Goal: Task Accomplishment & Management: Use online tool/utility

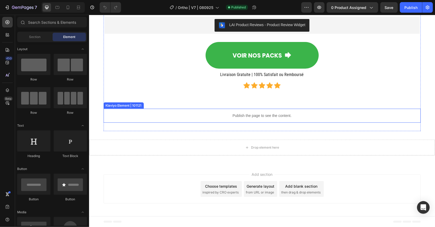
scroll to position [4864, 0]
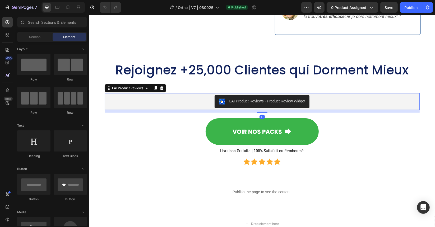
click at [261, 100] on button "LAI Product Reviews - Product Review Widget" at bounding box center [261, 101] width 95 height 13
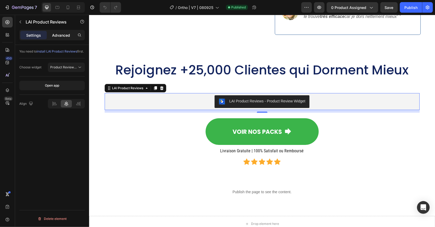
click at [59, 36] on p "Advanced" at bounding box center [61, 36] width 18 height 6
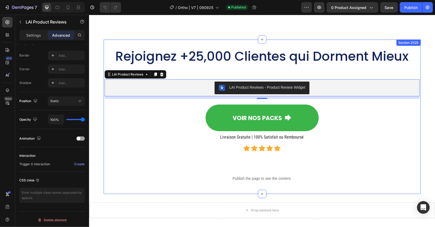
scroll to position [4916, 0]
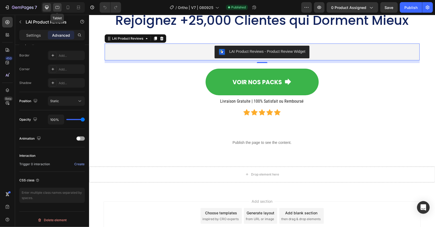
click at [55, 7] on icon at bounding box center [57, 7] width 5 height 5
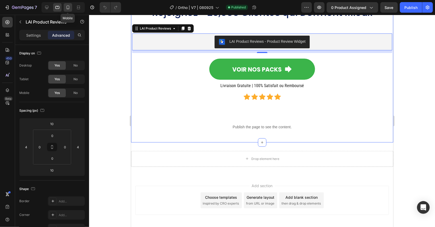
click at [69, 7] on icon at bounding box center [68, 8] width 3 height 4
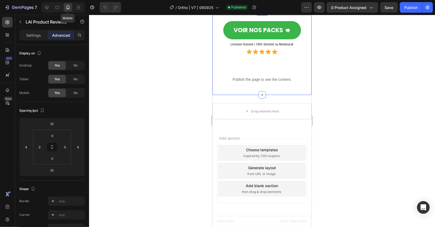
scroll to position [4827, 0]
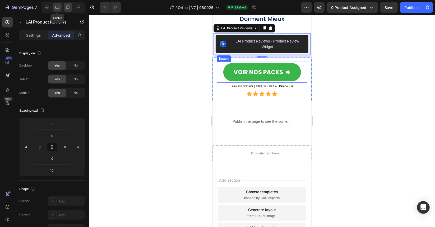
click at [57, 9] on icon at bounding box center [57, 7] width 5 height 5
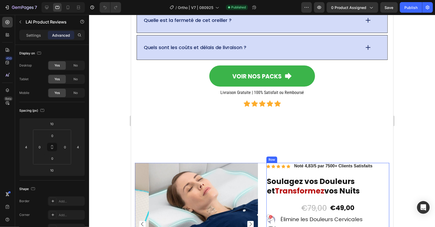
scroll to position [4365, 0]
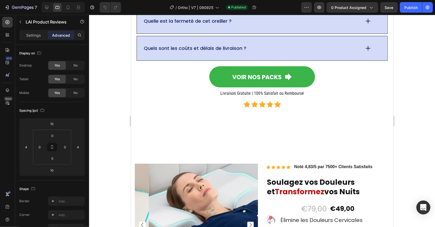
click at [421, 210] on icon "Open Intercom Messenger" at bounding box center [423, 207] width 7 height 7
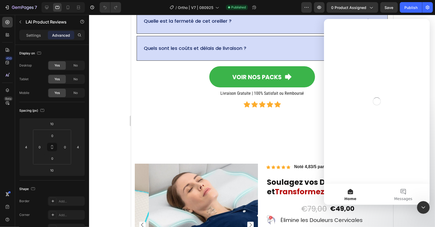
scroll to position [0, 0]
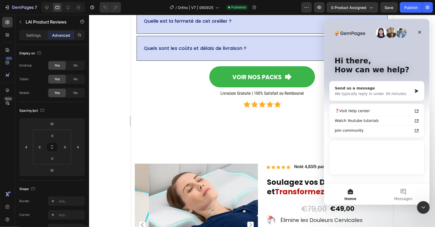
click at [380, 90] on div "Send us a message" at bounding box center [373, 88] width 77 height 6
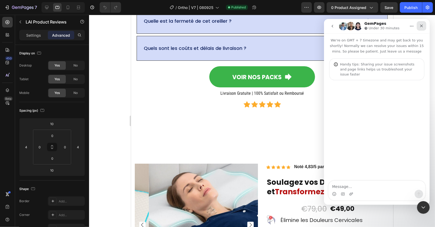
click at [420, 27] on icon "Close" at bounding box center [421, 26] width 4 height 4
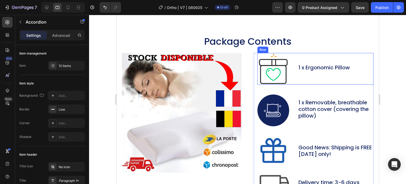
scroll to position [2448, 0]
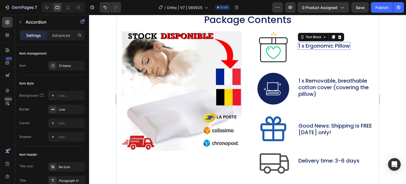
click at [335, 49] on p "1 x Ergonomic Pillow" at bounding box center [324, 46] width 52 height 7
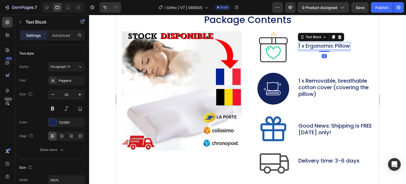
click at [335, 49] on p "1 x Ergonomic Pillow" at bounding box center [324, 46] width 52 height 7
click at [334, 49] on p "1 x Ergonomic Pillow" at bounding box center [324, 46] width 52 height 7
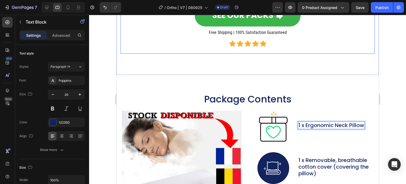
scroll to position [2210, 0]
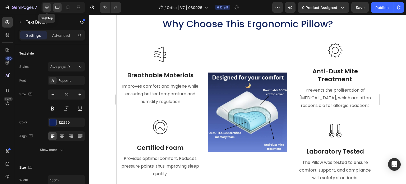
click at [47, 9] on icon at bounding box center [46, 7] width 3 height 3
type input "28"
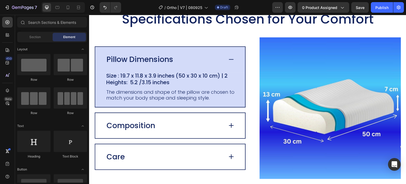
scroll to position [1071, 0]
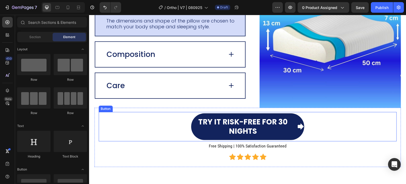
click at [236, 114] on link "Try it Risk-Free for 30 Nights" at bounding box center [247, 126] width 113 height 27
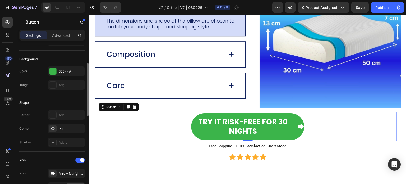
scroll to position [0, 0]
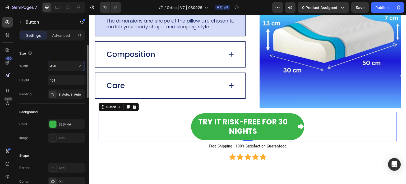
click at [58, 65] on input "428" at bounding box center [66, 66] width 36 height 10
click at [77, 66] on icon "button" at bounding box center [79, 65] width 5 height 5
click at [60, 80] on span "Fit content" at bounding box center [58, 79] width 16 height 5
type input "Auto"
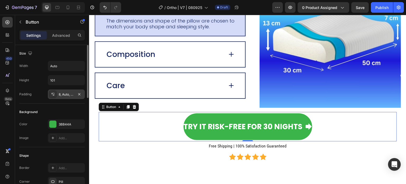
click at [61, 94] on div "8, Auto, 8, Auto" at bounding box center [66, 94] width 15 height 5
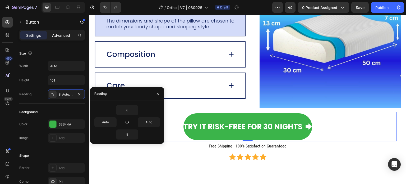
click at [58, 36] on p "Advanced" at bounding box center [61, 36] width 18 height 6
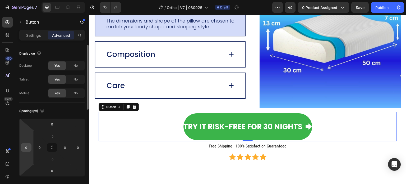
click at [27, 147] on input "0" at bounding box center [26, 147] width 8 height 8
type input "4"
type input "0"
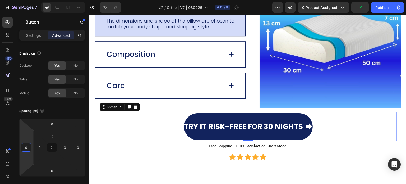
click at [212, 128] on p "Try it Risk-Free for 30 Nights" at bounding box center [243, 126] width 119 height 9
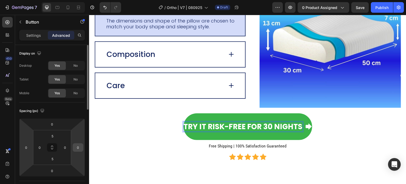
click at [79, 147] on input "0" at bounding box center [78, 147] width 8 height 8
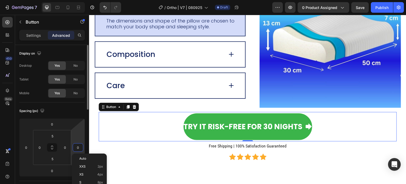
type input "5"
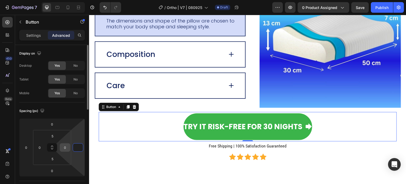
click at [65, 147] on input "0" at bounding box center [65, 147] width 8 height 8
type input "0"
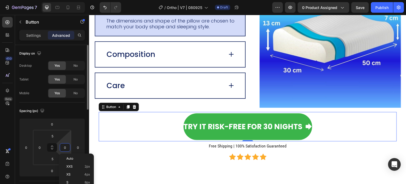
type input "5"
type input "0"
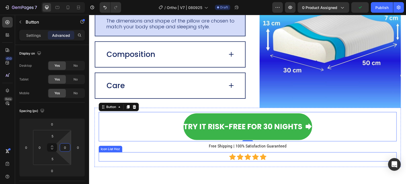
click at [179, 153] on div "Icon Icon Icon Icon Icon" at bounding box center [248, 156] width 298 height 7
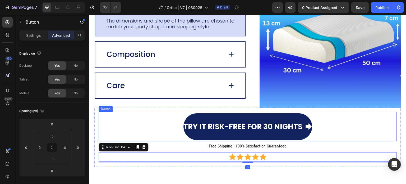
click at [192, 135] on link "Try it Risk-Free for 30 Nights" at bounding box center [247, 126] width 129 height 27
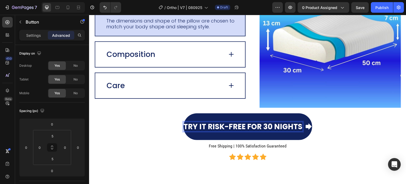
click at [194, 116] on link "Try it Risk-Free for 30 Nights" at bounding box center [247, 126] width 129 height 27
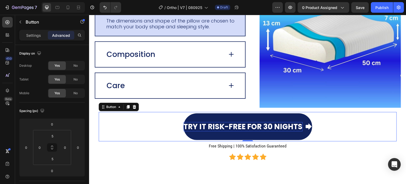
click at [198, 117] on link "Try it Risk-Free for 30 Nights" at bounding box center [247, 126] width 129 height 27
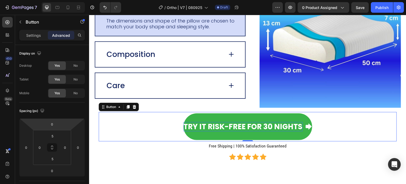
scroll to position [26, 0]
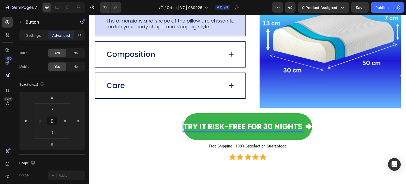
click at [186, 126] on p "Try it Risk-Free for 30 Nights" at bounding box center [242, 126] width 119 height 9
click at [183, 125] on p "Try it Risk-Free for 30 Nights" at bounding box center [242, 126] width 119 height 9
click at [145, 126] on div "Try it Risk-Free for 30 Nights Button 0" at bounding box center [248, 126] width 298 height 29
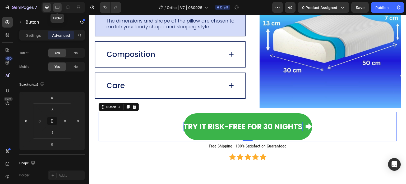
click at [58, 7] on icon at bounding box center [57, 7] width 5 height 5
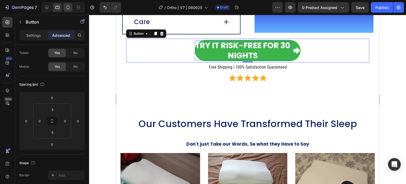
scroll to position [1183, 0]
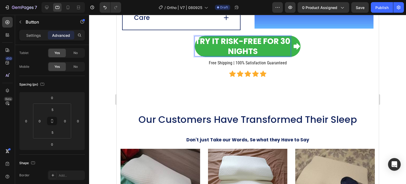
click at [200, 56] on div "Try it Risk-Free for 30 Nights Button 0" at bounding box center [247, 46] width 243 height 24
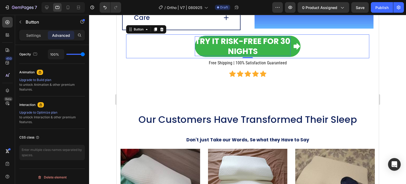
scroll to position [53, 0]
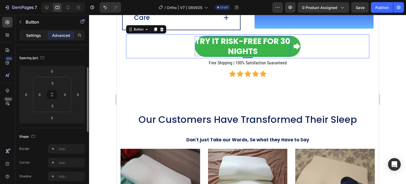
click at [38, 35] on p "Settings" at bounding box center [33, 36] width 15 height 6
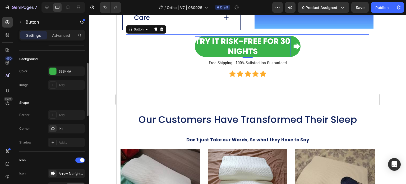
scroll to position [0, 0]
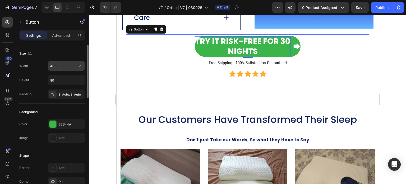
click at [63, 67] on input "400" at bounding box center [66, 66] width 36 height 10
click at [79, 66] on icon "button" at bounding box center [79, 65] width 5 height 5
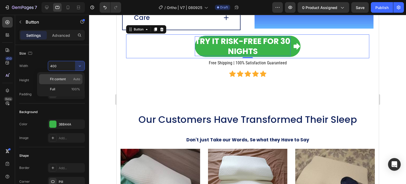
click at [67, 78] on p "Fit content Auto" at bounding box center [65, 79] width 30 height 5
type input "Auto"
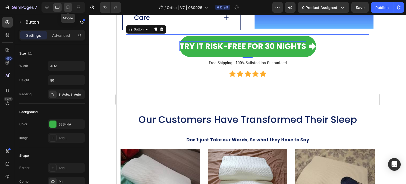
click at [69, 7] on icon at bounding box center [68, 8] width 3 height 4
type input "69"
type input "294"
type input "20"
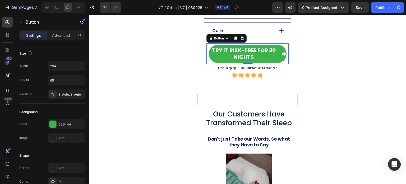
scroll to position [1141, 0]
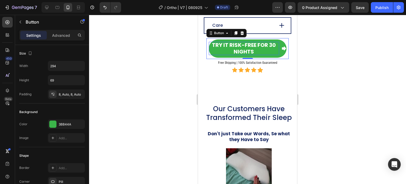
click at [206, 43] on div "Try it Risk-Free for 30 Nights Button 0" at bounding box center [247, 48] width 82 height 21
click at [210, 38] on div "Try it Risk-Free for 30 Nights Button 0" at bounding box center [247, 48] width 82 height 21
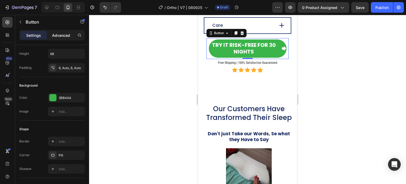
click at [61, 37] on p "Advanced" at bounding box center [61, 36] width 18 height 6
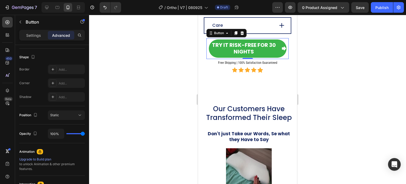
scroll to position [0, 0]
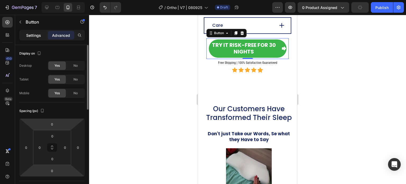
click at [32, 39] on div "Settings" at bounding box center [33, 35] width 26 height 8
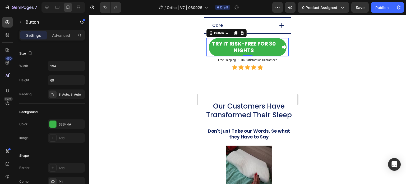
click at [33, 34] on p "Settings" at bounding box center [33, 36] width 15 height 6
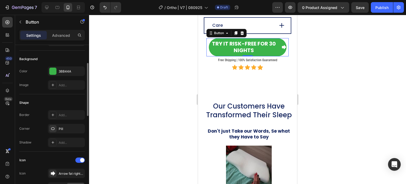
scroll to position [79, 0]
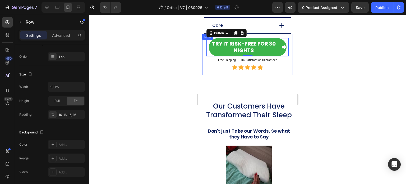
click at [205, 49] on div "Try it Risk-Free for 30 Nights Button 0 Free Shipping | 100% Satisfaction Guara…" at bounding box center [247, 54] width 91 height 41
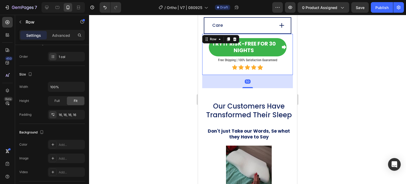
scroll to position [0, 0]
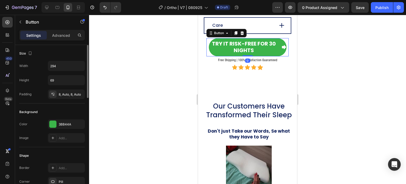
click at [208, 49] on div "Try it Risk-Free for 30 Nights Button 0" at bounding box center [247, 47] width 82 height 18
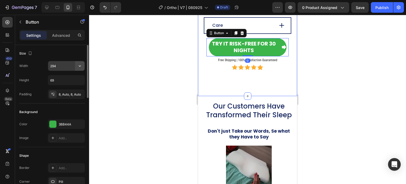
click at [76, 67] on button "button" at bounding box center [80, 66] width 10 height 10
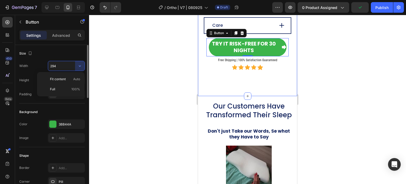
click at [68, 78] on p "Fit content Auto" at bounding box center [65, 79] width 30 height 5
type input "Auto"
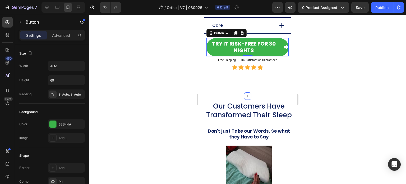
click at [135, 56] on div at bounding box center [247, 99] width 317 height 169
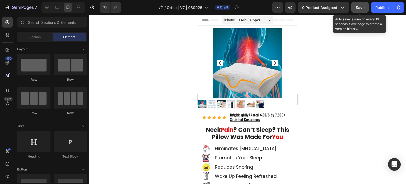
click at [356, 6] on span "Save" at bounding box center [360, 7] width 9 height 4
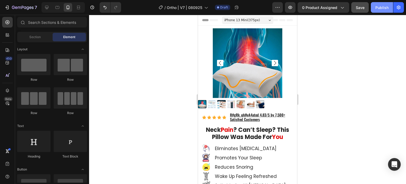
click at [385, 5] on div "Publish" at bounding box center [381, 8] width 13 height 6
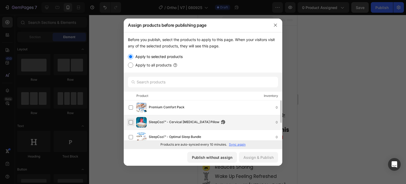
click at [132, 124] on label at bounding box center [131, 122] width 4 height 4
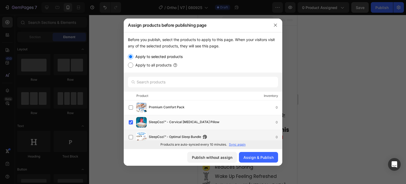
scroll to position [33, 0]
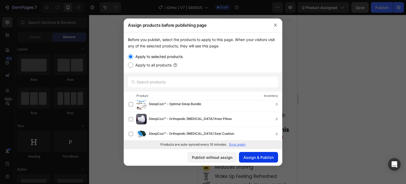
click at [253, 156] on div "Assign & Publish" at bounding box center [258, 157] width 30 height 6
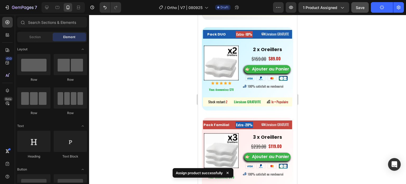
scroll to position [3370, 0]
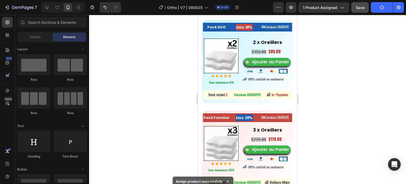
drag, startPoint x: 294, startPoint y: 23, endPoint x: 496, endPoint y: 143, distance: 235.0
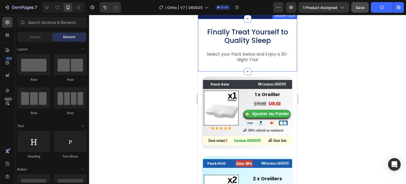
scroll to position [3212, 0]
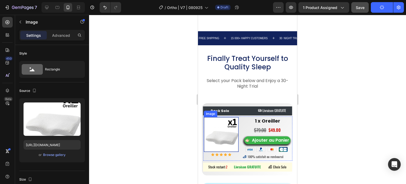
click at [221, 124] on img at bounding box center [221, 134] width 35 height 35
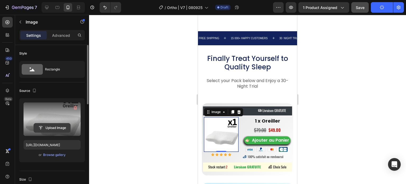
click at [55, 126] on input "file" at bounding box center [52, 127] width 36 height 9
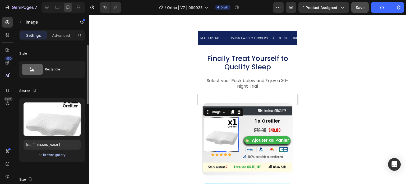
click at [56, 156] on div "Browse gallery" at bounding box center [54, 154] width 22 height 5
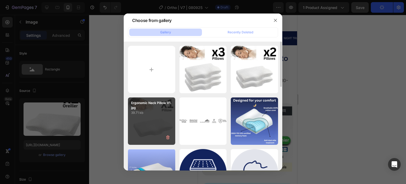
click at [155, 100] on div "Ergonomic Neck Pillow V1.jpg 39.71 kb" at bounding box center [151, 106] width 47 height 18
type input "https://cdn.shopify.com/s/files/1/0708/2183/8985/files/gempages_581568797693969…"
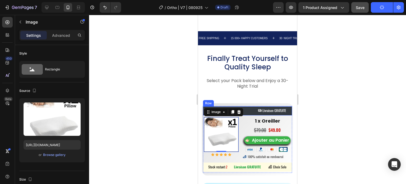
scroll to position [3265, 0]
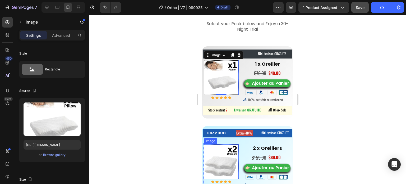
click at [225, 156] on img at bounding box center [221, 161] width 35 height 35
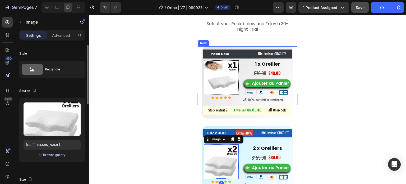
click at [52, 155] on div "Browse gallery" at bounding box center [54, 154] width 22 height 5
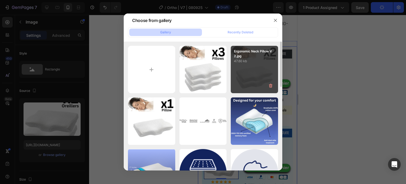
click at [259, 66] on div "Ergonomic Neck Pillow V2.jpg 47.60 kb" at bounding box center [254, 69] width 47 height 47
type input "https://cdn.shopify.com/s/files/1/0708/2183/8985/files/gempages_581568797693969…"
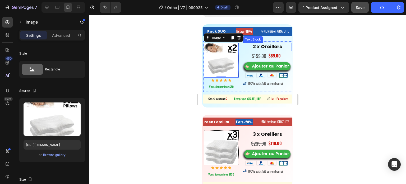
scroll to position [3370, 0]
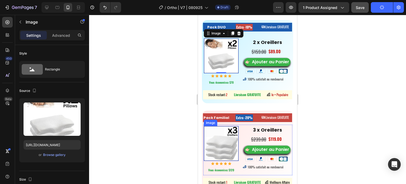
click at [219, 143] on img at bounding box center [221, 143] width 35 height 35
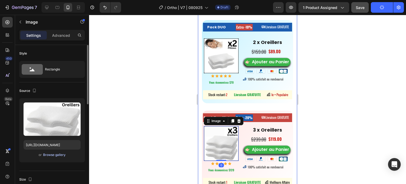
click at [53, 156] on div "Browse gallery" at bounding box center [54, 154] width 22 height 5
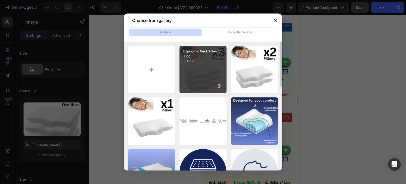
click at [217, 67] on div "Ergonomic Neck Pillow V3.jpg 56.67 kb" at bounding box center [202, 69] width 47 height 47
type input "https://cdn.shopify.com/s/files/1/0708/2183/8985/files/gempages_581568797693969…"
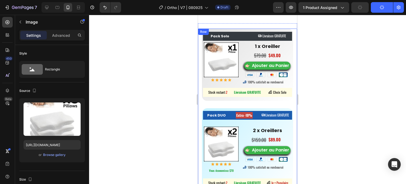
scroll to position [3265, 0]
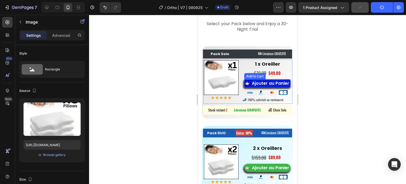
click at [261, 85] on div "Ajouter au Panier" at bounding box center [270, 84] width 37 height 6
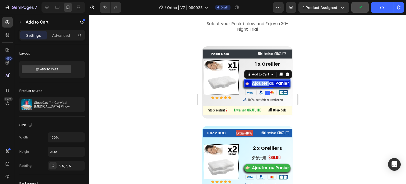
click at [261, 85] on div "Ajouter au Panier" at bounding box center [270, 84] width 37 height 6
click at [261, 85] on p "Ajouter au Panier" at bounding box center [270, 84] width 37 height 6
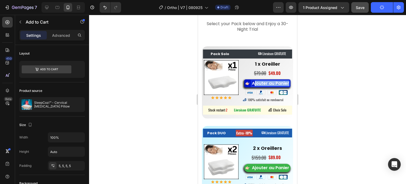
drag, startPoint x: 274, startPoint y: 87, endPoint x: 259, endPoint y: 83, distance: 16.0
click at [259, 83] on p "Ajouter au Panier" at bounding box center [270, 84] width 37 height 6
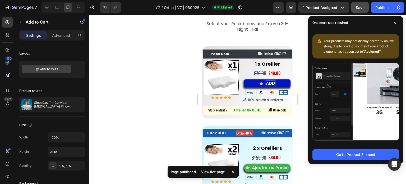
click at [244, 79] on button "ADD" at bounding box center [267, 83] width 46 height 8
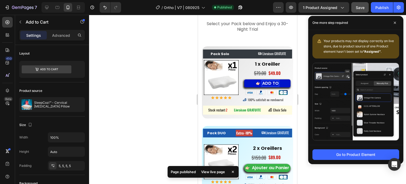
click at [244, 79] on button "ADD TO" at bounding box center [267, 83] width 46 height 8
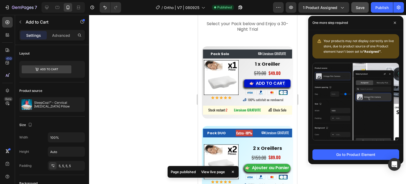
click at [159, 80] on div at bounding box center [247, 99] width 317 height 169
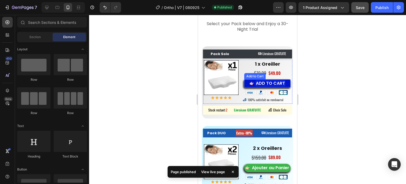
click at [268, 83] on p "ADD TO CART" at bounding box center [270, 84] width 29 height 6
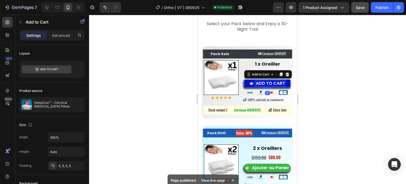
click at [268, 83] on p "ADD TO CART" at bounding box center [270, 84] width 29 height 6
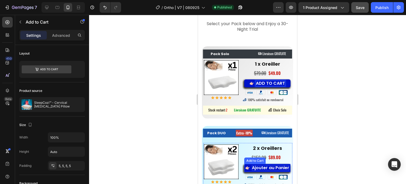
click at [261, 169] on div "Ajouter au Panier" at bounding box center [270, 168] width 37 height 6
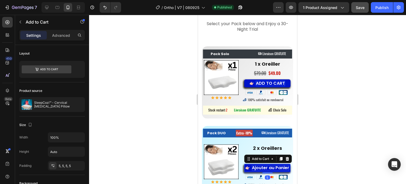
click at [277, 170] on div "Ajouter au Panier" at bounding box center [270, 168] width 37 height 6
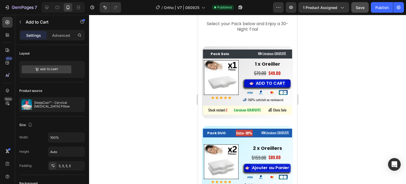
scroll to position [3267, 0]
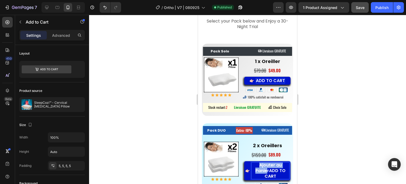
drag, startPoint x: 265, startPoint y: 170, endPoint x: 254, endPoint y: 165, distance: 12.7
click at [254, 165] on p "Ajouter au PanierADD TO CART" at bounding box center [271, 170] width 38 height 16
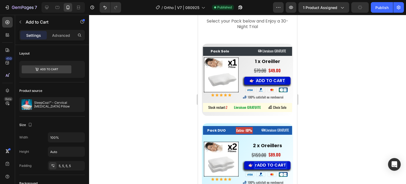
scroll to position [0, 0]
click at [345, 151] on div at bounding box center [247, 99] width 317 height 169
click at [255, 165] on p "rADD TO CART" at bounding box center [270, 165] width 31 height 6
click at [336, 147] on div at bounding box center [247, 99] width 317 height 169
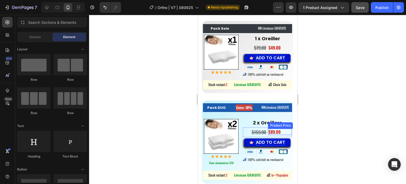
scroll to position [3347, 0]
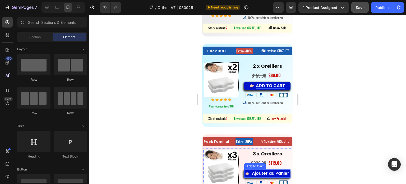
click at [262, 172] on div "Ajouter au Panier" at bounding box center [270, 173] width 37 height 6
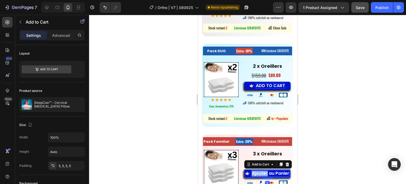
click at [262, 172] on div "Ajouter au Panier" at bounding box center [270, 173] width 37 height 6
click at [277, 176] on p "Ajouter au Panier" at bounding box center [270, 173] width 37 height 6
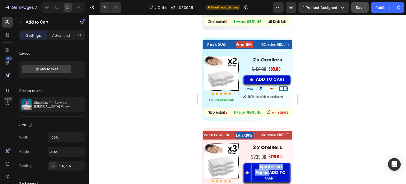
drag, startPoint x: 267, startPoint y: 169, endPoint x: 258, endPoint y: 165, distance: 9.6
click at [258, 165] on p "Ajouter au PanierADD TO CART" at bounding box center [271, 172] width 38 height 16
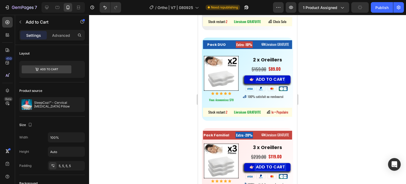
scroll to position [0, 0]
click at [345, 145] on div at bounding box center [247, 99] width 317 height 169
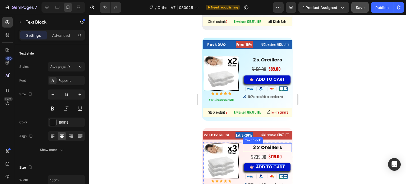
click at [268, 145] on strong "3 x Oreillers" at bounding box center [267, 147] width 29 height 7
click at [260, 145] on strong "3 x Oreillers" at bounding box center [267, 147] width 29 height 7
drag, startPoint x: 260, startPoint y: 145, endPoint x: 277, endPoint y: 146, distance: 18.0
click at [277, 146] on strong "3 x Oreillers" at bounding box center [267, 147] width 29 height 7
click at [263, 146] on strong "3 x PIllows" at bounding box center [267, 147] width 25 height 7
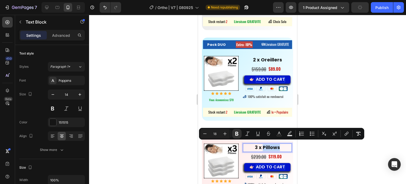
drag, startPoint x: 276, startPoint y: 145, endPoint x: 260, endPoint y: 143, distance: 16.0
click at [260, 144] on strong "3 x Pillows" at bounding box center [267, 147] width 25 height 7
copy strong "Pillows"
click at [267, 58] on strong "2 x Oreillers" at bounding box center [267, 59] width 29 height 7
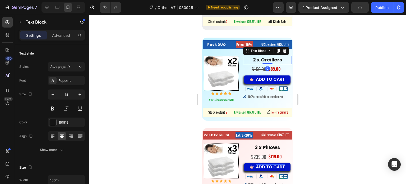
click at [263, 58] on strong "2 x Oreillers" at bounding box center [267, 59] width 29 height 7
drag, startPoint x: 259, startPoint y: 59, endPoint x: 278, endPoint y: 60, distance: 19.1
click at [278, 60] on strong "2 x Oreillers" at bounding box center [267, 59] width 29 height 7
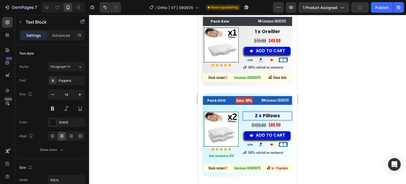
scroll to position [3274, 0]
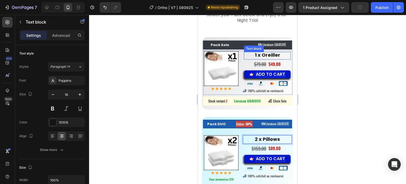
click at [266, 52] on strong "1 x Oreiller" at bounding box center [267, 55] width 25 height 7
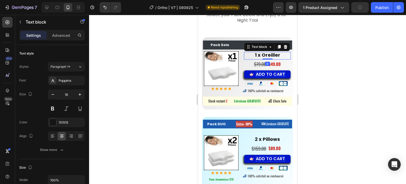
click at [265, 53] on strong "1 x Oreiller" at bounding box center [267, 55] width 25 height 7
drag, startPoint x: 261, startPoint y: 54, endPoint x: 285, endPoint y: 55, distance: 24.9
click at [285, 55] on p "1 x Oreiller" at bounding box center [267, 55] width 46 height 6
click at [329, 62] on div at bounding box center [247, 99] width 317 height 169
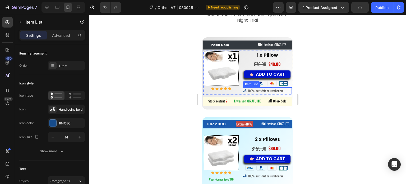
click at [258, 89] on span "100% satisfait ou remboursé" at bounding box center [266, 90] width 36 height 4
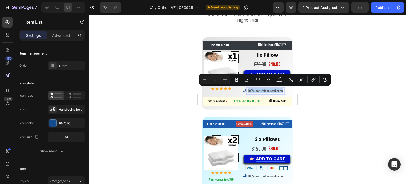
click at [256, 89] on span "100% satisfait ou remboursé" at bounding box center [266, 90] width 36 height 4
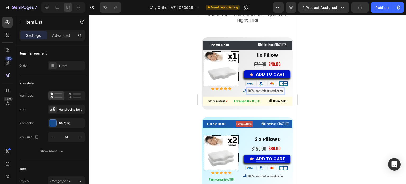
click at [255, 89] on span "100% satisfait ou remboursé" at bounding box center [266, 90] width 36 height 4
click at [255, 90] on span "100% satisfait ou remboursé" at bounding box center [266, 90] width 36 height 4
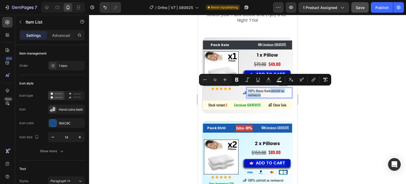
drag, startPoint x: 259, startPoint y: 94, endPoint x: 269, endPoint y: 91, distance: 10.5
click at [269, 91] on p "100% Money Backsatisfait ou remboursé" at bounding box center [269, 93] width 43 height 8
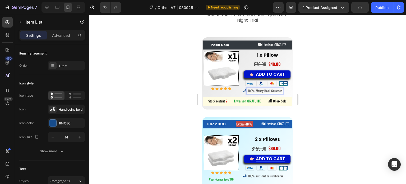
click at [269, 91] on span "100% Money Back Garantee" at bounding box center [265, 90] width 34 height 4
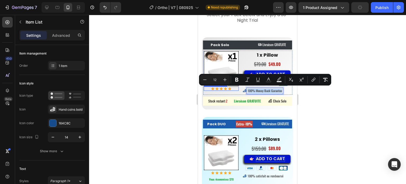
copy span "100% Money Back Garantee"
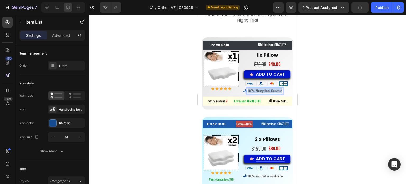
click at [271, 90] on span "100% Money Back Garantee" at bounding box center [265, 90] width 34 height 4
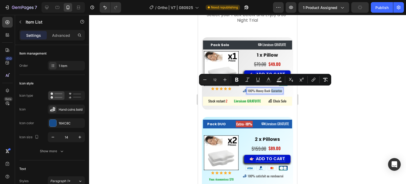
click at [271, 91] on span "100% Money Back Garantee" at bounding box center [265, 90] width 34 height 4
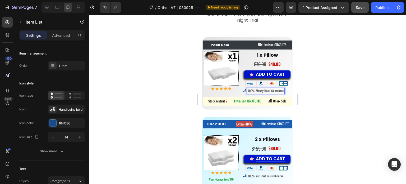
click at [321, 84] on div at bounding box center [247, 99] width 317 height 169
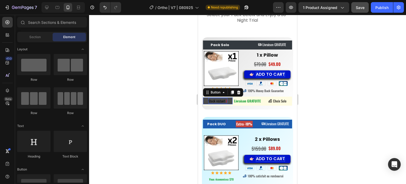
click at [215, 99] on span "Stock restant:" at bounding box center [216, 100] width 17 height 5
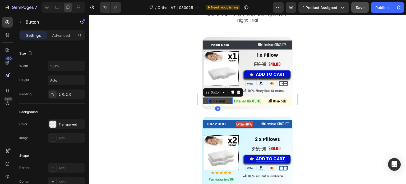
click at [221, 100] on span "Stock restant:" at bounding box center [216, 100] width 17 height 5
click at [214, 101] on span "Stock restant:" at bounding box center [216, 100] width 17 height 5
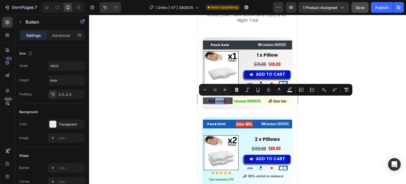
drag, startPoint x: 215, startPoint y: 101, endPoint x: 223, endPoint y: 100, distance: 8.3
click at [223, 100] on span "Stock restant:" at bounding box center [216, 100] width 17 height 5
drag, startPoint x: 223, startPoint y: 100, endPoint x: 217, endPoint y: 100, distance: 6.6
click at [217, 100] on span "Stock restant:" at bounding box center [216, 100] width 17 height 5
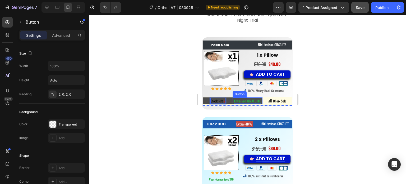
click at [244, 101] on strong "Livraison GRATUITE" at bounding box center [247, 100] width 27 height 5
click at [247, 101] on strong "Livraison GRATUITE" at bounding box center [247, 100] width 27 height 5
click at [234, 100] on strong "Livraison GRATUITE" at bounding box center [247, 100] width 27 height 5
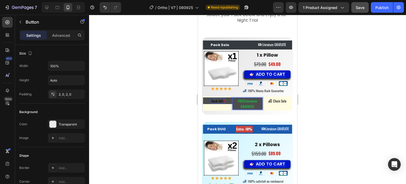
click at [233, 97] on button "FREELivraison GRATUITE" at bounding box center [248, 103] width 30 height 13
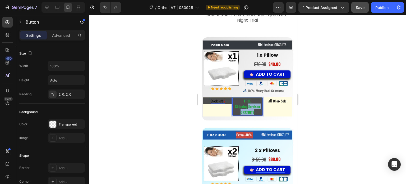
drag, startPoint x: 253, startPoint y: 113, endPoint x: 246, endPoint y: 108, distance: 8.9
click at [246, 108] on p "FREE ShippingLivraison GRATUITE" at bounding box center [248, 106] width 30 height 17
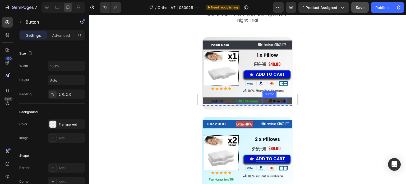
click at [279, 101] on span "Choix Solo" at bounding box center [279, 100] width 13 height 5
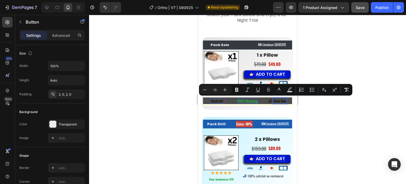
click at [276, 101] on span "Choix Solo" at bounding box center [279, 100] width 13 height 5
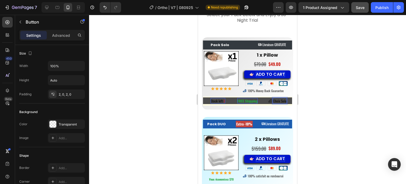
click at [276, 101] on span "Choix Solo" at bounding box center [279, 100] width 13 height 5
click at [277, 101] on span "Choix Solo" at bounding box center [279, 100] width 13 height 5
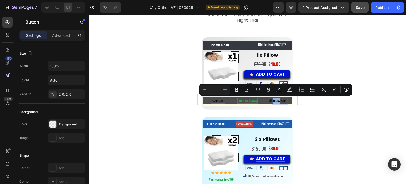
drag, startPoint x: 276, startPoint y: 100, endPoint x: 269, endPoint y: 99, distance: 7.4
click at [269, 99] on div "Choix Solo" at bounding box center [277, 101] width 18 height 6
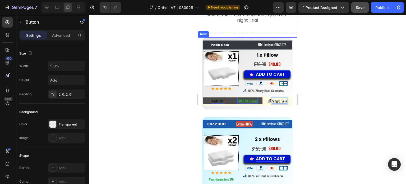
click at [262, 97] on button "Single Solo" at bounding box center [277, 100] width 30 height 7
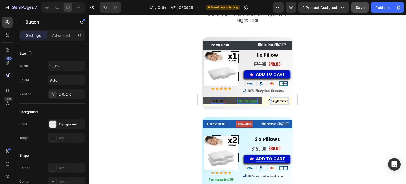
click at [165, 125] on div at bounding box center [247, 99] width 317 height 169
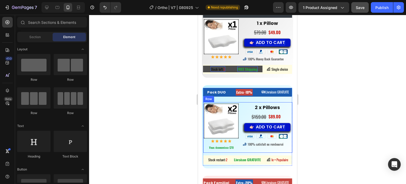
scroll to position [3327, 0]
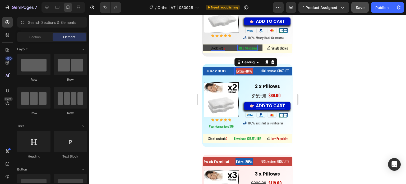
click at [240, 72] on strong "Extra -10%" at bounding box center [244, 70] width 16 height 5
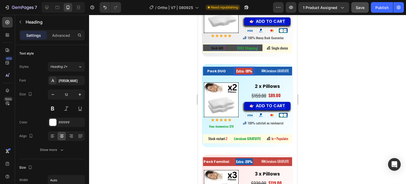
click at [242, 71] on strong "Extra -10%" at bounding box center [244, 70] width 16 height 5
click at [249, 50] on p "FREE Shipping" at bounding box center [247, 48] width 20 height 6
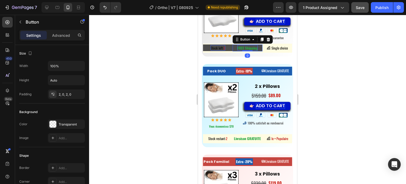
click at [249, 50] on div at bounding box center [247, 50] width 11 height 1
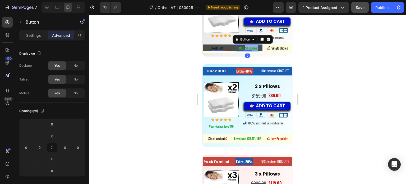
click at [250, 47] on strong "FREE Shipping" at bounding box center [247, 47] width 20 height 5
click at [171, 79] on div at bounding box center [247, 99] width 317 height 169
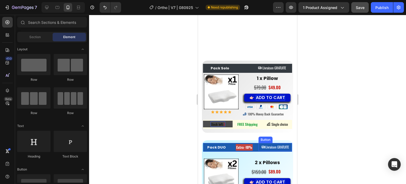
scroll to position [3247, 0]
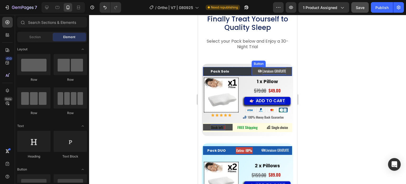
click at [279, 71] on span "Livraison GRATUITE" at bounding box center [274, 70] width 24 height 5
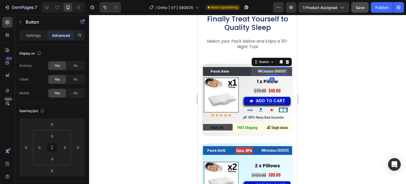
click at [281, 70] on span "Livraison GRATUITE" at bounding box center [274, 70] width 24 height 5
click at [282, 70] on span "Livraison GRATUITE" at bounding box center [274, 70] width 24 height 5
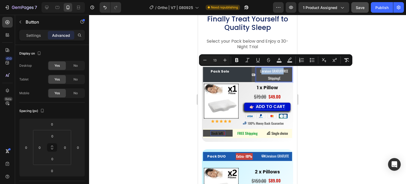
drag, startPoint x: 281, startPoint y: 70, endPoint x: 258, endPoint y: 67, distance: 23.7
click at [258, 67] on button "Livraison GRATUITFREE ShippingE" at bounding box center [272, 74] width 40 height 15
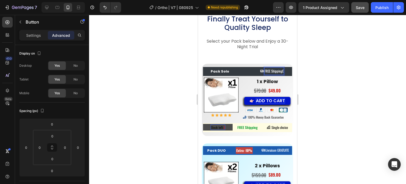
click at [279, 71] on span "FREE ShippingE" at bounding box center [274, 70] width 19 height 5
click at [327, 77] on div at bounding box center [247, 99] width 317 height 169
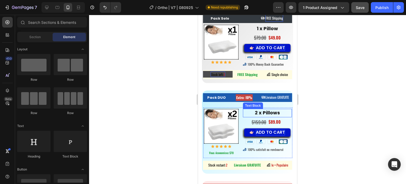
scroll to position [3327, 0]
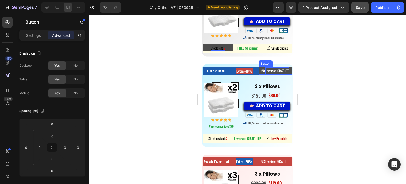
click at [275, 71] on span "Livraison GRATUITE" at bounding box center [277, 70] width 24 height 5
click at [283, 70] on span "Livraison GRATUITE" at bounding box center [277, 70] width 24 height 5
click at [285, 70] on span "Livraison GRATUITE" at bounding box center [277, 70] width 24 height 5
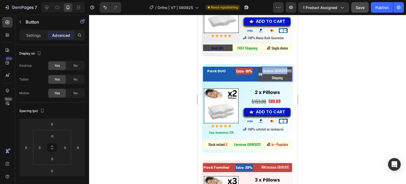
drag, startPoint x: 279, startPoint y: 77, endPoint x: 267, endPoint y: 72, distance: 12.5
click at [267, 72] on p "Livraison GRATUITEFREE Shipping" at bounding box center [277, 74] width 30 height 14
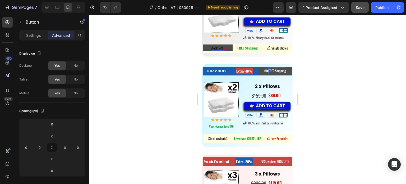
click at [333, 74] on div at bounding box center [247, 99] width 317 height 169
click at [268, 70] on span "FREE Shipping" at bounding box center [277, 70] width 18 height 5
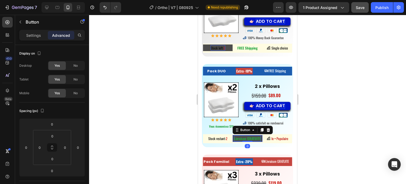
click at [239, 136] on strong "Livraison GRATUITE" at bounding box center [247, 138] width 27 height 5
click at [256, 137] on strong "Livraison GRATUITE" at bounding box center [247, 138] width 27 height 5
click at [258, 137] on strong "Livraison GRATUITE" at bounding box center [247, 138] width 27 height 5
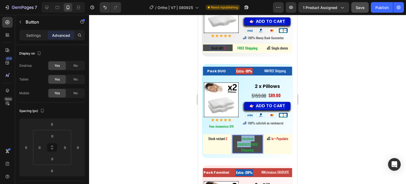
drag, startPoint x: 248, startPoint y: 140, endPoint x: 239, endPoint y: 135, distance: 10.6
click at [239, 135] on p "Livraison GRATUITEFREE Shipping" at bounding box center [248, 143] width 30 height 17
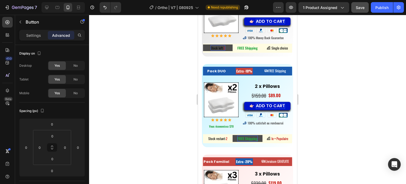
click at [328, 127] on div at bounding box center [247, 99] width 317 height 169
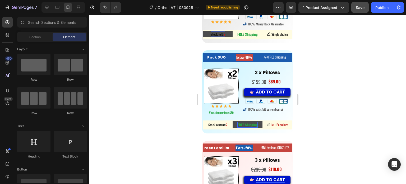
scroll to position [3353, 0]
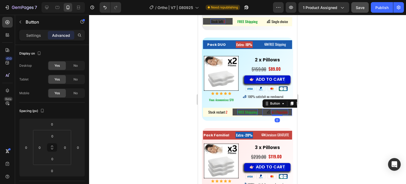
click at [274, 111] on span "le + Populaire" at bounding box center [279, 111] width 17 height 5
click at [271, 111] on span "le + Populaire" at bounding box center [279, 111] width 17 height 5
click at [335, 77] on div at bounding box center [247, 99] width 317 height 169
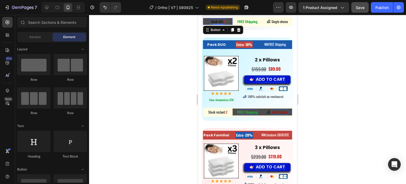
click at [216, 21] on span "Stock left:" at bounding box center [217, 21] width 13 height 5
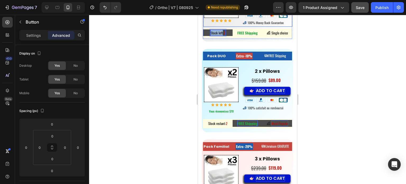
scroll to position [3339, 0]
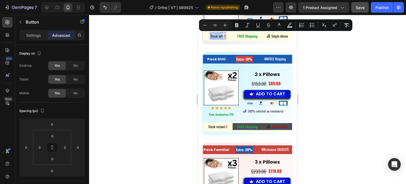
drag, startPoint x: 221, startPoint y: 19, endPoint x: 210, endPoint y: 34, distance: 18.6
click at [211, 34] on span "Stock left:" at bounding box center [217, 35] width 13 height 5
copy span "Stock left"
click at [219, 125] on span "Stock restant:" at bounding box center [216, 126] width 17 height 5
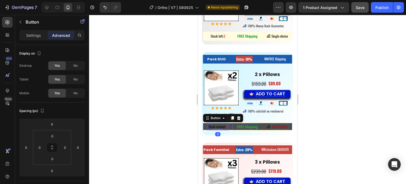
click at [223, 125] on span "Stock restant:" at bounding box center [216, 126] width 17 height 5
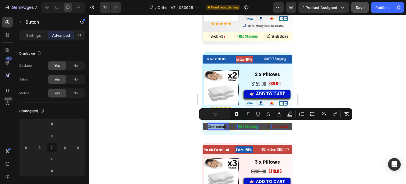
drag, startPoint x: 223, startPoint y: 124, endPoint x: 206, endPoint y: 123, distance: 16.5
click at [206, 123] on button "Stock restant: 2" at bounding box center [218, 126] width 30 height 7
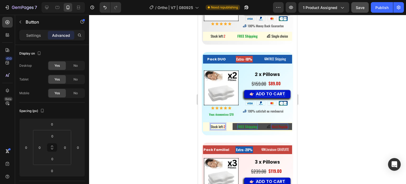
click at [325, 108] on div at bounding box center [247, 99] width 317 height 169
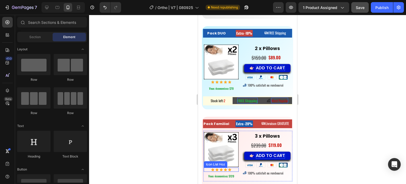
scroll to position [3444, 0]
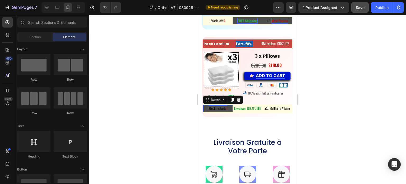
click at [217, 105] on span "Stock restant:" at bounding box center [217, 107] width 17 height 5
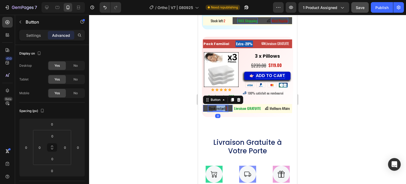
click at [217, 105] on span "Stock restant:" at bounding box center [217, 107] width 17 height 5
click at [225, 105] on span "Stock restant:" at bounding box center [217, 107] width 17 height 5
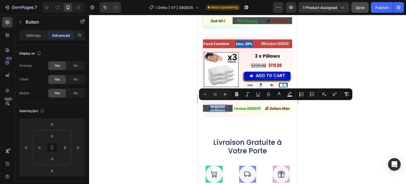
drag, startPoint x: 224, startPoint y: 104, endPoint x: 208, endPoint y: 103, distance: 15.9
click at [209, 105] on span "Stock restant:" at bounding box center [217, 107] width 17 height 5
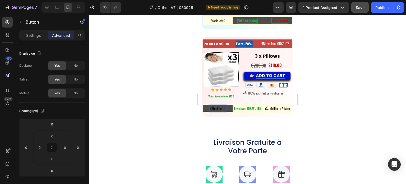
click at [210, 105] on span "SStock left:" at bounding box center [217, 107] width 15 height 5
click at [336, 96] on div at bounding box center [247, 99] width 317 height 169
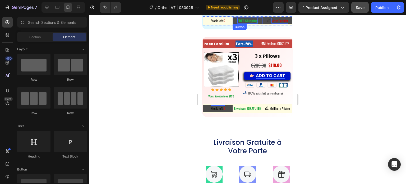
click at [245, 20] on strong "FREE Shipping" at bounding box center [247, 20] width 20 height 5
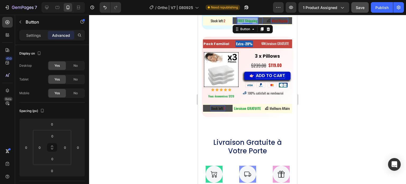
click at [245, 20] on strong "FREE Shipping" at bounding box center [247, 20] width 20 height 5
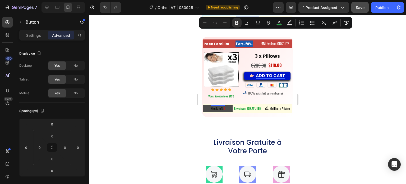
copy strong "FREE Shipping"
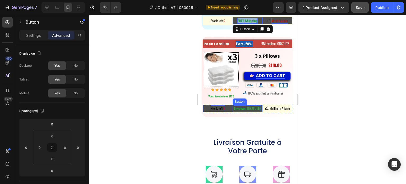
click at [239, 105] on strong "Livraison GRATUITE" at bounding box center [247, 107] width 27 height 5
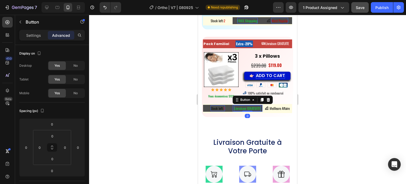
click at [239, 105] on strong "Livraison GRATUITE" at bounding box center [247, 107] width 27 height 5
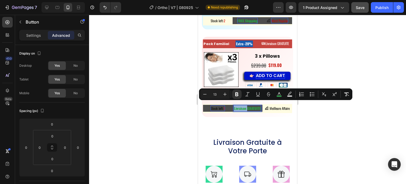
click at [235, 105] on strong "Livraison GRATUITE" at bounding box center [247, 107] width 27 height 5
click at [234, 105] on strong "Livraison GRATUITE" at bounding box center [247, 107] width 27 height 5
drag, startPoint x: 239, startPoint y: 103, endPoint x: 258, endPoint y: 104, distance: 18.8
click at [258, 105] on strong "Livraison GRATUITE" at bounding box center [247, 107] width 27 height 5
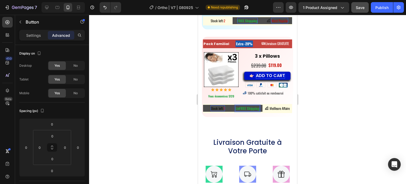
click at [238, 105] on strong "LivFREE Shipping" at bounding box center [247, 107] width 24 height 5
click at [279, 41] on span "Livraison GRATUITE" at bounding box center [277, 43] width 24 height 5
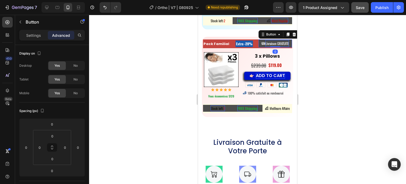
click at [285, 41] on span "Livraison GRATUITE" at bounding box center [277, 43] width 24 height 5
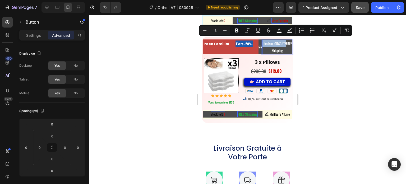
drag, startPoint x: 277, startPoint y: 48, endPoint x: 265, endPoint y: 44, distance: 12.8
click at [265, 44] on p "Livraison GRATUITEFREE Shipping" at bounding box center [277, 47] width 30 height 14
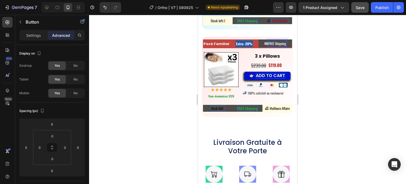
click at [343, 52] on div at bounding box center [247, 99] width 317 height 169
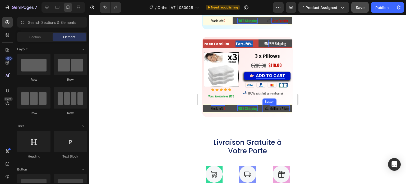
click at [276, 105] on span "Meilleure Affaire" at bounding box center [280, 107] width 20 height 5
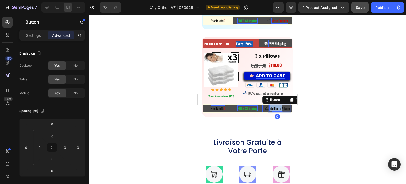
click at [276, 105] on span "Meilleure Affaire" at bounding box center [280, 107] width 20 height 5
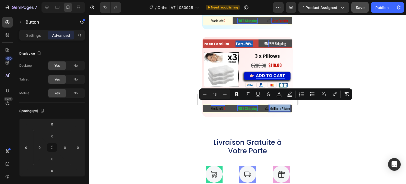
click at [276, 105] on span "Meilleure Affaire" at bounding box center [280, 107] width 20 height 5
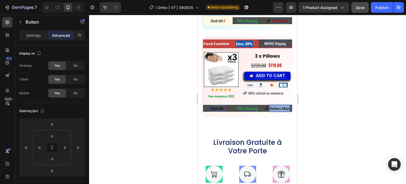
click at [276, 105] on span "Meilleure Affaire" at bounding box center [280, 107] width 20 height 5
click at [262, 105] on button "Bes" at bounding box center [277, 108] width 30 height 7
click at [351, 90] on div at bounding box center [247, 99] width 317 height 169
click at [281, 105] on span "Best Deal" at bounding box center [280, 107] width 12 height 5
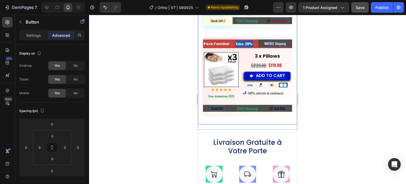
click at [321, 95] on div at bounding box center [247, 99] width 317 height 169
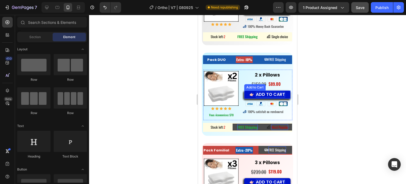
scroll to position [3312, 0]
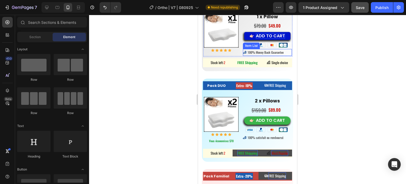
click at [245, 46] on div "Item List" at bounding box center [251, 45] width 15 height 5
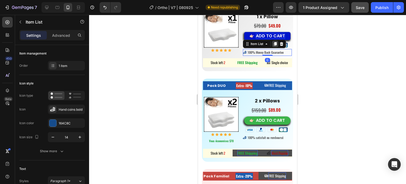
click at [273, 42] on icon at bounding box center [275, 44] width 4 height 4
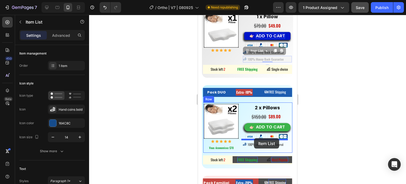
drag, startPoint x: 247, startPoint y: 50, endPoint x: 254, endPoint y: 138, distance: 87.7
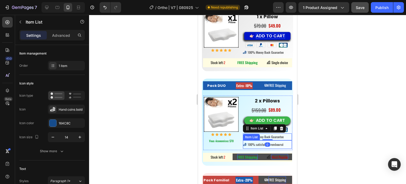
click at [254, 143] on span "100% satisfait ou remboursé" at bounding box center [266, 144] width 36 height 4
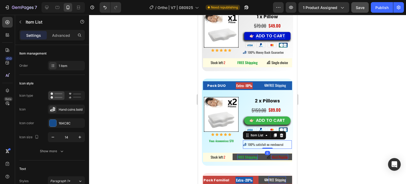
click at [330, 116] on div at bounding box center [247, 99] width 317 height 169
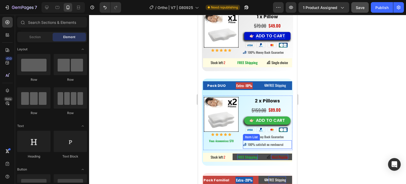
click at [243, 138] on div "Item List" at bounding box center [251, 137] width 17 height 6
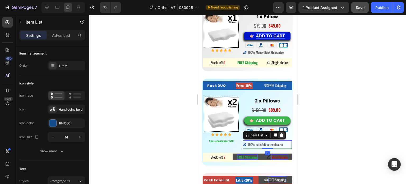
click at [281, 136] on div at bounding box center [281, 135] width 6 height 6
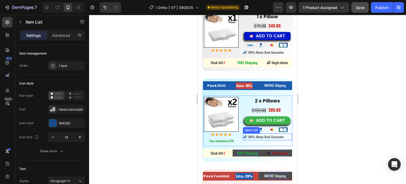
click at [244, 129] on div "Item List" at bounding box center [251, 130] width 15 height 5
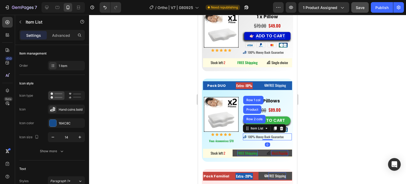
click at [333, 131] on div at bounding box center [247, 99] width 317 height 169
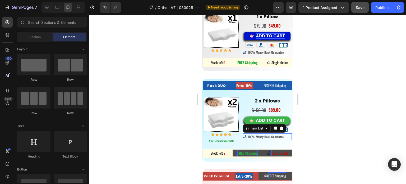
click at [247, 138] on div "100% Money Back Guarantee" at bounding box center [266, 137] width 38 height 6
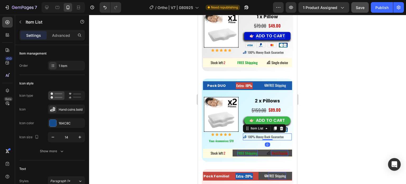
click at [243, 138] on div "100% Money Back Guarantee" at bounding box center [263, 137] width 41 height 6
click at [274, 127] on icon at bounding box center [275, 129] width 3 height 4
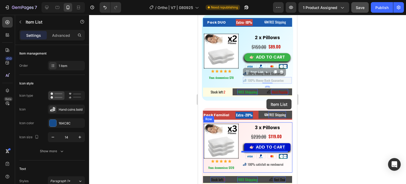
scroll to position [3379, 0]
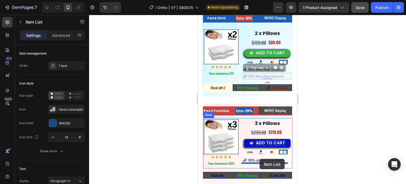
drag, startPoint x: 245, startPoint y: 135, endPoint x: 260, endPoint y: 159, distance: 27.5
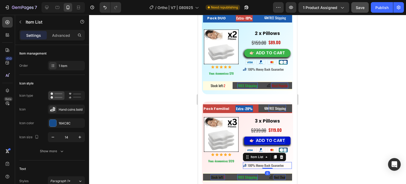
click at [315, 139] on div at bounding box center [247, 99] width 317 height 169
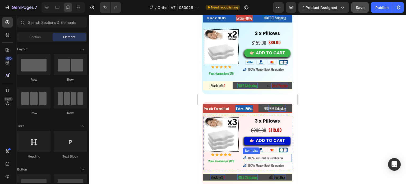
click at [248, 155] on span "100% satisfait ou remboursé" at bounding box center [266, 157] width 36 height 4
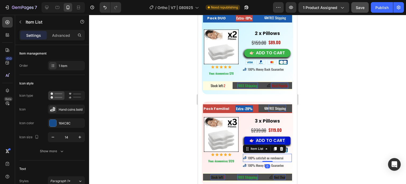
click at [244, 154] on div "100% satisfait ou remboursé" at bounding box center [267, 158] width 49 height 8
click at [243, 158] on div "100% satisfait ou remboursé" at bounding box center [267, 158] width 49 height 8
click at [280, 146] on icon at bounding box center [281, 148] width 3 height 4
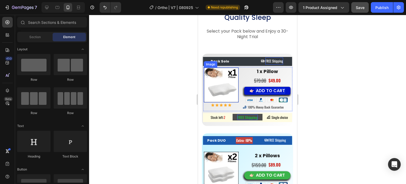
scroll to position [3274, 0]
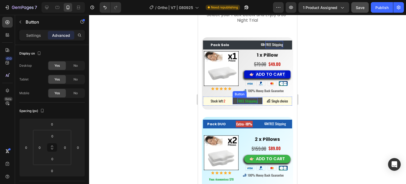
click at [251, 101] on strong "FREE Shipping" at bounding box center [247, 100] width 20 height 5
click at [261, 91] on icon at bounding box center [262, 92] width 3 height 4
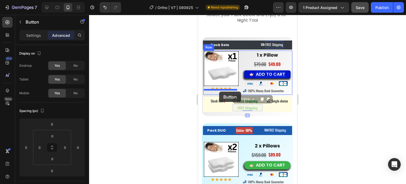
drag, startPoint x: 234, startPoint y: 95, endPoint x: 219, endPoint y: 91, distance: 15.0
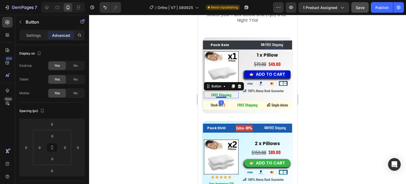
click at [225, 96] on div at bounding box center [221, 97] width 11 height 2
click at [231, 92] on button "FREE Shipping" at bounding box center [221, 94] width 35 height 7
click at [228, 92] on strong "FREE Shipping" at bounding box center [221, 94] width 20 height 5
click at [204, 91] on button "FREE You" at bounding box center [221, 94] width 35 height 7
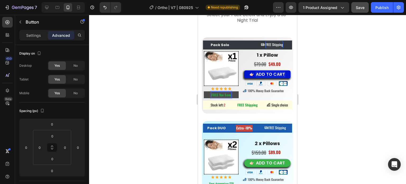
click at [204, 91] on button "FREE You Save" at bounding box center [221, 94] width 35 height 7
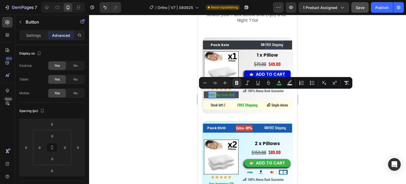
drag, startPoint x: 215, startPoint y: 93, endPoint x: 204, endPoint y: 92, distance: 10.6
click at [204, 92] on button "FREE You Save $30" at bounding box center [221, 94] width 35 height 7
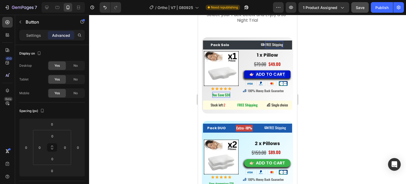
click at [319, 87] on div at bounding box center [247, 99] width 317 height 169
click at [219, 94] on strong "You Save $30" at bounding box center [221, 94] width 18 height 5
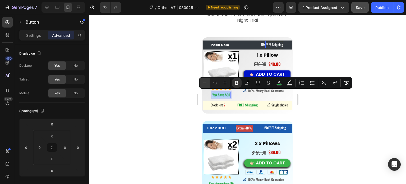
click at [204, 82] on icon "Editor contextual toolbar" at bounding box center [204, 82] width 3 height 0
type input "12"
click at [31, 35] on p "Settings" at bounding box center [33, 36] width 15 height 6
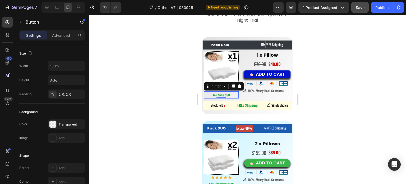
click at [138, 101] on div at bounding box center [247, 99] width 317 height 169
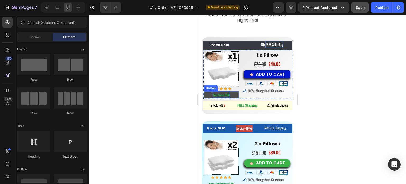
click at [225, 94] on strong "You Save $30" at bounding box center [221, 94] width 17 height 4
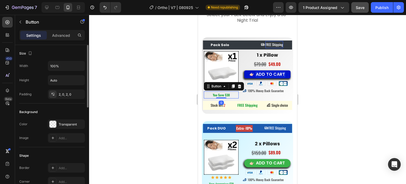
scroll to position [0, 0]
click at [63, 34] on p "Advanced" at bounding box center [61, 36] width 18 height 6
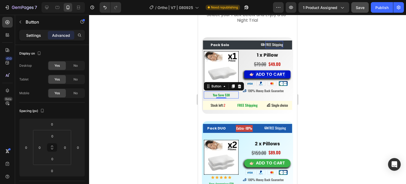
click at [31, 33] on p "Settings" at bounding box center [33, 36] width 15 height 6
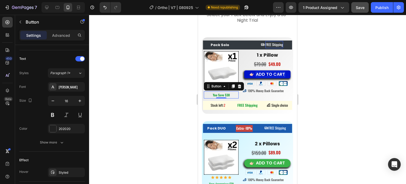
scroll to position [145, 0]
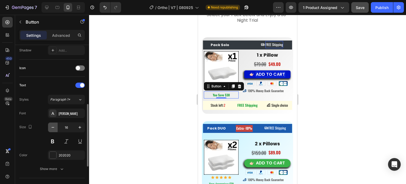
click at [52, 126] on icon "button" at bounding box center [52, 126] width 5 height 5
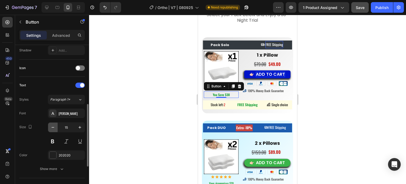
click at [53, 126] on icon "button" at bounding box center [52, 126] width 5 height 5
type input "12"
click at [154, 99] on div at bounding box center [247, 99] width 317 height 169
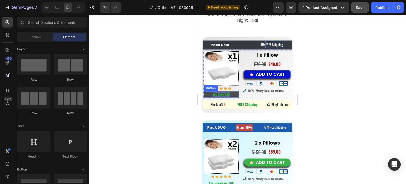
click at [220, 94] on strong "You Save $30" at bounding box center [221, 94] width 17 height 4
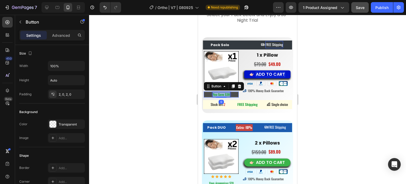
click at [220, 94] on strong "You Save $30" at bounding box center [221, 94] width 17 height 4
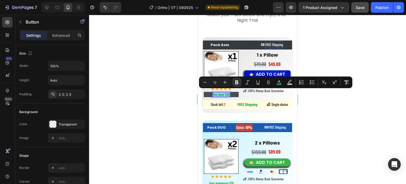
click at [170, 100] on div at bounding box center [247, 99] width 317 height 169
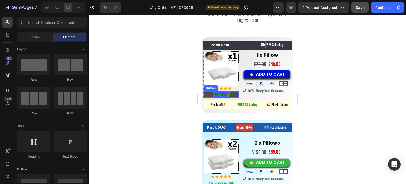
click at [209, 87] on div "Button" at bounding box center [211, 88] width 14 height 6
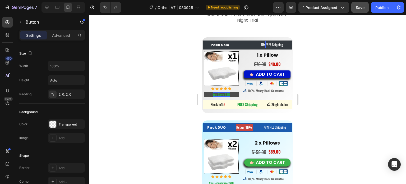
drag, startPoint x: 163, startPoint y: 98, endPoint x: 188, endPoint y: 93, distance: 25.8
click at [164, 98] on div at bounding box center [247, 99] width 317 height 169
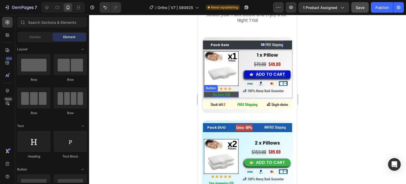
click at [228, 92] on strong "You Save $30" at bounding box center [221, 94] width 17 height 4
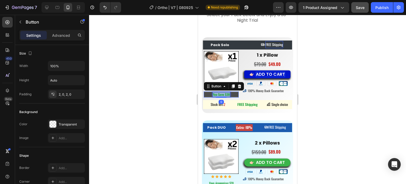
click at [228, 92] on strong "You Save $30" at bounding box center [221, 94] width 17 height 4
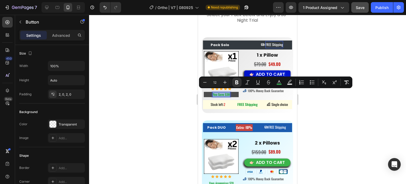
click at [228, 93] on strong "You Save $30" at bounding box center [221, 94] width 17 height 4
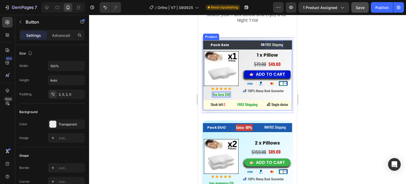
click at [204, 92] on button "You Save $30" at bounding box center [221, 94] width 35 height 5
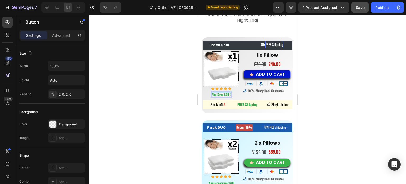
click at [192, 86] on div at bounding box center [247, 99] width 317 height 169
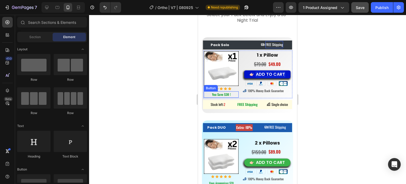
click at [209, 87] on div "Button" at bounding box center [211, 88] width 12 height 5
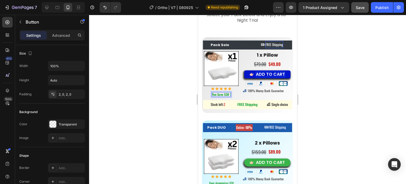
drag, startPoint x: 183, startPoint y: 95, endPoint x: 187, endPoint y: 93, distance: 4.1
click at [183, 95] on div at bounding box center [247, 99] width 317 height 169
click at [208, 92] on button "You Save $30 !" at bounding box center [221, 94] width 35 height 5
drag, startPoint x: 233, startPoint y: 85, endPoint x: 220, endPoint y: 95, distance: 17.0
click at [233, 85] on icon at bounding box center [233, 86] width 3 height 4
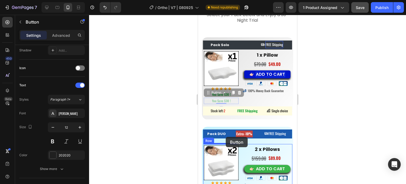
scroll to position [3327, 0]
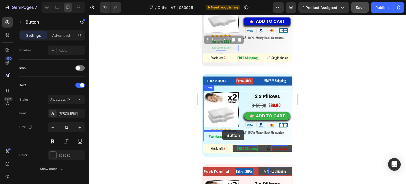
drag, startPoint x: 208, startPoint y: 91, endPoint x: 222, endPoint y: 130, distance: 40.8
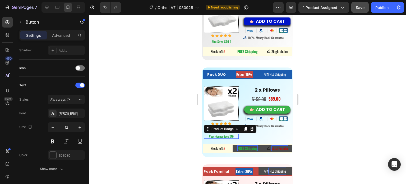
click at [229, 134] on div "Vous économisez $70 Product Badge 0" at bounding box center [221, 136] width 35 height 5
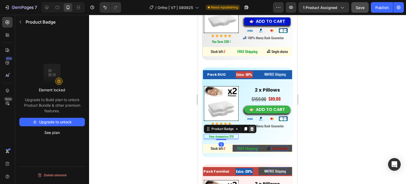
click at [252, 127] on icon at bounding box center [251, 129] width 3 height 4
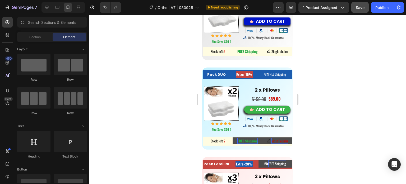
drag, startPoint x: 159, startPoint y: 124, endPoint x: 189, endPoint y: 122, distance: 30.2
click at [159, 124] on div at bounding box center [247, 99] width 317 height 169
click at [219, 127] on strong "You Save $30 !" at bounding box center [221, 129] width 19 height 4
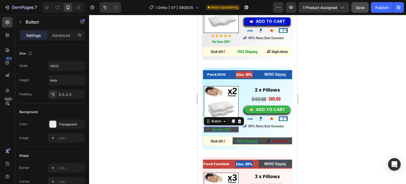
click at [219, 127] on strong "You Save $30 !" at bounding box center [221, 129] width 19 height 4
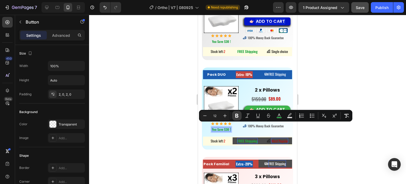
click at [234, 115] on icon "Editor contextual toolbar" at bounding box center [236, 115] width 5 height 5
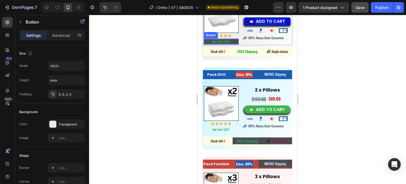
click at [219, 42] on strong "You Save $30 !" at bounding box center [221, 41] width 19 height 4
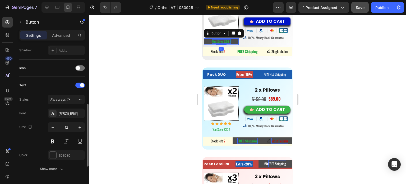
click at [219, 44] on div at bounding box center [221, 44] width 11 height 1
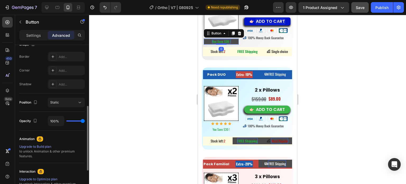
click at [219, 44] on div at bounding box center [221, 44] width 11 height 1
click at [219, 43] on div at bounding box center [221, 44] width 11 height 2
click at [219, 40] on strong "You Save $30 !" at bounding box center [221, 41] width 19 height 4
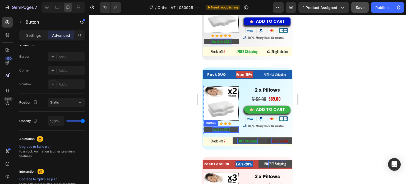
click at [219, 127] on span "You Save $30 !" at bounding box center [220, 129] width 17 height 4
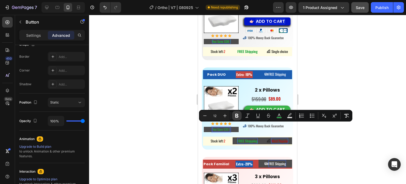
click at [238, 116] on icon "Editor contextual toolbar" at bounding box center [236, 115] width 5 height 5
click at [170, 115] on div at bounding box center [247, 99] width 317 height 169
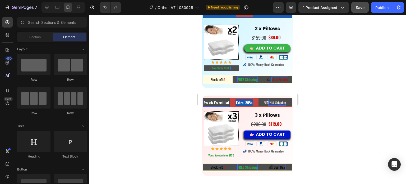
scroll to position [3406, 0]
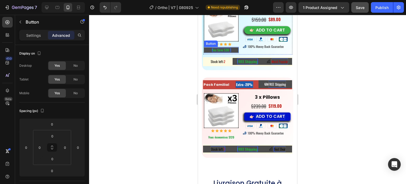
click at [225, 48] on strong "You Save $30 !" at bounding box center [221, 50] width 19 height 4
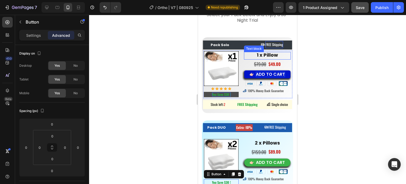
scroll to position [3327, 0]
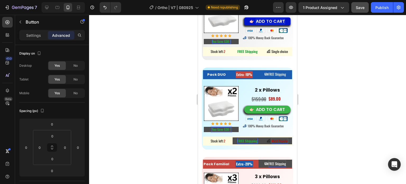
click at [227, 127] on strong "You Save $30 !" at bounding box center [221, 129] width 19 height 4
click at [226, 126] on div "You Save $370 ! Button 0" at bounding box center [221, 129] width 35 height 6
click at [226, 127] on strong "You Save $370 !" at bounding box center [221, 129] width 20 height 4
click at [338, 121] on div at bounding box center [247, 99] width 317 height 169
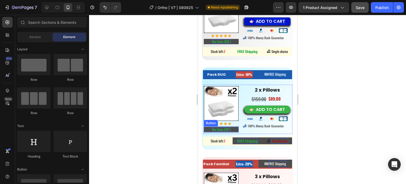
click at [213, 122] on div "Button" at bounding box center [211, 123] width 14 height 6
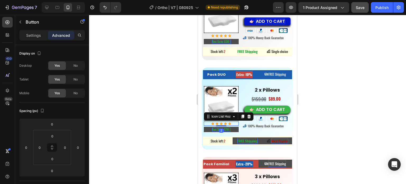
click at [234, 122] on div "Icon Icon Icon Icon Icon" at bounding box center [221, 123] width 35 height 3
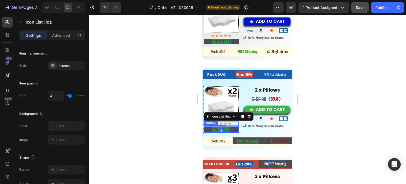
click at [208, 127] on button "You Save $70 !" at bounding box center [221, 129] width 35 height 5
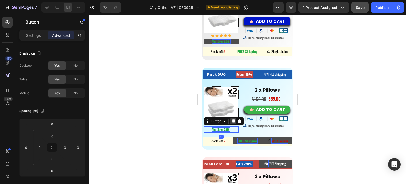
click at [235, 118] on div at bounding box center [233, 121] width 6 height 6
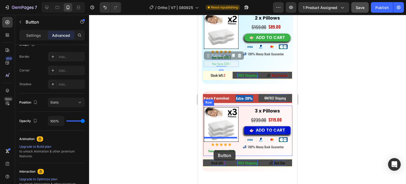
scroll to position [3406, 0]
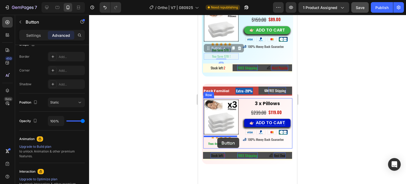
drag, startPoint x: 211, startPoint y: 126, endPoint x: 217, endPoint y: 137, distance: 13.5
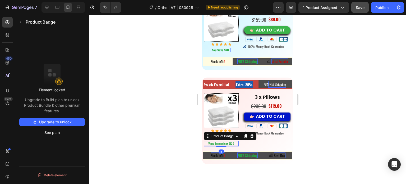
click at [229, 141] on pre "Vous économisez $120" at bounding box center [221, 143] width 27 height 5
click at [231, 141] on pre "Vous économisez $120" at bounding box center [221, 143] width 27 height 5
click at [217, 141] on pre "Vous économisez $120" at bounding box center [221, 143] width 27 height 5
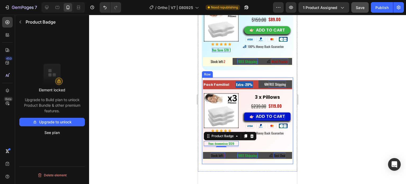
click at [159, 121] on div at bounding box center [247, 99] width 317 height 169
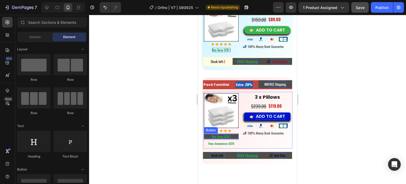
click at [224, 134] on strong "You Save $70 !" at bounding box center [221, 136] width 18 height 4
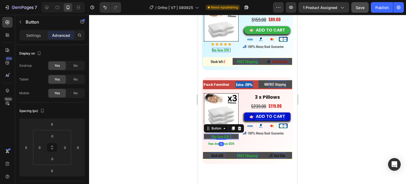
click at [225, 134] on strong "You Save $70 !" at bounding box center [221, 136] width 18 height 4
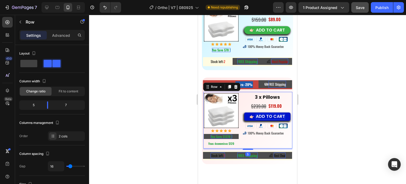
click at [264, 135] on div "3 x Pillows Text Block $239.00 Compare Price Compare Price $119.00 Product Pric…" at bounding box center [267, 120] width 49 height 54
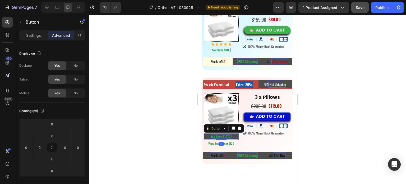
click at [228, 134] on strong "You Save $1270 !" at bounding box center [221, 136] width 21 height 4
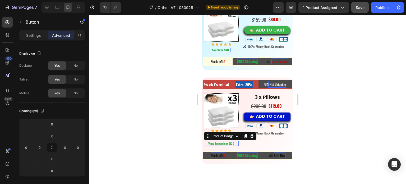
click at [235, 141] on div "Vous économisez $120" at bounding box center [221, 143] width 35 height 5
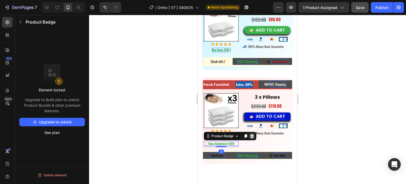
click at [251, 134] on icon at bounding box center [251, 136] width 3 height 4
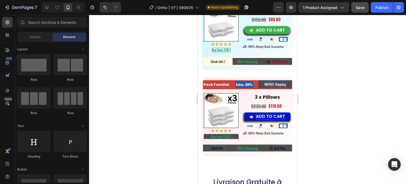
click at [351, 116] on div at bounding box center [247, 99] width 317 height 169
click at [363, 90] on div at bounding box center [247, 99] width 317 height 169
click at [221, 82] on strong "Pack Familial" at bounding box center [216, 84] width 26 height 5
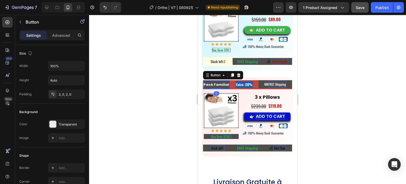
click at [224, 82] on strong "Pack Familial" at bounding box center [216, 84] width 26 height 5
click at [205, 82] on strong "Pack Familial" at bounding box center [216, 84] width 26 height 5
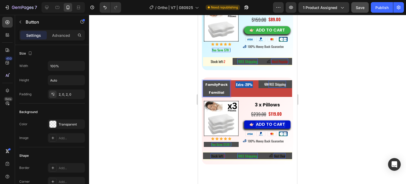
click at [203, 80] on button "FamilyPack Familial" at bounding box center [216, 88] width 27 height 17
drag, startPoint x: 225, startPoint y: 87, endPoint x: 207, endPoint y: 87, distance: 17.7
click at [207, 87] on p "Family Pack Familial" at bounding box center [216, 89] width 27 height 16
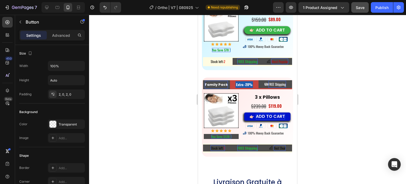
click at [321, 81] on div at bounding box center [247, 99] width 317 height 169
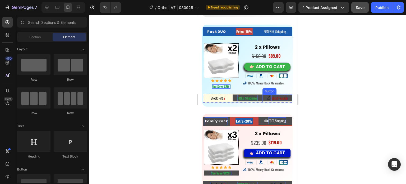
scroll to position [3327, 0]
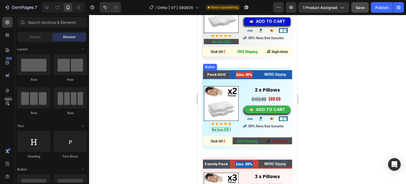
click at [219, 72] on strong "Pack DUO" at bounding box center [216, 74] width 18 height 5
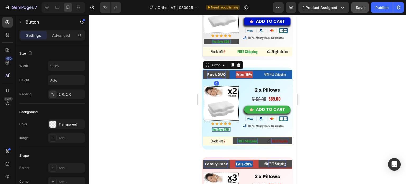
click at [219, 72] on strong "Pack DUO" at bounding box center [216, 74] width 18 height 5
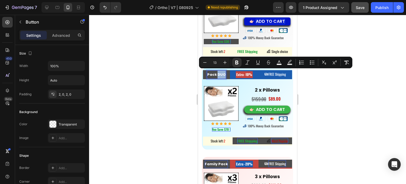
click at [220, 72] on strong "Pack DUO" at bounding box center [216, 74] width 18 height 5
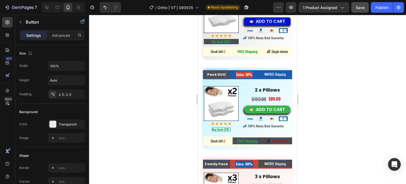
click at [208, 72] on strong "Pack DUO" at bounding box center [216, 74] width 18 height 5
click at [207, 72] on strong "Pack DUO" at bounding box center [216, 74] width 18 height 5
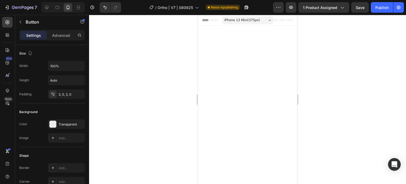
scroll to position [3327, 0]
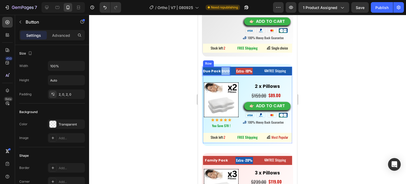
drag, startPoint x: 220, startPoint y: 74, endPoint x: 229, endPoint y: 74, distance: 9.0
click at [229, 74] on div "Duo Pack DUO Button 0 ⁠⁠⁠⁠⁠⁠⁠ Extra -10% Heading FREE Shipping Button Row" at bounding box center [247, 71] width 89 height 9
click at [370, 75] on div at bounding box center [247, 99] width 317 height 169
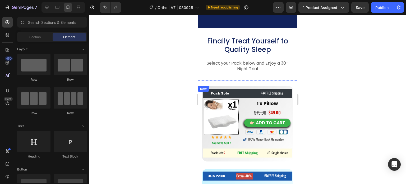
scroll to position [3221, 0]
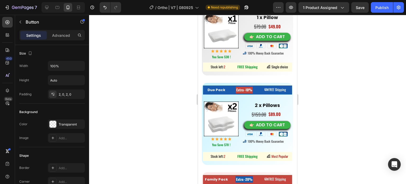
click at [219, 10] on strong "Pack Solo" at bounding box center [220, 7] width 18 height 5
click at [225, 10] on strong "Pack Solo" at bounding box center [220, 7] width 18 height 5
click at [223, 10] on strong "Pack Solo" at bounding box center [220, 7] width 18 height 5
click at [203, 12] on button "Pack Solo" at bounding box center [220, 7] width 34 height 9
click at [336, 111] on div at bounding box center [247, 99] width 317 height 169
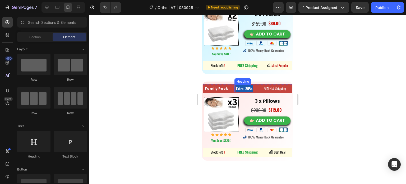
scroll to position [3406, 0]
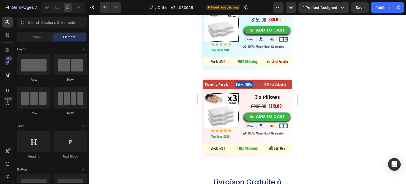
drag, startPoint x: 180, startPoint y: 133, endPoint x: 183, endPoint y: 132, distance: 3.1
click at [181, 133] on div at bounding box center [247, 99] width 317 height 169
click at [235, 134] on button "You Save $120 !" at bounding box center [221, 136] width 35 height 5
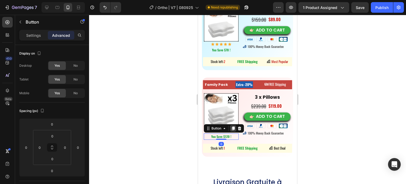
click at [233, 126] on icon at bounding box center [233, 128] width 4 height 4
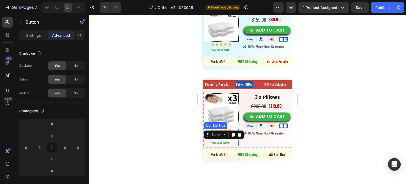
scroll to position [145, 0]
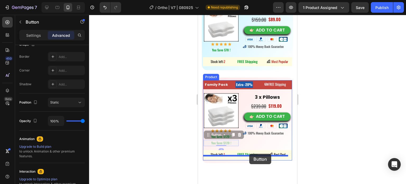
drag, startPoint x: 213, startPoint y: 130, endPoint x: 249, endPoint y: 154, distance: 42.8
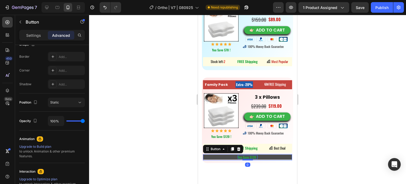
click at [254, 155] on strong "You Save $120 !" at bounding box center [248, 157] width 20 height 4
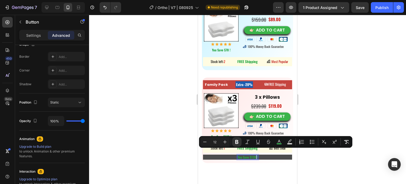
click at [258, 154] on button "You Save $120 !" at bounding box center [247, 156] width 89 height 5
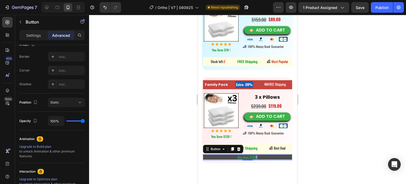
click at [253, 155] on strong "You Save $120 !" at bounding box center [248, 157] width 20 height 4
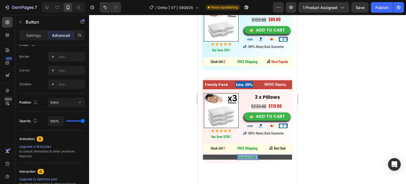
click at [253, 155] on strong "You Save $120 !" at bounding box center [248, 157] width 20 height 4
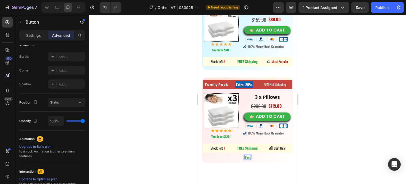
click at [203, 154] on button "Best" at bounding box center [247, 156] width 89 height 5
click at [203, 154] on button "Best Choice" at bounding box center [247, 156] width 89 height 5
click at [203, 154] on button "Best Choice for" at bounding box center [247, 156] width 89 height 5
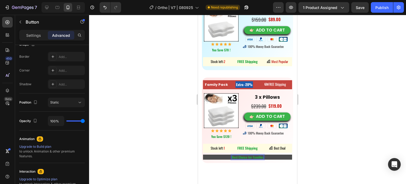
click at [244, 155] on strong "Best Choice for Families" at bounding box center [248, 157] width 32 height 4
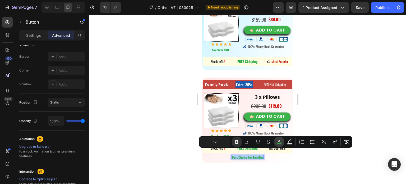
click at [278, 141] on icon "Editor contextual toolbar" at bounding box center [278, 141] width 5 height 5
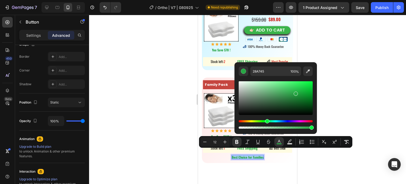
click at [307, 120] on div "Hue" at bounding box center [276, 121] width 74 height 2
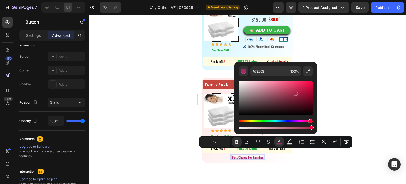
click at [310, 121] on div "Hue" at bounding box center [276, 121] width 74 height 2
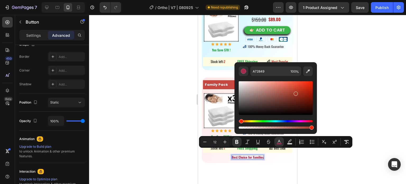
click at [240, 121] on div "Hue" at bounding box center [276, 121] width 74 height 2
drag, startPoint x: 240, startPoint y: 121, endPoint x: 236, endPoint y: 120, distance: 3.7
click at [236, 120] on div "A72828 100 %" at bounding box center [275, 95] width 82 height 67
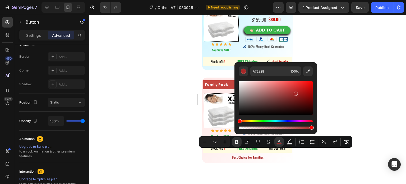
click at [314, 87] on div "A72828 100 %" at bounding box center [275, 95] width 82 height 67
click at [305, 89] on div "Editor contextual toolbar" at bounding box center [276, 98] width 74 height 34
click at [305, 86] on div "Editor contextual toolbar" at bounding box center [276, 98] width 74 height 34
click at [308, 85] on div "Editor contextual toolbar" at bounding box center [306, 87] width 4 height 4
type input "E20F0F"
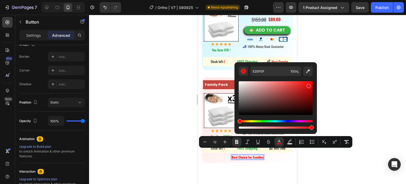
click at [366, 82] on div at bounding box center [247, 99] width 317 height 169
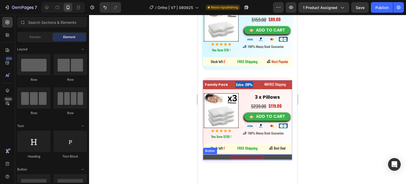
click at [238, 155] on strong "Best Choice for Families" at bounding box center [248, 157] width 32 height 4
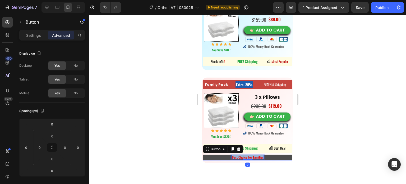
click at [238, 155] on strong "Best Choice for Families" at bounding box center [248, 157] width 32 height 4
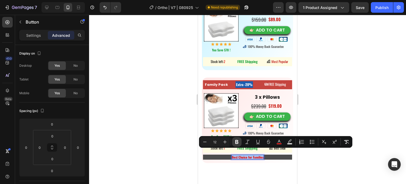
click at [237, 143] on icon "Editor contextual toolbar" at bounding box center [236, 141] width 5 height 5
click at [226, 141] on icon "Editor contextual toolbar" at bounding box center [224, 141] width 5 height 5
type input "14"
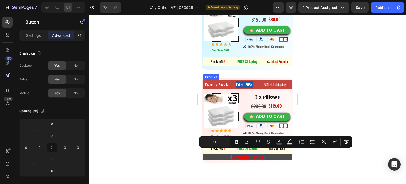
click at [366, 142] on div at bounding box center [247, 99] width 317 height 169
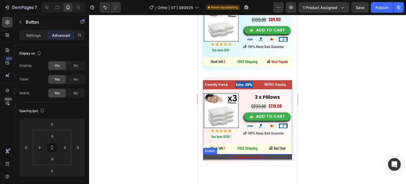
click at [265, 154] on button "Best Choice for Families" at bounding box center [247, 157] width 89 height 6
click at [263, 154] on button "Best Choice for Families" at bounding box center [247, 157] width 89 height 6
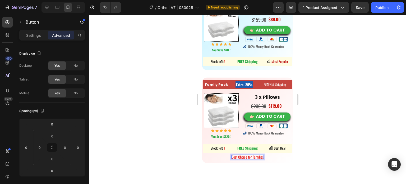
click at [260, 154] on span "Best Choice for Families" at bounding box center [247, 157] width 32 height 6
click at [261, 154] on span "Best Choice for Families" at bounding box center [247, 157] width 32 height 6
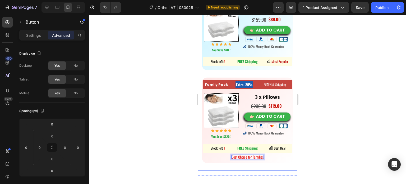
click at [203, 154] on button "Best Choice for Families" at bounding box center [247, 157] width 89 height 6
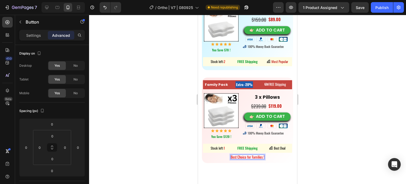
click at [317, 131] on div at bounding box center [247, 99] width 317 height 169
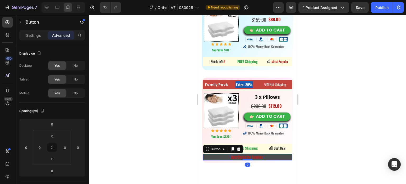
click at [261, 154] on span "Best Choice for Families !" at bounding box center [248, 157] width 34 height 6
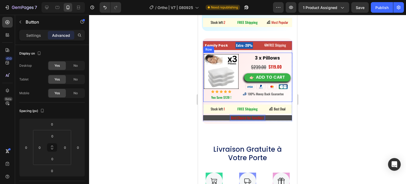
scroll to position [3459, 0]
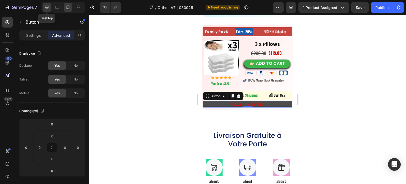
click at [48, 7] on icon at bounding box center [46, 7] width 5 height 5
type input "16"
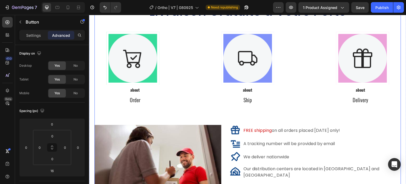
scroll to position [3972, 0]
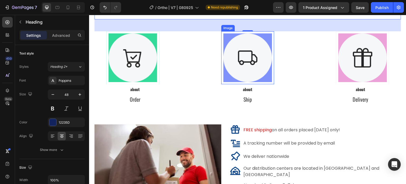
scroll to position [3998, 0]
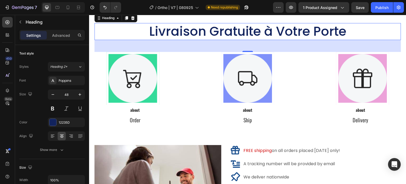
click at [237, 35] on h2 "Livraison Gratuite à Votre Porte" at bounding box center [247, 31] width 307 height 17
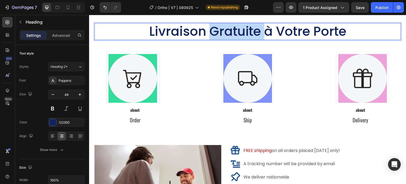
click at [237, 35] on p "Livraison Gratuite à Votre Porte" at bounding box center [247, 32] width 305 height 16
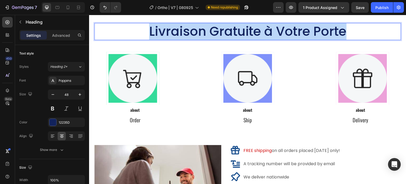
click at [237, 35] on p "Livraison Gratuite à Votre Porte" at bounding box center [247, 32] width 305 height 16
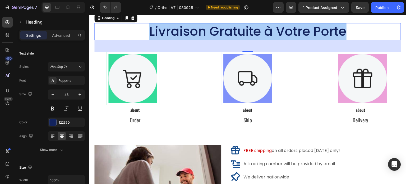
type input "000000"
type input "77"
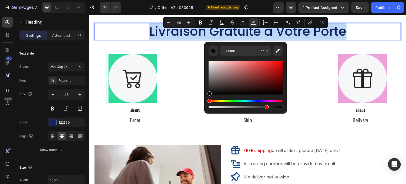
click at [352, 30] on p "Livraison Gratuite à Votre Porte" at bounding box center [247, 32] width 305 height 16
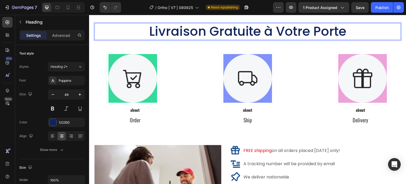
scroll to position [0, 0]
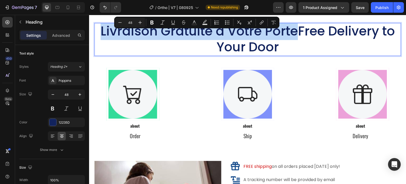
drag, startPoint x: 293, startPoint y: 30, endPoint x: 99, endPoint y: 30, distance: 194.0
click at [99, 30] on p "Livraison Gratuite à Votre PorteFree Delivery to Your Door" at bounding box center [247, 39] width 305 height 32
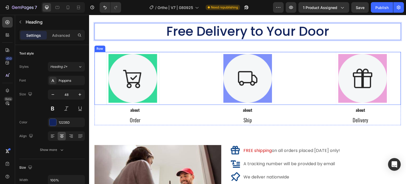
scroll to position [4104, 0]
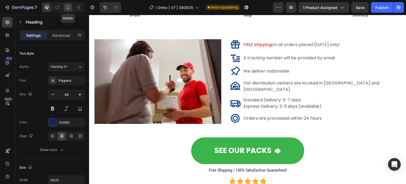
click at [67, 6] on icon at bounding box center [67, 7] width 5 height 5
type input "26"
type input "296"
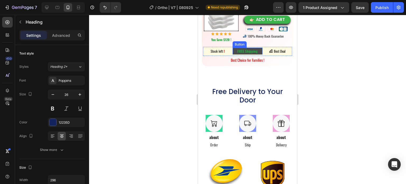
scroll to position [3522, 0]
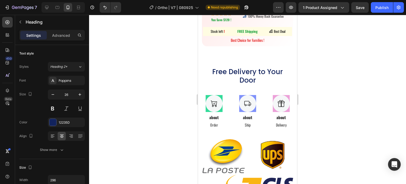
click at [252, 73] on h2 "Free Delivery to Your Door" at bounding box center [248, 76] width 78 height 18
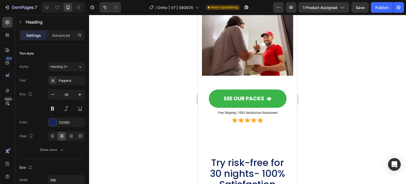
scroll to position [3945, 0]
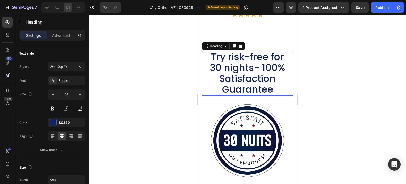
click at [256, 63] on span "Try risk-free for 30 nights- 100% Satisfaction Guarantee" at bounding box center [247, 73] width 75 height 46
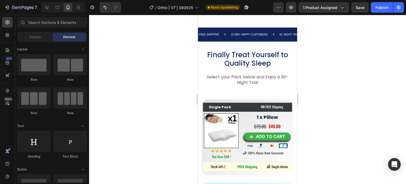
scroll to position [3201, 0]
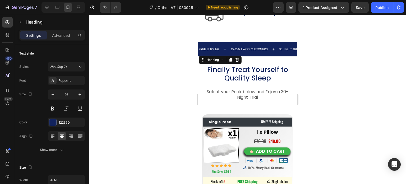
click at [241, 78] on h2 "Finally Treat Yourself to Quality Sleep" at bounding box center [248, 74] width 96 height 18
click at [230, 58] on icon at bounding box center [230, 60] width 3 height 4
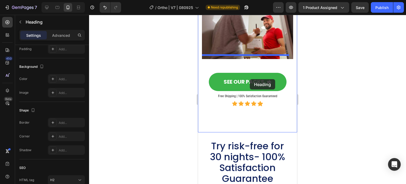
scroll to position [3888, 0]
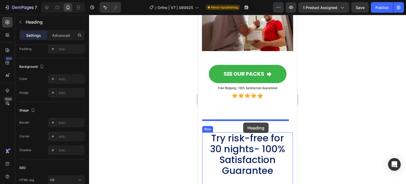
drag, startPoint x: 205, startPoint y: 80, endPoint x: 243, endPoint y: 122, distance: 57.3
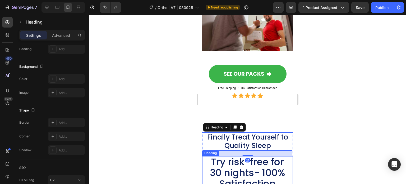
click at [242, 160] on span "Try risk-free for 30 nights- 100% Satisfaction Guarantee" at bounding box center [247, 178] width 75 height 46
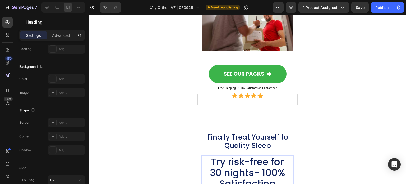
click at [242, 160] on span "Try risk-free for 30 nights- 100% Satisfaction Guarantee" at bounding box center [247, 178] width 75 height 46
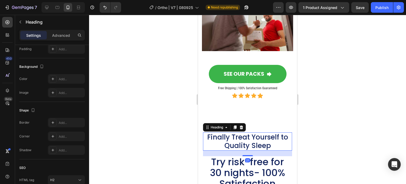
click at [256, 132] on h2 "Finally Treat Yourself to Quality Sleep" at bounding box center [247, 141] width 87 height 18
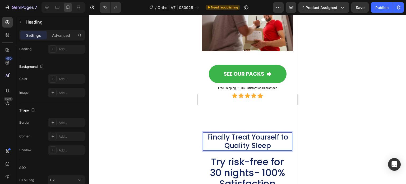
click at [276, 136] on h2 "Finally Treat Yourself to Quality Sleep" at bounding box center [247, 141] width 87 height 18
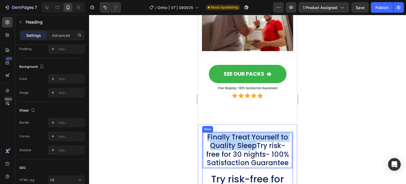
drag, startPoint x: 251, startPoint y: 133, endPoint x: 201, endPoint y: 126, distance: 50.7
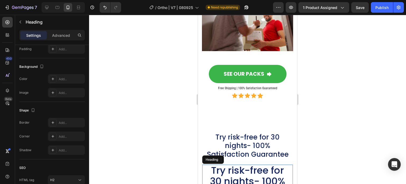
click at [220, 163] on span "Try risk-free for 30 nights- 100% Satisfaction Guarantee" at bounding box center [247, 186] width 75 height 46
click at [240, 158] on icon at bounding box center [240, 160] width 3 height 4
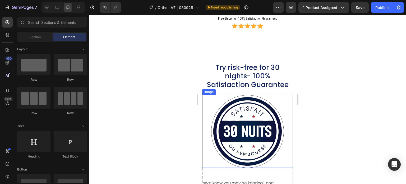
scroll to position [3967, 0]
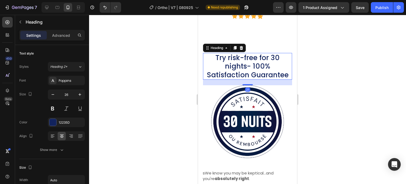
click at [265, 56] on p "Try risk-free for 30 nights- 100% Satisfaction Guarantee" at bounding box center [247, 66] width 86 height 26
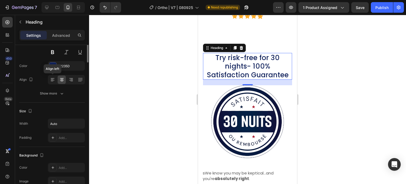
scroll to position [0, 0]
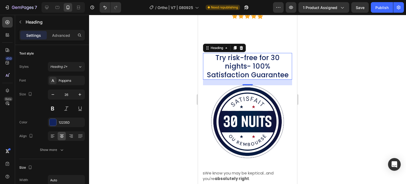
click at [127, 108] on div at bounding box center [247, 99] width 317 height 169
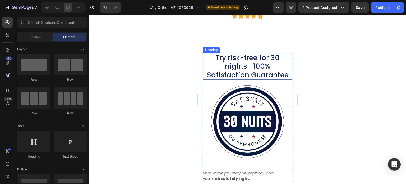
click at [230, 63] on p "Try risk-free for 30 nights- 100% Satisfaction Guarantee" at bounding box center [247, 66] width 86 height 26
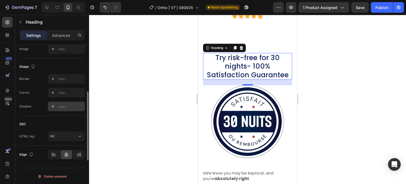
scroll to position [30, 0]
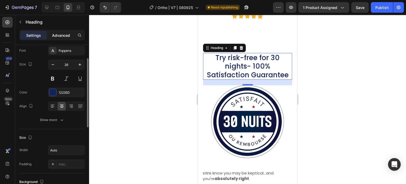
click at [59, 34] on p "Advanced" at bounding box center [61, 36] width 18 height 6
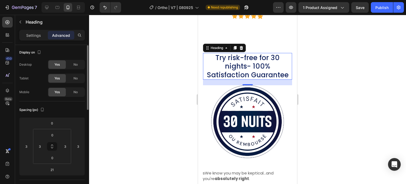
scroll to position [0, 0]
click at [28, 35] on p "Settings" at bounding box center [33, 36] width 15 height 6
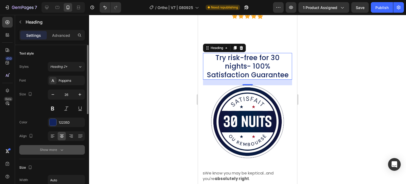
click at [60, 153] on button "Show more" at bounding box center [52, 150] width 66 height 10
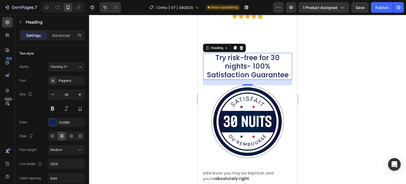
click at [121, 97] on div at bounding box center [247, 99] width 317 height 169
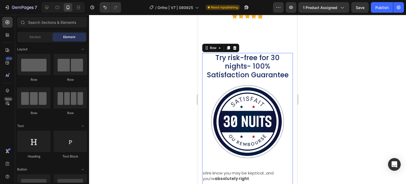
click at [208, 67] on div "Try risk-free for 30 nights- 100% Satisfaction Guarantee Heading Image sWe know…" at bounding box center [247, 166] width 91 height 226
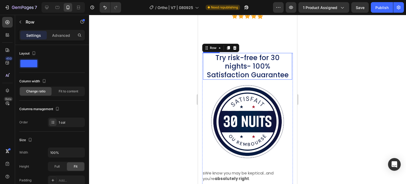
click at [254, 54] on p "Try risk-free for 30 nights- 100% Satisfaction Guarantee" at bounding box center [247, 66] width 86 height 26
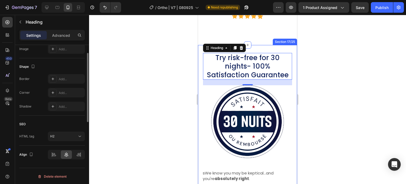
scroll to position [83, 0]
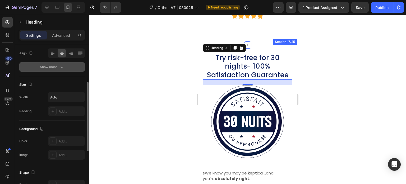
click at [54, 67] on div "Show more" at bounding box center [52, 66] width 25 height 5
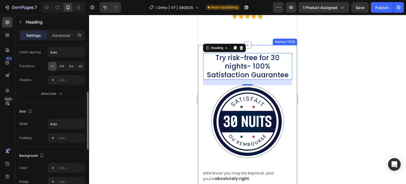
scroll to position [0, 0]
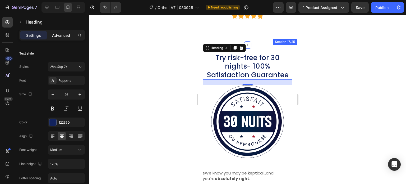
click at [65, 35] on p "Advanced" at bounding box center [61, 36] width 18 height 6
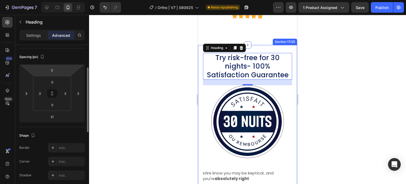
scroll to position [27, 0]
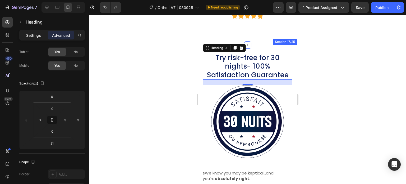
click at [29, 37] on p "Settings" at bounding box center [33, 36] width 15 height 6
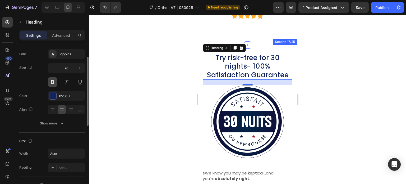
scroll to position [79, 0]
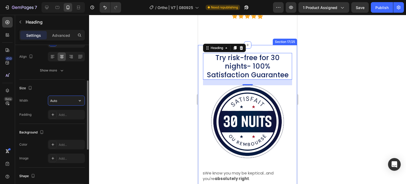
click at [61, 99] on input "Auto" at bounding box center [66, 101] width 36 height 10
click at [78, 101] on icon "button" at bounding box center [79, 100] width 5 height 5
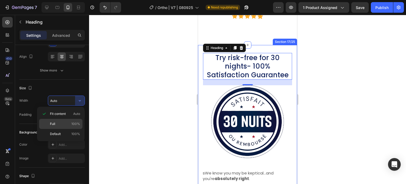
click at [59, 121] on p "Full 100%" at bounding box center [65, 123] width 30 height 5
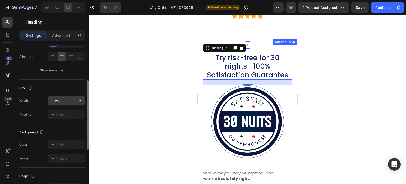
click at [63, 98] on input "100%" at bounding box center [66, 101] width 36 height 10
click at [84, 102] on button "button" at bounding box center [80, 101] width 10 height 10
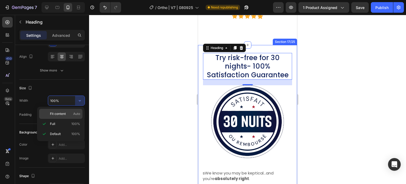
click at [69, 115] on p "Fit content Auto" at bounding box center [65, 113] width 30 height 5
type input "Auto"
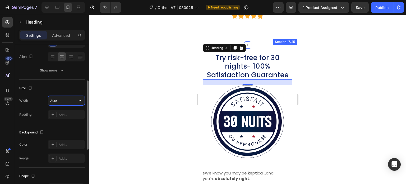
click at [67, 102] on input "Auto" at bounding box center [66, 101] width 36 height 10
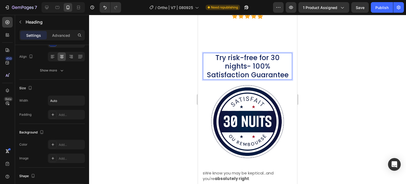
drag, startPoint x: 265, startPoint y: 51, endPoint x: 252, endPoint y: 52, distance: 13.0
click at [227, 53] on p "Try risk-free for 30 nights- 100% Satisfaction Guarantee" at bounding box center [247, 66] width 86 height 26
click at [223, 53] on p "Try risk-free for 30 nights- 100% Satisfaction Guarantee" at bounding box center [247, 66] width 86 height 26
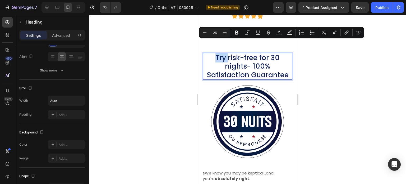
drag, startPoint x: 227, startPoint y: 44, endPoint x: 205, endPoint y: 45, distance: 22.2
click at [205, 53] on p "Try risk-free for 30 nights- 100% Satisfaction Guarantee" at bounding box center [247, 66] width 86 height 26
click at [244, 54] on p "Try risk-free for 30 nights- 100% Satisfaction Guarantee" at bounding box center [247, 66] width 86 height 26
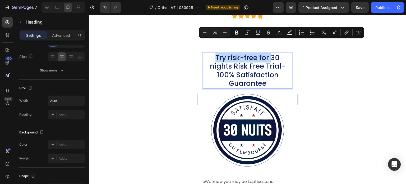
drag, startPoint x: 268, startPoint y: 44, endPoint x: 394, endPoint y: 58, distance: 127.4
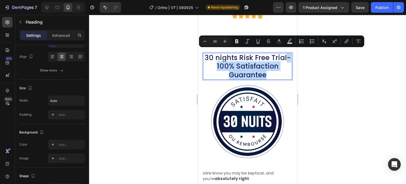
drag, startPoint x: 272, startPoint y: 63, endPoint x: 221, endPoint y: 55, distance: 51.9
click at [220, 55] on p "30 nights Risk Free Trial- 100% Satisfaction Guarantee" at bounding box center [247, 66] width 86 height 26
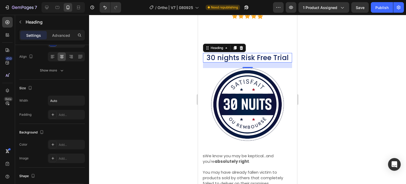
click at [131, 59] on div at bounding box center [247, 99] width 317 height 169
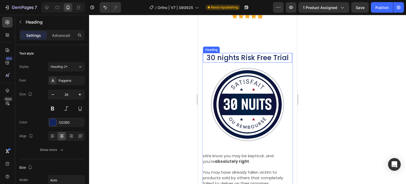
click at [219, 53] on p "30 nights Risk Free Trial" at bounding box center [247, 57] width 82 height 9
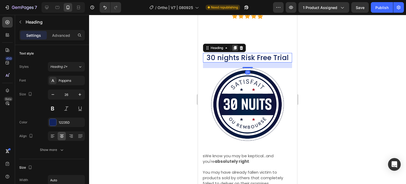
click at [236, 46] on icon at bounding box center [235, 48] width 3 height 4
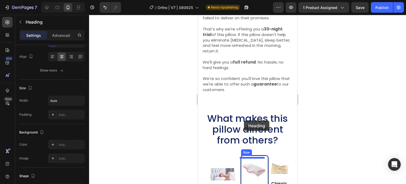
scroll to position [4179, 0]
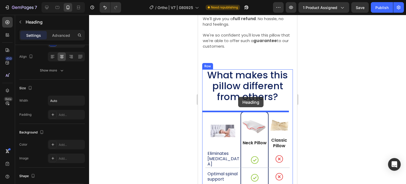
drag, startPoint x: 215, startPoint y: 54, endPoint x: 238, endPoint y: 97, distance: 48.5
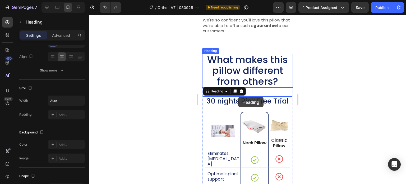
scroll to position [4163, 0]
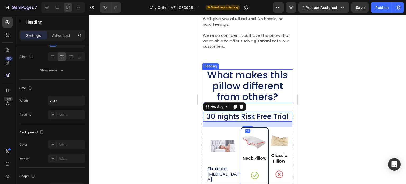
click at [245, 75] on span "What makes this pillow different from others?" at bounding box center [247, 85] width 81 height 35
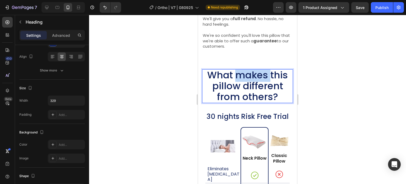
click at [245, 80] on span "What makes this pillow different from others?" at bounding box center [247, 85] width 81 height 35
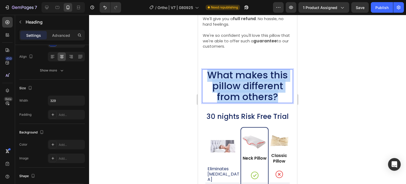
click at [245, 80] on span "What makes this pillow different from others?" at bounding box center [247, 85] width 81 height 35
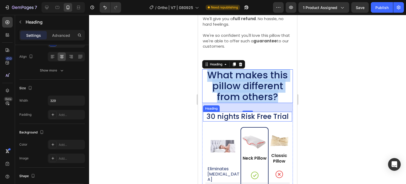
click at [235, 118] on h2 "30 nights Risk Free Trial" at bounding box center [247, 117] width 83 height 10
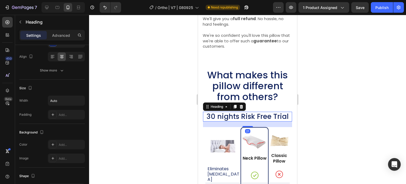
click at [285, 114] on h2 "30 nights Risk Free Trial" at bounding box center [247, 117] width 83 height 10
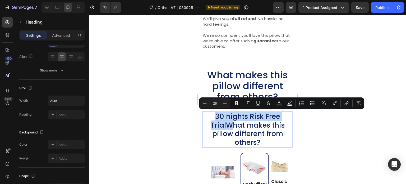
drag, startPoint x: 229, startPoint y: 124, endPoint x: 209, endPoint y: 118, distance: 20.7
click at [209, 118] on p "30 nights Risk Free TrialWhat makes this pillow different from others?" at bounding box center [247, 129] width 86 height 34
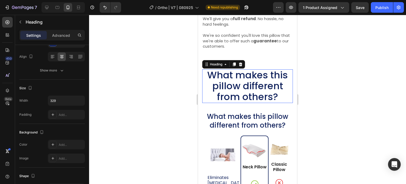
click at [233, 85] on span "What makes this pillow different from others?" at bounding box center [247, 85] width 81 height 35
click at [241, 62] on icon at bounding box center [240, 64] width 3 height 4
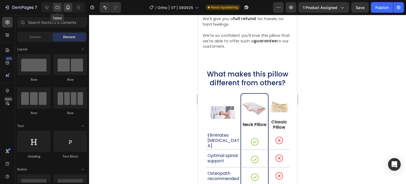
click at [60, 8] on div at bounding box center [57, 7] width 8 height 8
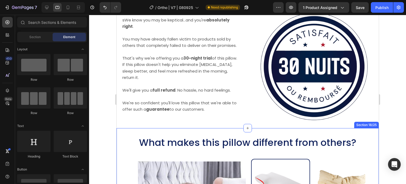
scroll to position [4311, 0]
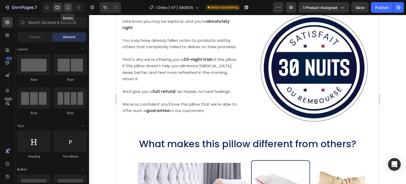
click at [68, 7] on icon at bounding box center [67, 7] width 5 height 5
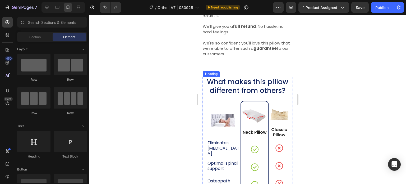
scroll to position [4105, 0]
click at [210, 80] on h2 "What makes this pillow different from others?" at bounding box center [247, 86] width 87 height 18
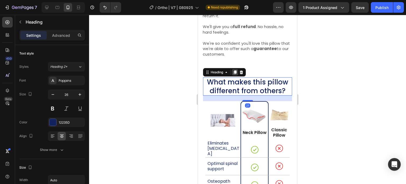
click at [233, 74] on icon at bounding box center [235, 72] width 4 height 4
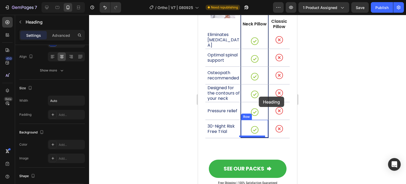
scroll to position [4343, 0]
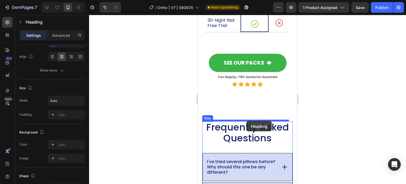
drag, startPoint x: 212, startPoint y: 105, endPoint x: 246, endPoint y: 121, distance: 37.5
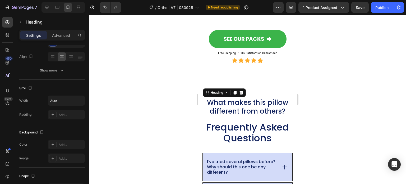
scroll to position [4319, 0]
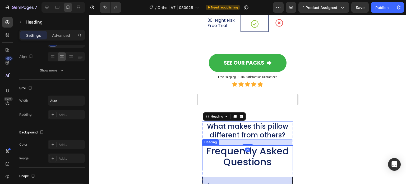
click at [240, 152] on span "Frequently Asked Questions" at bounding box center [247, 156] width 83 height 24
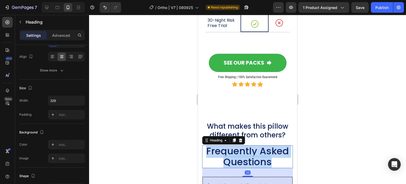
click at [240, 152] on span "Frequently Asked Questions" at bounding box center [247, 156] width 83 height 24
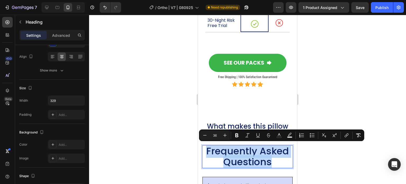
copy span "Frequently Asked Questions"
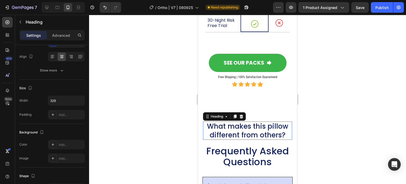
click at [246, 122] on h2 "What makes this pillow different from others?" at bounding box center [247, 130] width 87 height 18
click at [282, 134] on h2 "What makes this pillow different from others?" at bounding box center [247, 130] width 87 height 18
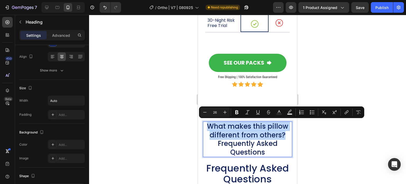
drag, startPoint x: 281, startPoint y: 134, endPoint x: 205, endPoint y: 126, distance: 76.8
click at [205, 126] on p "What makes this pillow different from others?Frequently Asked Questions" at bounding box center [247, 139] width 86 height 34
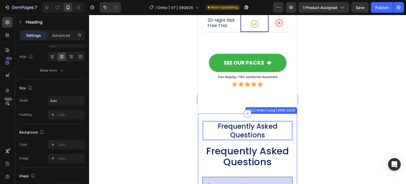
drag, startPoint x: 123, startPoint y: 128, endPoint x: 180, endPoint y: 129, distance: 57.4
click at [123, 128] on div at bounding box center [247, 99] width 317 height 169
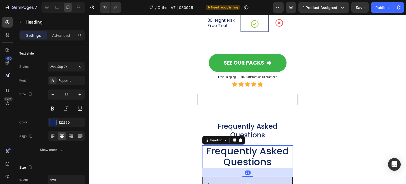
click at [248, 153] on span "Frequently Asked Questions" at bounding box center [247, 156] width 83 height 24
click at [242, 138] on icon at bounding box center [240, 140] width 3 height 4
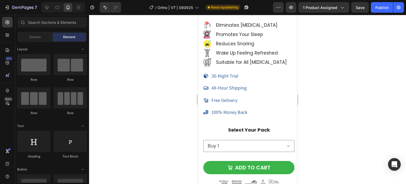
scroll to position [4952, 0]
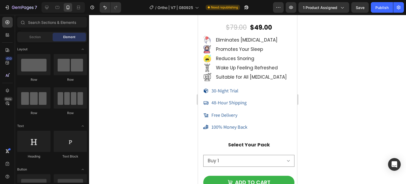
drag, startPoint x: 296, startPoint y: 146, endPoint x: 495, endPoint y: 181, distance: 202.6
click at [256, 155] on select "Buy 1 Buy 2 (Save 10%) Buy 3 (Save 15%)" at bounding box center [248, 161] width 91 height 12
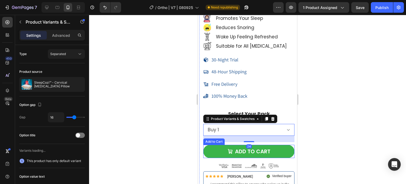
scroll to position [5005, 0]
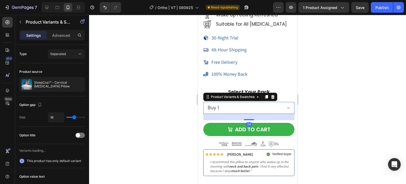
click at [320, 146] on div at bounding box center [247, 99] width 317 height 169
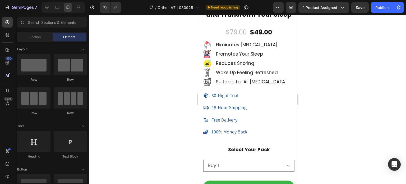
scroll to position [4999, 0]
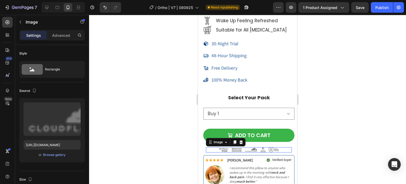
click at [237, 147] on img at bounding box center [249, 150] width 60 height 6
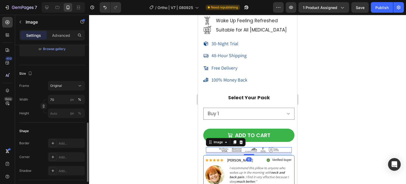
scroll to position [132, 0]
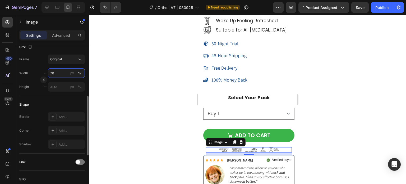
click at [66, 72] on input "70" at bounding box center [66, 73] width 37 height 10
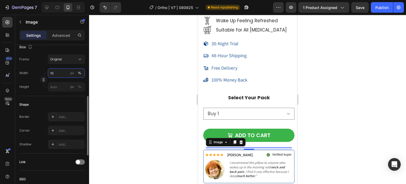
type input "100"
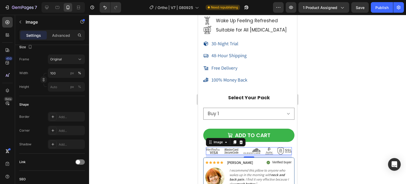
click at [139, 129] on div at bounding box center [247, 99] width 317 height 169
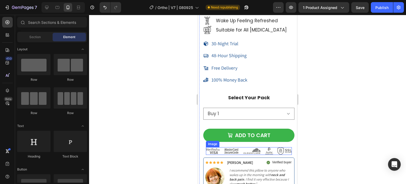
click at [223, 149] on img at bounding box center [249, 151] width 86 height 8
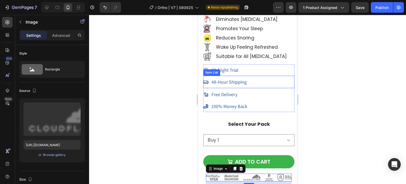
scroll to position [4946, 0]
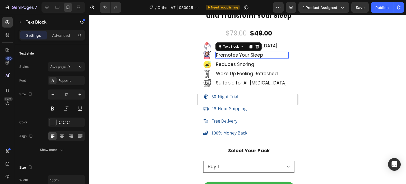
click at [288, 52] on p "Promotes Your Sleep" at bounding box center [252, 55] width 72 height 6
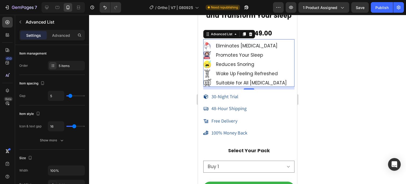
click at [288, 39] on div "Image Eliminates Neck Pain Text Block Image Promotes Your Sleep Text Block Imag…" at bounding box center [248, 63] width 91 height 48
click at [64, 34] on p "Advanced" at bounding box center [61, 36] width 18 height 6
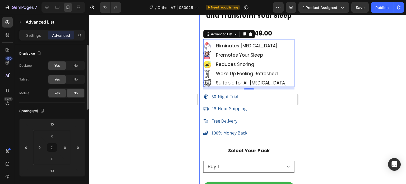
click at [70, 94] on div "No" at bounding box center [75, 93] width 17 height 8
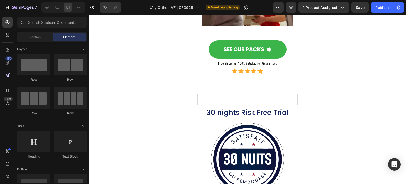
scroll to position [3999, 0]
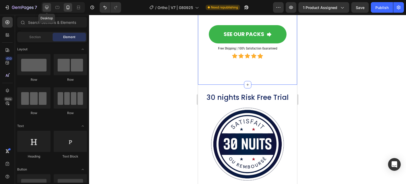
click at [45, 8] on icon at bounding box center [46, 7] width 3 height 3
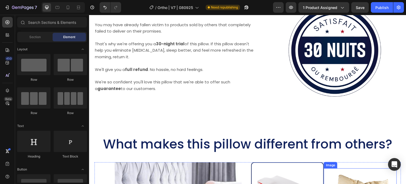
scroll to position [4377, 0]
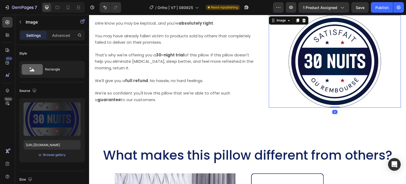
click at [323, 70] on img at bounding box center [335, 61] width 92 height 92
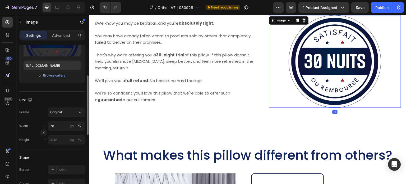
click at [51, 60] on div "Upload Image https://cdn.shopify.com/s/files/1/0708/2183/8985/files/gempages_58…" at bounding box center [52, 51] width 66 height 64
click at [52, 63] on input "https://cdn.shopify.com/s/files/1/0708/2183/8985/files/gempages_581568797693969…" at bounding box center [52, 66] width 57 height 10
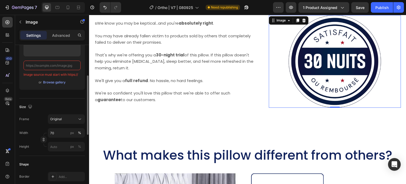
paste input "https://cdn.shopify.com/s/files/1/0708/2183/8985/files/30-day-return-policy.jpg…"
type input "https://cdn.shopify.com/s/files/1/0708/2183/8985/files/30-day-return-policy.jpg…"
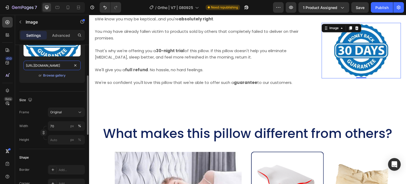
scroll to position [4384, 0]
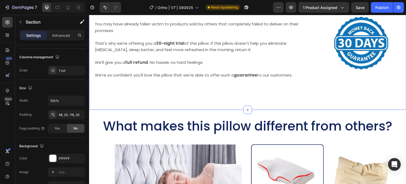
click at [147, 78] on div "30 nights Risk Free Trial Heading Image sWe know you may be keptical...and you'…" at bounding box center [247, 38] width 317 height 144
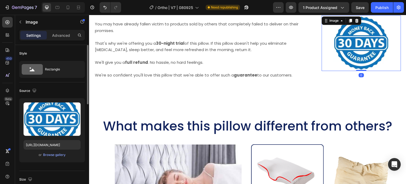
click at [350, 35] on img at bounding box center [361, 42] width 55 height 55
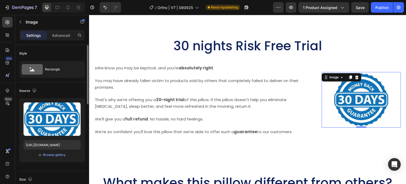
scroll to position [53, 0]
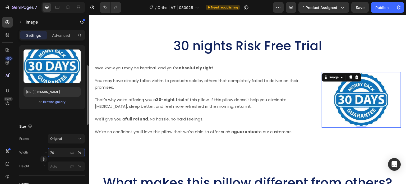
click at [63, 151] on input "70" at bounding box center [66, 152] width 37 height 10
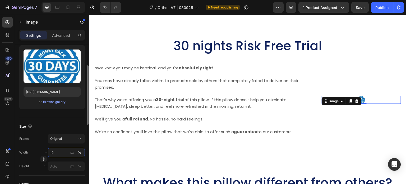
type input "100"
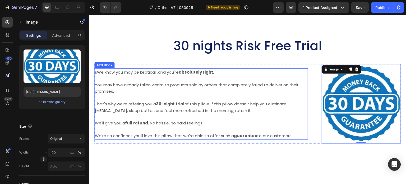
click at [239, 126] on p at bounding box center [201, 129] width 212 height 6
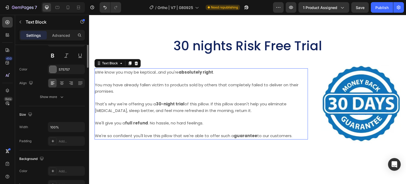
scroll to position [0, 0]
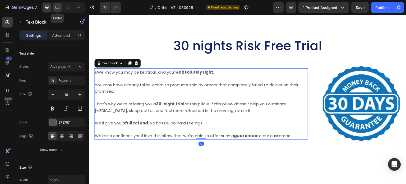
click at [61, 7] on div at bounding box center [57, 7] width 8 height 8
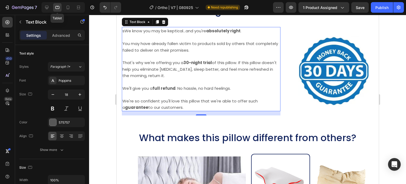
scroll to position [4358, 0]
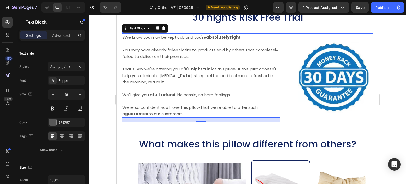
click at [306, 63] on img at bounding box center [333, 77] width 71 height 71
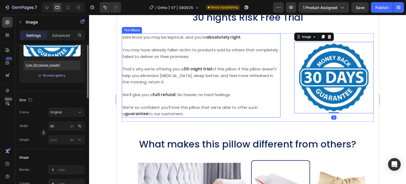
scroll to position [106, 0]
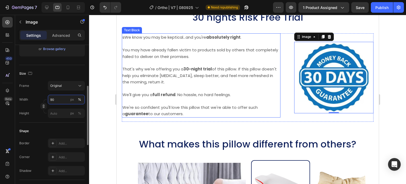
click at [57, 98] on input "90" at bounding box center [66, 100] width 37 height 10
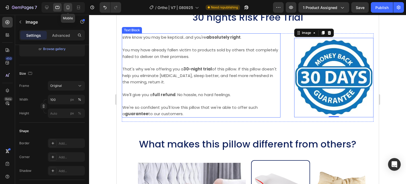
click at [69, 6] on icon at bounding box center [68, 8] width 3 height 4
type input "80"
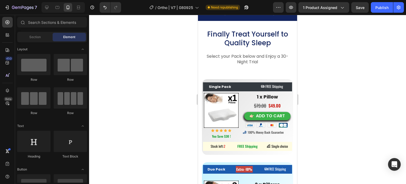
scroll to position [3066, 0]
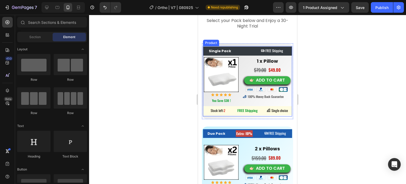
click at [239, 46] on div "Single Pack Button Heading FREE Shipping Button Row Image Icon Icon Icon Icon I…" at bounding box center [247, 81] width 89 height 70
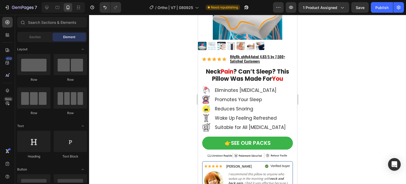
scroll to position [0, 0]
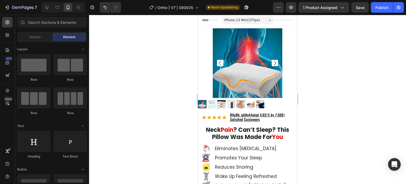
drag, startPoint x: 295, startPoint y: 112, endPoint x: 493, endPoint y: 29, distance: 214.1
click at [246, 113] on u "#gRk_qhHyA4ated 4.83/5 by 7,500+ Satisfied Customers" at bounding box center [257, 117] width 55 height 10
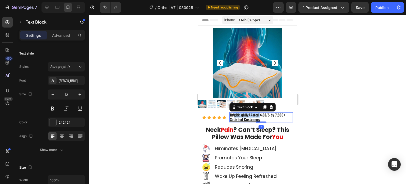
click at [246, 113] on u "#gRk_qhHyA4ated 4.83/5 by 7,500+ Satisfied Customers" at bounding box center [257, 117] width 55 height 10
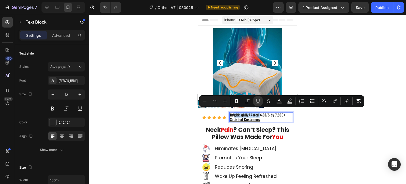
click at [252, 113] on u "#gRk_qhHyA4ated 4.83/5 by 7,500+ Satisfied Customers" at bounding box center [257, 117] width 55 height 10
click at [262, 112] on u "#gRk_qhHyA4ated 4.83/5 by 7,500+ Satisfied Customers" at bounding box center [257, 117] width 55 height 10
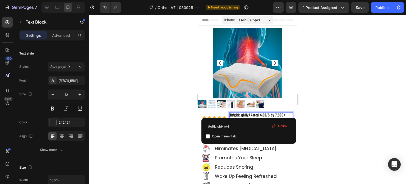
click at [253, 112] on u "#gRk_qhHyA4ated 4.83/5 by 7,500+ Satisfied Customers" at bounding box center [257, 117] width 55 height 10
click at [252, 112] on u "#gRk_qhHyA4ated 4.83/5 by 7,500+ Satisfied Customers" at bounding box center [257, 117] width 55 height 10
click at [254, 112] on u "#gRk_qhHyA4ated 4.83/5 by 7,500+ Satisfied Customers" at bounding box center [257, 117] width 55 height 10
click at [238, 127] on input "#gRk_qhHyA4" at bounding box center [249, 126] width 86 height 8
click at [237, 127] on input "#gRk_qhHyA4" at bounding box center [249, 126] width 86 height 8
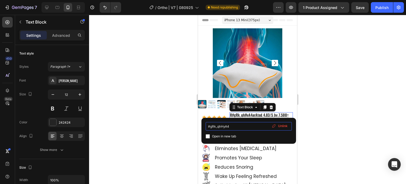
click at [237, 127] on input "#gRk_qhHyA4" at bounding box center [249, 126] width 86 height 8
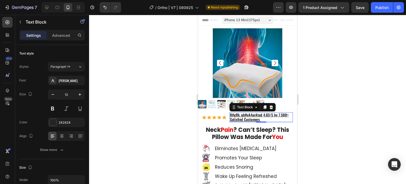
click at [334, 118] on div at bounding box center [247, 99] width 317 height 169
click at [277, 112] on u "#gRk_qhHyA4arAted 4.83/5 by 7,500+ Satisfied Customers" at bounding box center [259, 117] width 59 height 10
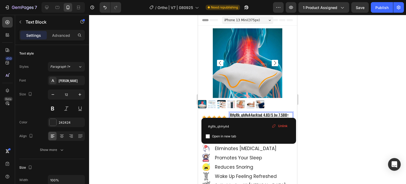
click at [263, 112] on u "#gRk_qhHyA4arAted 4.83/5 by 7,500+ Satisfied Customers" at bounding box center [259, 117] width 59 height 10
drag, startPoint x: 261, startPoint y: 112, endPoint x: 229, endPoint y: 112, distance: 32.2
click at [229, 112] on div "Icon Icon Icon Icon Icon Icon List Hoz R #gRk_qhHyA4arAted Rated 4.83/5 by 7,50…" at bounding box center [247, 117] width 91 height 10
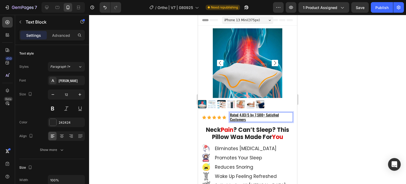
click at [307, 107] on div at bounding box center [247, 99] width 317 height 169
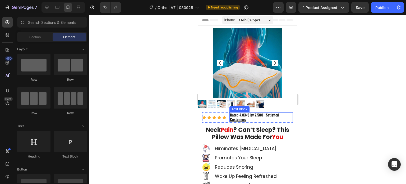
click at [256, 113] on u "Rated 4.83/5 by 7,500+ Satisfied Customers" at bounding box center [254, 117] width 49 height 10
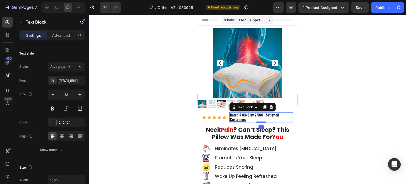
click at [256, 113] on u "Rated 4.83/5 by 7,500+ Satisfied Customers" at bounding box center [254, 117] width 49 height 10
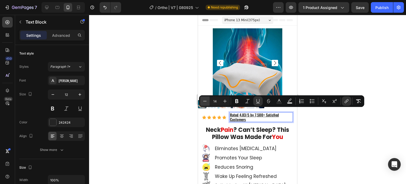
click at [207, 100] on button "Minus" at bounding box center [205, 101] width 10 height 10
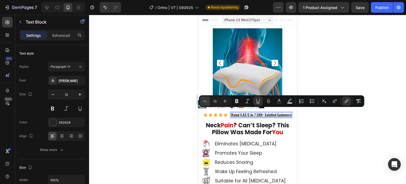
click at [207, 100] on button "Minus" at bounding box center [205, 101] width 10 height 10
type input "12"
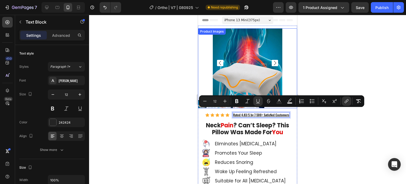
click at [161, 91] on div at bounding box center [247, 99] width 317 height 169
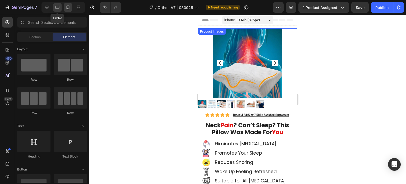
click at [57, 5] on icon at bounding box center [57, 7] width 5 height 5
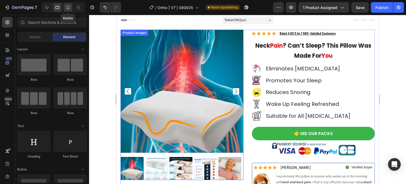
click at [66, 8] on icon at bounding box center [67, 7] width 5 height 5
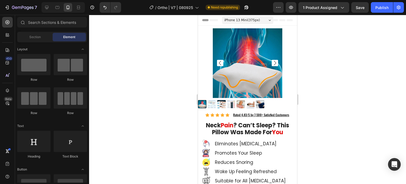
drag, startPoint x: 295, startPoint y: 21, endPoint x: 506, endPoint y: 16, distance: 210.7
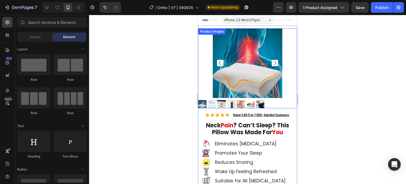
click at [276, 101] on div at bounding box center [247, 104] width 99 height 8
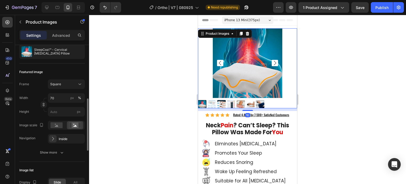
scroll to position [79, 0]
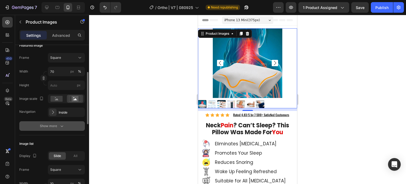
click at [56, 125] on div "Show more" at bounding box center [52, 125] width 25 height 5
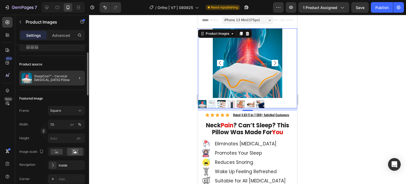
scroll to position [0, 0]
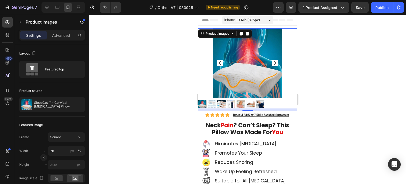
drag, startPoint x: 319, startPoint y: 91, endPoint x: 314, endPoint y: 90, distance: 5.2
click at [319, 91] on div at bounding box center [247, 99] width 317 height 169
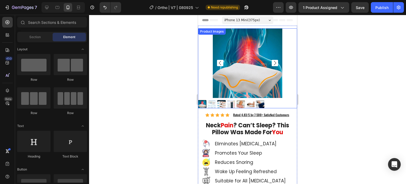
click at [288, 100] on div at bounding box center [247, 104] width 99 height 8
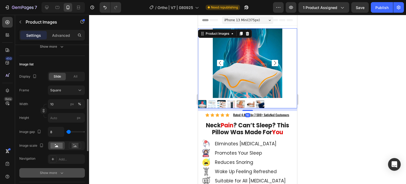
scroll to position [211, 0]
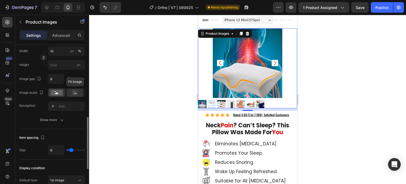
click at [73, 93] on rect at bounding box center [75, 92] width 7 height 5
click at [57, 92] on rect at bounding box center [56, 93] width 12 height 6
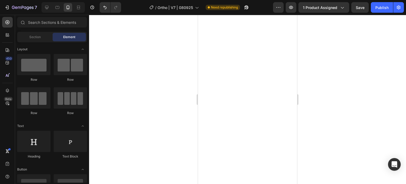
scroll to position [5229, 0]
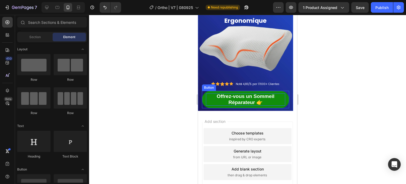
click at [246, 95] on span "Offrez-vous un Sommeil Réparateur 👉" at bounding box center [246, 99] width 58 height 12
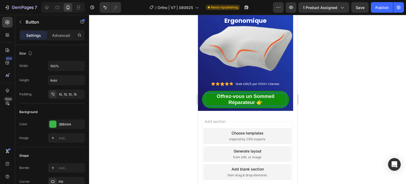
click at [246, 95] on span "Offrez-vous un Sommeil Réparateur 👉" at bounding box center [246, 99] width 58 height 12
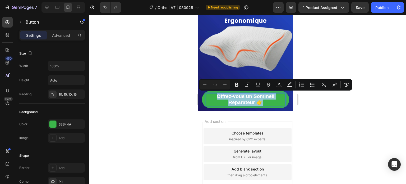
copy span "Offrez-vous un Sommeil Réparateur 👉"
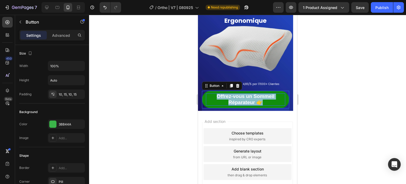
click at [232, 105] on link "Offrez-vous un Sommeil Réparateur 👉" at bounding box center [245, 99] width 87 height 17
click at [246, 100] on span "Offrez-vous un Sommeil Réparateur 👉" at bounding box center [246, 99] width 58 height 12
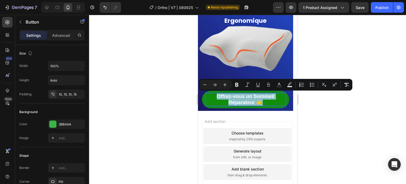
click at [253, 101] on span "Offrez-vous un Sommeil Réparateur 👉" at bounding box center [246, 99] width 58 height 12
click at [254, 101] on span "Offrez-vous un Sommeil Réparateur 👉" at bounding box center [246, 99] width 58 height 12
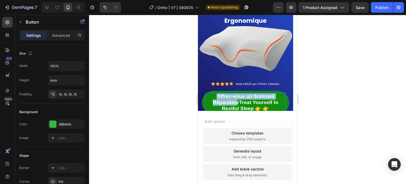
drag, startPoint x: 237, startPoint y: 101, endPoint x: 214, endPoint y: 94, distance: 23.9
click at [214, 94] on p "Offrez-vous un Sommeil RéparateurTreat Yourself to Restful Sleep 👉 👉" at bounding box center [245, 102] width 79 height 18
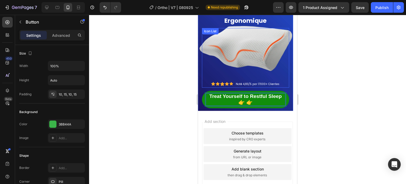
scroll to position [5177, 0]
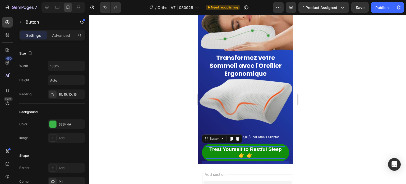
click at [165, 79] on div at bounding box center [247, 99] width 317 height 169
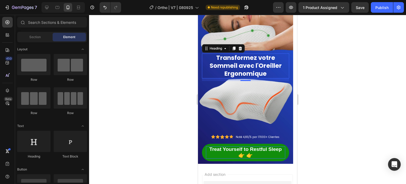
click at [251, 65] on span "Transformez votre Sommeil avec l'Oreiller Ergonomique" at bounding box center [246, 65] width 72 height 24
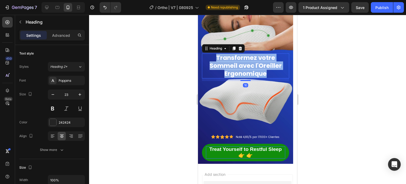
click at [251, 65] on span "Transformez votre Sommeil avec l'Oreiller Ergonomique" at bounding box center [246, 65] width 72 height 24
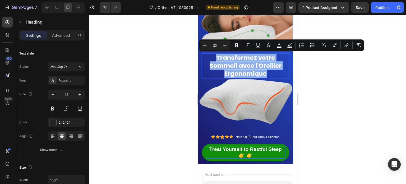
copy span "Transformez votre Sommeil avec l'Oreiller Ergonomique"
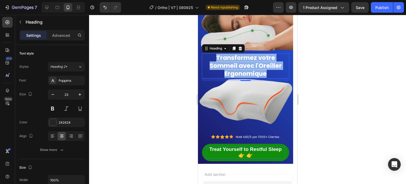
click at [261, 60] on span "Transformez votre Sommeil avec l'Oreiller Ergonomique" at bounding box center [246, 65] width 72 height 24
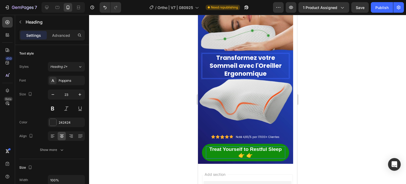
click at [220, 57] on span "Transformez votre Sommeil avec l'Oreiller Ergonomique" at bounding box center [246, 65] width 72 height 24
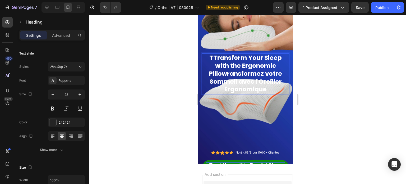
click at [209, 58] on span "TTransform Your Sleep with the Ergonomic Pillowransformez votre Sommeil avec l'…" at bounding box center [245, 73] width 73 height 40
click at [242, 74] on span "Transform Your Sleep with the Ergonomic Pillowransformez votre Sommeil avec l'O…" at bounding box center [246, 73] width 84 height 40
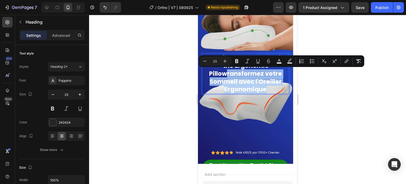
drag, startPoint x: 227, startPoint y: 74, endPoint x: 278, endPoint y: 90, distance: 53.4
click at [278, 90] on p "Transform Your Sleep with the Ergonomic Pillowransformez votre Sommeil avec l'O…" at bounding box center [245, 74] width 86 height 40
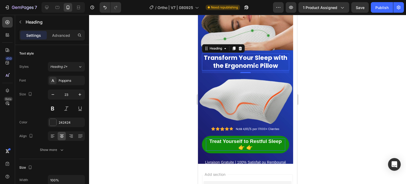
click at [342, 81] on div at bounding box center [247, 99] width 317 height 169
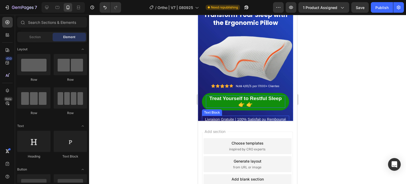
scroll to position [5229, 0]
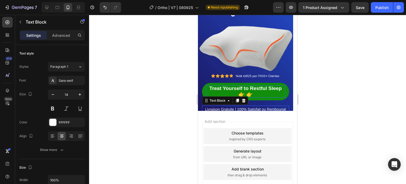
click at [230, 106] on p "Livraison Gratuite | 100% Satisfait ou Remboursé" at bounding box center [245, 109] width 86 height 7
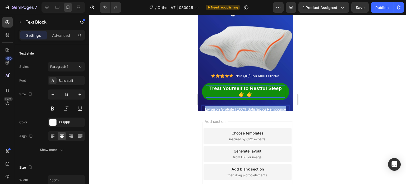
click at [230, 106] on p "Livraison Gratuite | 100% Satisfait ou Remboursé" at bounding box center [245, 109] width 86 height 7
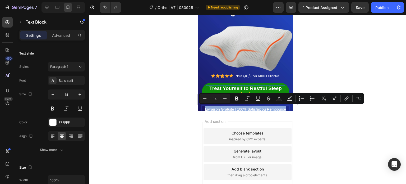
copy p "Livraison Gratuite | 100% Satisfait ou Remboursé"
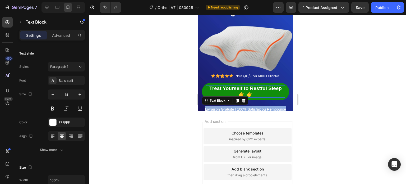
click at [210, 107] on p "Livraison Gratuite | 100% Satisfait ou Remboursé" at bounding box center [245, 109] width 86 height 7
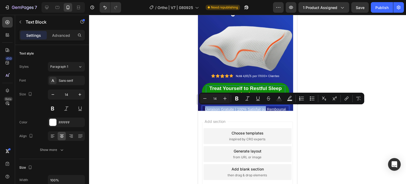
drag, startPoint x: 266, startPoint y: 108, endPoint x: 205, endPoint y: 107, distance: 60.8
click at [205, 107] on p "Livraison Gratuite | 100% Satisfait ou Remboursé" at bounding box center [245, 109] width 86 height 7
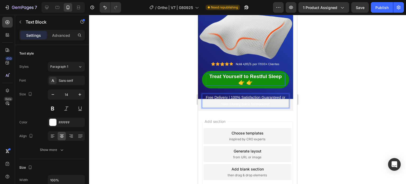
click at [206, 96] on p "Free Delivery | 100% Satisfaction Guaranteed or Your Money Back Remboursé" at bounding box center [245, 100] width 86 height 13
click at [254, 96] on p "Free Delivery | 100% Satisfaction Guaranteed or Your Money Back Remboursé" at bounding box center [245, 100] width 86 height 13
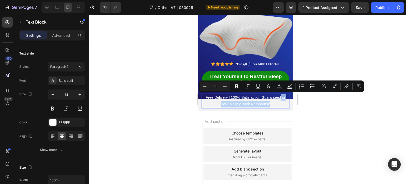
drag, startPoint x: 281, startPoint y: 95, endPoint x: 289, endPoint y: 113, distance: 19.4
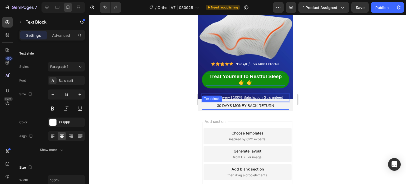
click at [164, 112] on div at bounding box center [247, 99] width 317 height 169
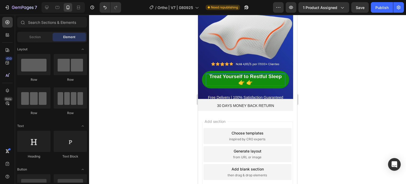
click at [336, 94] on div at bounding box center [247, 99] width 317 height 169
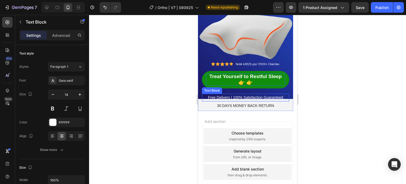
click at [280, 99] on p "Free Delivery | 100% Satisfaction Guaranteed" at bounding box center [245, 97] width 86 height 7
click at [286, 97] on p "Free Delivery | 100% Satisfaction Guaranteed" at bounding box center [245, 97] width 86 height 7
click at [150, 104] on div at bounding box center [247, 99] width 317 height 169
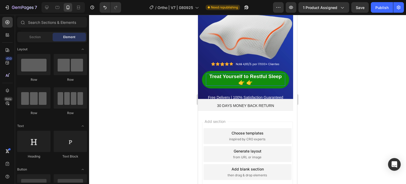
click at [169, 117] on div at bounding box center [247, 99] width 317 height 169
click at [241, 92] on div "Treat Yourself to Restful Sleep 👉 👉 Button" at bounding box center [245, 82] width 87 height 23
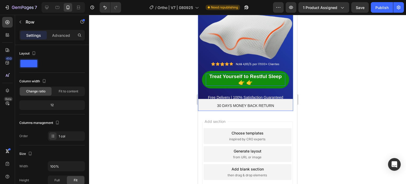
click at [243, 95] on p "Free Delivery | 100% Satisfaction Guaranteed" at bounding box center [245, 97] width 86 height 7
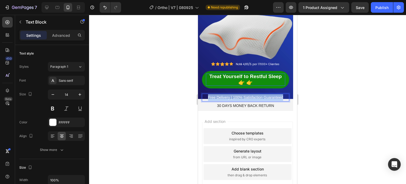
click at [243, 95] on p "Free Delivery | 100% Satisfaction Guaranteed" at bounding box center [245, 97] width 86 height 7
click at [260, 94] on div "Rich Text Editor. Editing area: main" at bounding box center [245, 98] width 87 height 8
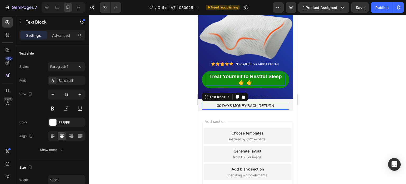
click at [262, 106] on p "30 DAYS MONEY BACK RETURN" at bounding box center [245, 105] width 86 height 7
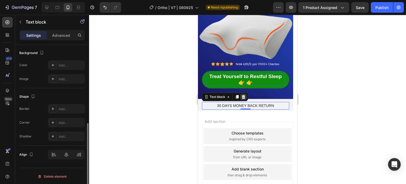
click at [245, 96] on icon at bounding box center [243, 97] width 4 height 4
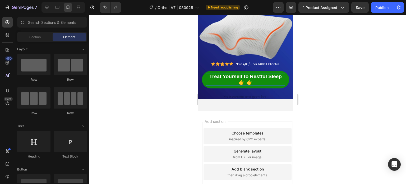
click at [252, 92] on div "Treat Yourself to Restful Sleep 👉 👉 Button" at bounding box center [245, 82] width 87 height 23
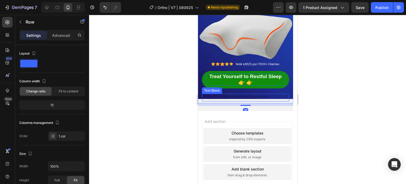
click at [252, 97] on div "Rich Text Editor. Editing area: main" at bounding box center [245, 98] width 87 height 8
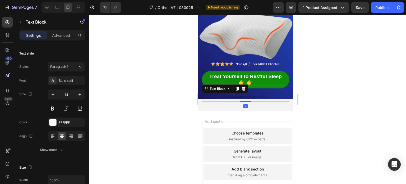
click at [252, 97] on div "Rich Text Editor. Editing area: main" at bounding box center [245, 98] width 87 height 8
click at [174, 106] on div at bounding box center [247, 99] width 317 height 169
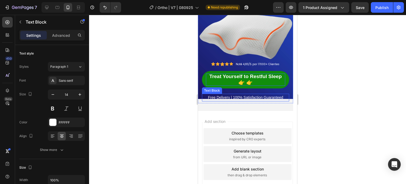
click at [231, 94] on p "Free Delivery | 100% Satisfaction Guaranteed" at bounding box center [245, 97] width 86 height 7
click at [64, 36] on p "Advanced" at bounding box center [61, 36] width 18 height 6
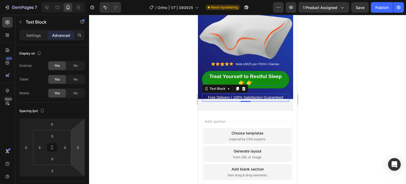
click at [165, 83] on div at bounding box center [247, 99] width 317 height 169
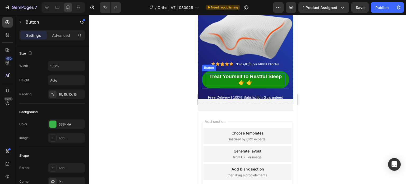
click at [252, 82] on span "Treat Yourself to Restful Sleep 👉 👉" at bounding box center [245, 79] width 72 height 12
click at [182, 82] on div at bounding box center [247, 99] width 317 height 169
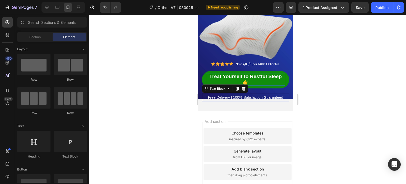
click at [222, 94] on p "Free Delivery | 100% Satisfaction Guaranteed" at bounding box center [245, 97] width 86 height 7
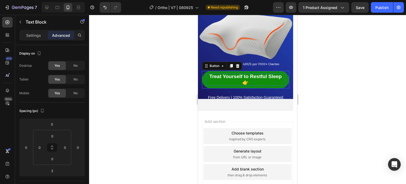
click at [283, 87] on div "Treat Yourself to Restful Sleep 👉 Button 0" at bounding box center [245, 79] width 87 height 17
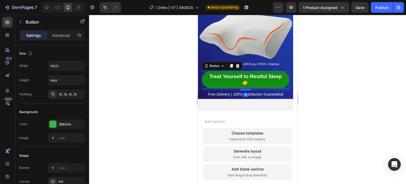
drag, startPoint x: 247, startPoint y: 92, endPoint x: 249, endPoint y: 89, distance: 3.7
click at [249, 89] on div at bounding box center [245, 90] width 11 height 2
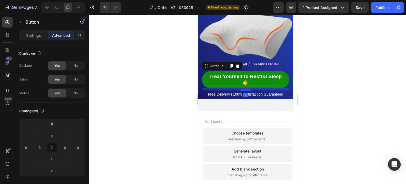
click at [160, 90] on div at bounding box center [247, 99] width 317 height 169
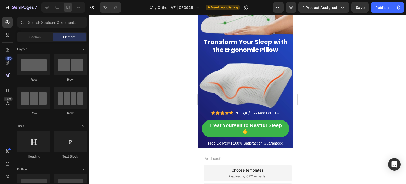
scroll to position [5177, 0]
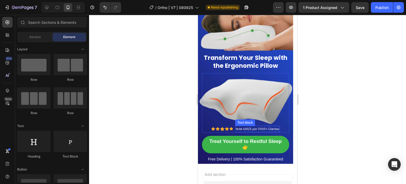
click at [244, 128] on span "Noté 4,83/5 par 17000+ Clientes" at bounding box center [258, 129] width 44 height 4
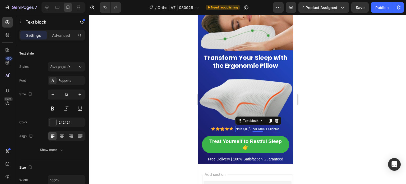
click at [244, 128] on span "Noté 4,83/5 par 17000+ Clientes" at bounding box center [258, 129] width 44 height 4
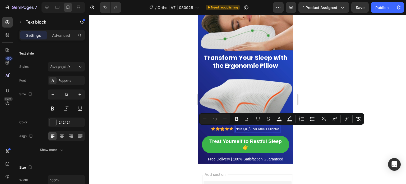
click at [241, 128] on span "Noté 4,83/5 par 17000+ Clientes" at bounding box center [258, 129] width 44 height 4
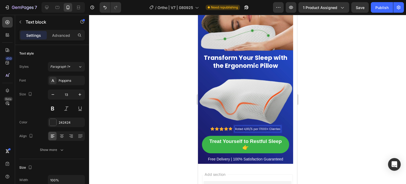
click at [258, 128] on span "Rated 4,83/5 par 17000+ Clientes" at bounding box center [257, 129] width 45 height 4
click at [261, 128] on span "Rated 4,83/5 based on 17000+ Clientes" at bounding box center [258, 129] width 54 height 4
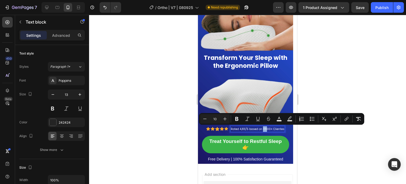
drag, startPoint x: 266, startPoint y: 128, endPoint x: 263, endPoint y: 127, distance: 3.8
click at [263, 127] on span "Rated 4,83/5 based on 17000+ Clientes" at bounding box center [258, 129] width 54 height 4
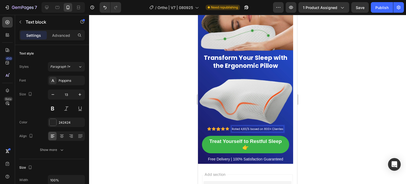
click at [271, 128] on span "Rated 4,83/5 based on 800+ Clientes" at bounding box center [258, 129] width 52 height 4
click at [337, 115] on div at bounding box center [247, 99] width 317 height 169
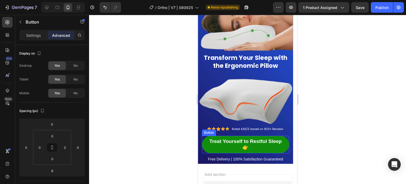
click at [279, 150] on link "Treat Yourself to Restful Sleep 👉" at bounding box center [245, 144] width 87 height 17
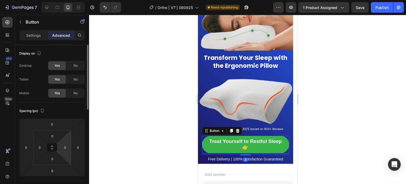
scroll to position [26, 0]
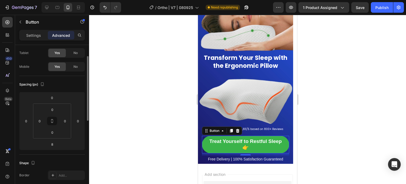
click at [48, 33] on div "Advanced" at bounding box center [61, 35] width 26 height 8
click at [36, 33] on p "Settings" at bounding box center [33, 36] width 15 height 6
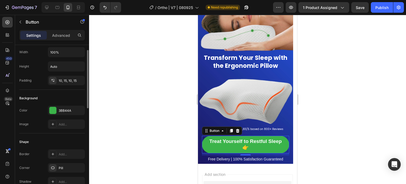
scroll to position [0, 0]
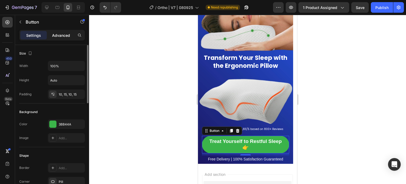
click at [63, 35] on p "Advanced" at bounding box center [61, 36] width 18 height 6
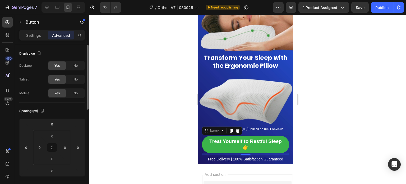
click at [124, 114] on div at bounding box center [247, 99] width 317 height 169
click at [207, 132] on div "Button" at bounding box center [214, 130] width 22 height 6
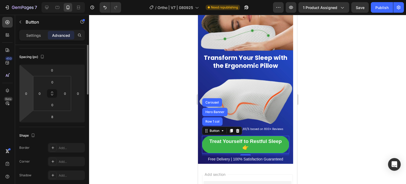
scroll to position [27, 0]
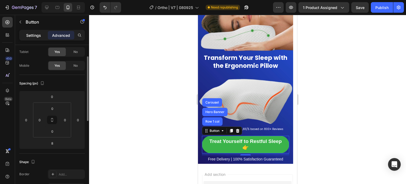
click at [33, 35] on p "Settings" at bounding box center [33, 36] width 15 height 6
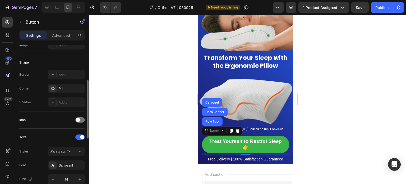
scroll to position [252, 0]
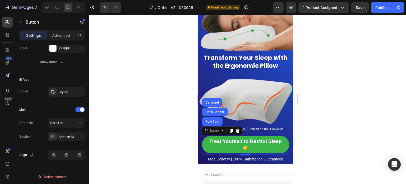
click at [156, 118] on div at bounding box center [247, 99] width 317 height 169
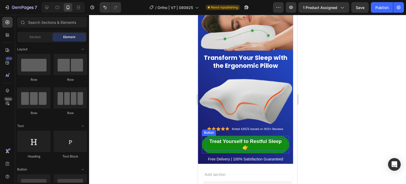
click at [207, 139] on p "Treat Yourself to Restful Sleep 👉" at bounding box center [245, 144] width 79 height 12
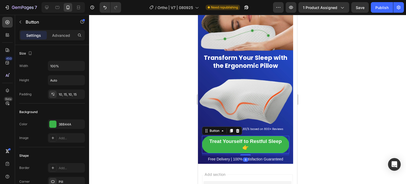
drag, startPoint x: 169, startPoint y: 135, endPoint x: 184, endPoint y: 133, distance: 15.2
click at [169, 135] on div at bounding box center [247, 99] width 317 height 169
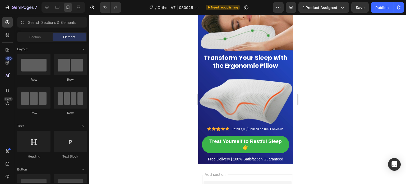
drag, startPoint x: 185, startPoint y: 137, endPoint x: 1, endPoint y: 122, distance: 184.9
click at [185, 137] on div at bounding box center [247, 99] width 317 height 169
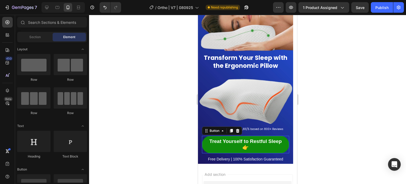
click at [212, 136] on link "Treat Yourself to Restful Sleep 👉" at bounding box center [245, 144] width 87 height 17
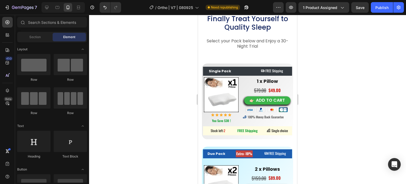
scroll to position [3055, 0]
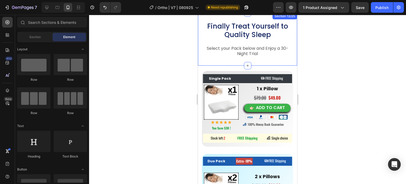
click at [216, 64] on div "Finally Treat Yourself to Quality Sleep Heading Select your Pack below and Enjo…" at bounding box center [247, 39] width 99 height 53
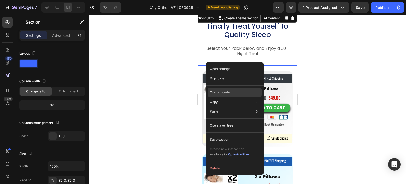
click at [219, 90] on p "Custom code" at bounding box center [220, 92] width 20 height 5
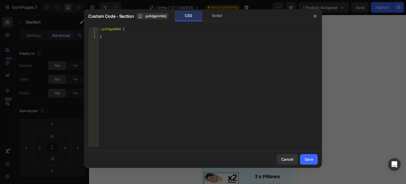
type textarea ".gvEdgpmHbQ {"
click at [117, 28] on div ".gvEdgpmHbQ { }" at bounding box center [208, 90] width 219 height 127
click at [317, 15] on icon "button" at bounding box center [315, 16] width 4 height 4
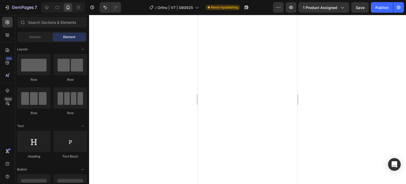
scroll to position [0, 0]
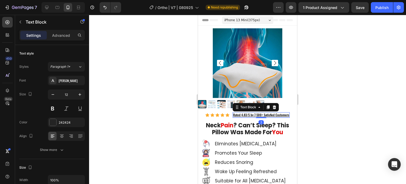
click at [264, 114] on u "Rated 4.83/5 by 7,500+ Satisfied Customers" at bounding box center [261, 114] width 56 height 4
click at [257, 116] on div at bounding box center [261, 117] width 11 height 2
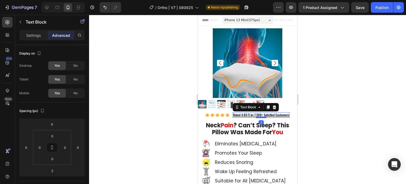
click at [257, 116] on div at bounding box center [261, 117] width 11 height 2
click at [256, 112] on u "Rated 4.83/5 by 7,500+ Satisfied Customers" at bounding box center [261, 114] width 56 height 4
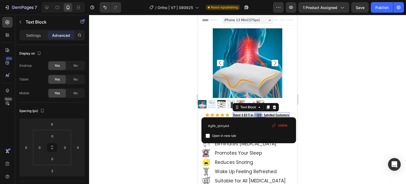
click at [256, 112] on u "Rated 4.83/5 by 7,500+ Satisfied Customers" at bounding box center [261, 114] width 56 height 4
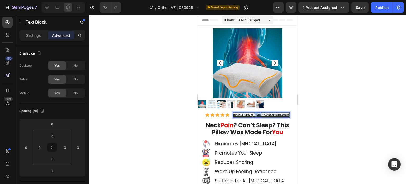
click at [256, 112] on u "Rated 4.83/5 by 7,500+ Satisfied Customers" at bounding box center [261, 114] width 56 height 4
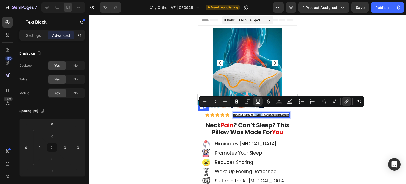
click at [234, 117] on div "Icon Icon Icon Icon Icon Icon List Hoz Rated 4.83/5 by 7,500+ Satisfied Custome…" at bounding box center [247, 183] width 91 height 142
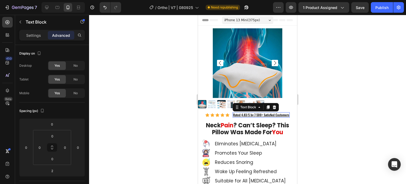
click at [235, 112] on u "Rated 4.83/5 by 7,500+ Satisfied Customers" at bounding box center [261, 114] width 56 height 4
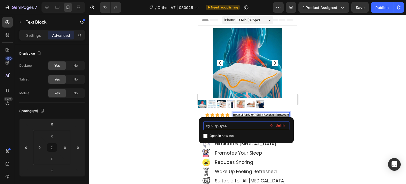
click at [260, 125] on input "#gRk_qhHyA4" at bounding box center [246, 125] width 86 height 8
drag, startPoint x: 227, startPoint y: 125, endPoint x: 221, endPoint y: 123, distance: 6.5
click at [221, 123] on input "#gRk_qhHyA4gvEdgpmHbQ" at bounding box center [246, 125] width 86 height 8
click at [228, 127] on input "#gRk_qhHyA4gvEdgpmHbQ" at bounding box center [246, 125] width 86 height 8
click at [225, 125] on input "#gRk_qhHyA4gvEdgpmHbQ" at bounding box center [246, 125] width 86 height 8
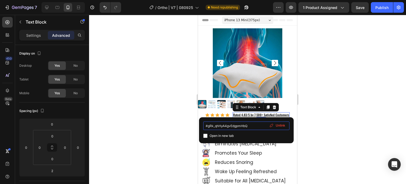
click at [250, 127] on input "#gRk_qhHyA4gvEdgpmHbQ" at bounding box center [246, 125] width 86 height 8
drag, startPoint x: 244, startPoint y: 126, endPoint x: 207, endPoint y: 123, distance: 36.8
click at [207, 123] on input "#gRk_qhHyA4gvEdgpmHbQgvEdgpmHbQ" at bounding box center [246, 125] width 86 height 8
type input "#gvEdgpmHbQ"
click at [231, 126] on input "#gvEdgpmHbQ" at bounding box center [246, 125] width 86 height 8
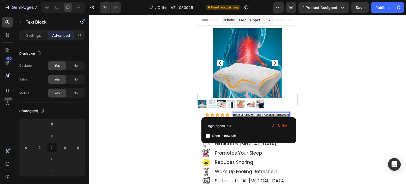
click at [256, 114] on u "Rated 4.83/5 by 7,500+ Satisfied Customers" at bounding box center [261, 114] width 56 height 4
click at [314, 90] on div at bounding box center [247, 99] width 317 height 169
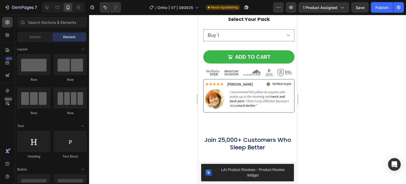
scroll to position [4633, 0]
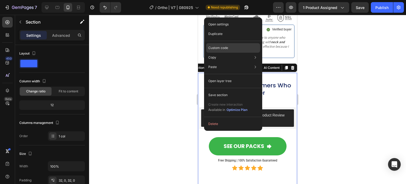
click at [219, 47] on p "Custom code" at bounding box center [218, 47] width 20 height 5
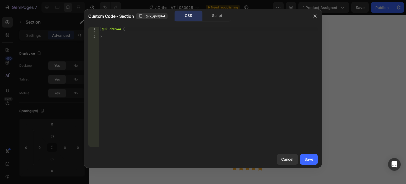
type textarea ".gRk_qhHyA4 {"
drag, startPoint x: 119, startPoint y: 29, endPoint x: 101, endPoint y: 28, distance: 18.0
click at [101, 28] on div ".gRk_qhHyA4 { }" at bounding box center [208, 90] width 219 height 127
click at [314, 16] on icon "button" at bounding box center [315, 16] width 4 height 4
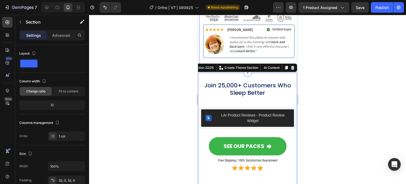
click at [137, 52] on div at bounding box center [247, 99] width 317 height 169
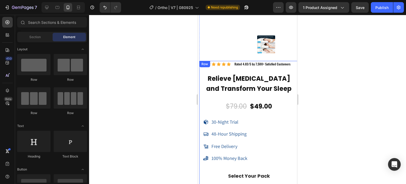
scroll to position [4421, 0]
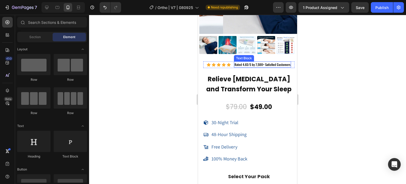
click at [270, 62] on span "Rated 4.83/5 by 7,500+ Satisfied Customers" at bounding box center [262, 64] width 56 height 4
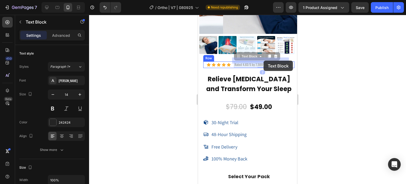
drag, startPoint x: 288, startPoint y: 61, endPoint x: 265, endPoint y: 61, distance: 22.7
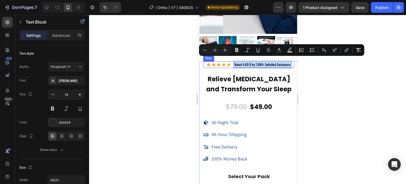
drag, startPoint x: 233, startPoint y: 60, endPoint x: 289, endPoint y: 61, distance: 56.6
click at [289, 61] on div "Icon Icon Icon Icon Icon Icon List Hoz Rated 4.83/5 by 7,500+ Satisfied Custome…" at bounding box center [248, 64] width 91 height 7
click at [347, 49] on icon "Editor contextual toolbar" at bounding box center [346, 49] width 5 height 5
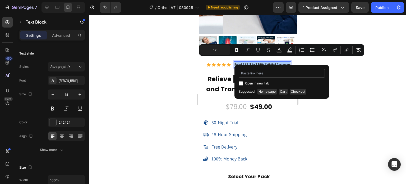
click at [274, 73] on input "Editor contextual toolbar" at bounding box center [282, 73] width 86 height 8
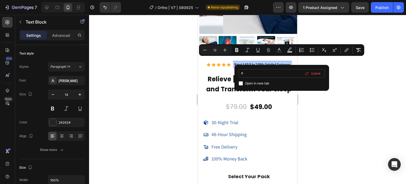
type input "#gRk_qhHyA4"
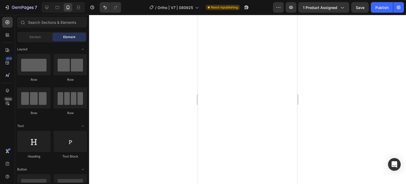
scroll to position [0, 0]
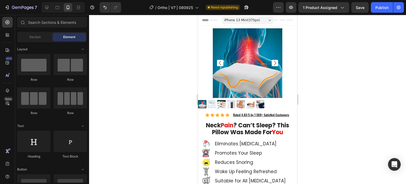
drag, startPoint x: 295, startPoint y: 160, endPoint x: 486, endPoint y: 27, distance: 232.1
click at [266, 113] on u "Rated 4.83/5 by 7,500+ Satisfied Customers" at bounding box center [261, 114] width 56 height 4
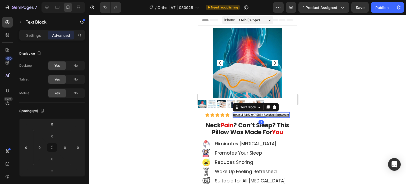
click at [252, 112] on u "Rated 4.83/5 by 7,500+ Satisfied Customers" at bounding box center [261, 114] width 56 height 4
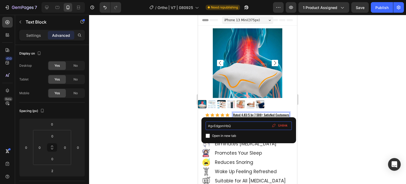
click at [259, 124] on input "#gvEdgpmHbQ" at bounding box center [249, 125] width 86 height 8
click at [254, 124] on input "#gvEdgpmHbQ" at bounding box center [249, 125] width 86 height 8
drag, startPoint x: 211, startPoint y: 126, endPoint x: 241, endPoint y: 127, distance: 30.4
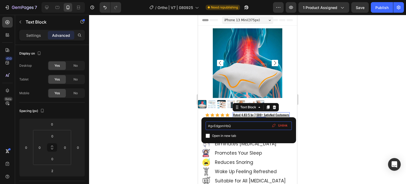
click at [241, 127] on input "#gvEdgpmHbQ" at bounding box center [249, 125] width 86 height 8
type input "#gRk_qhHyA4"
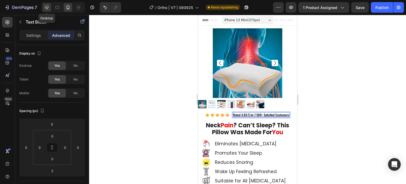
click at [47, 5] on icon at bounding box center [46, 7] width 5 height 5
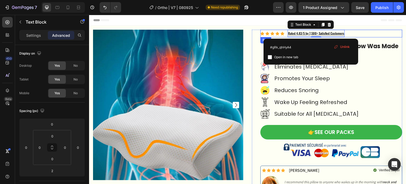
click at [371, 33] on div "Icon Icon Icon Icon Icon Icon List Hoz Rated 4.83/5 by 7,500+ Satisfied Custome…" at bounding box center [331, 34] width 142 height 8
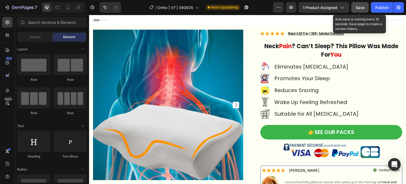
drag, startPoint x: 359, startPoint y: 7, endPoint x: 360, endPoint y: 3, distance: 3.8
click at [359, 6] on span "Save" at bounding box center [360, 7] width 9 height 4
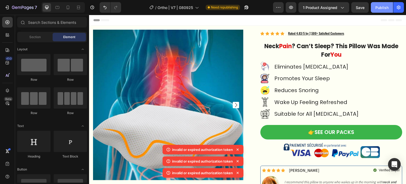
drag, startPoint x: 379, startPoint y: 7, endPoint x: 373, endPoint y: 6, distance: 5.9
click at [378, 6] on div "Publish" at bounding box center [381, 8] width 13 height 6
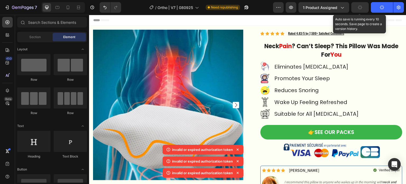
click at [363, 7] on icon "button" at bounding box center [360, 7] width 5 height 5
click at [363, 9] on span "Save" at bounding box center [360, 7] width 9 height 4
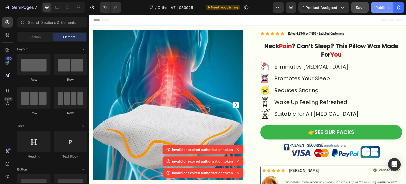
click at [386, 6] on div "Publish" at bounding box center [381, 8] width 13 height 6
click at [379, 7] on div "Publish" at bounding box center [381, 8] width 13 height 6
click at [169, 150] on icon at bounding box center [168, 149] width 5 height 5
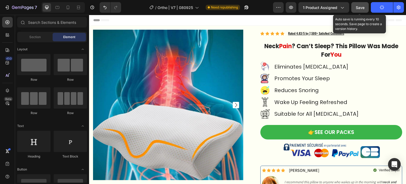
click at [357, 7] on span "Save" at bounding box center [360, 7] width 9 height 4
click at [364, 8] on span "Save" at bounding box center [360, 7] width 9 height 4
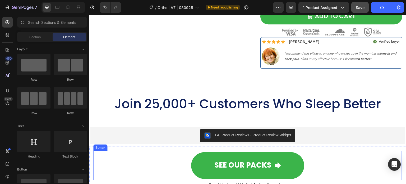
scroll to position [4278, 0]
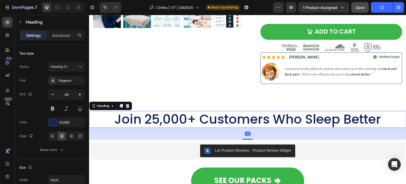
click at [328, 118] on h2 "Join 25,000+ Customers Who Sleep Better" at bounding box center [247, 119] width 317 height 17
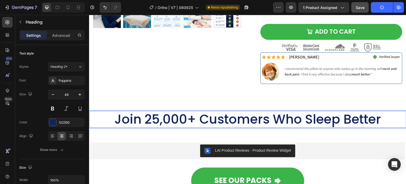
drag, startPoint x: 374, startPoint y: 113, endPoint x: 380, endPoint y: 118, distance: 7.7
click at [375, 113] on h2 "Join 25,000+ Customers Who Sleep Better" at bounding box center [247, 119] width 317 height 17
click at [383, 119] on p "Join 25,000+ Customers Who Sleep Better" at bounding box center [248, 119] width 316 height 16
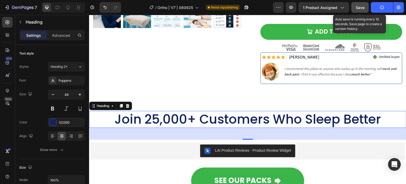
click at [364, 5] on div "Save" at bounding box center [360, 8] width 9 height 6
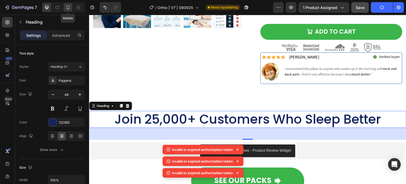
click at [67, 7] on icon at bounding box center [68, 8] width 3 height 4
type input "22"
type input "Auto"
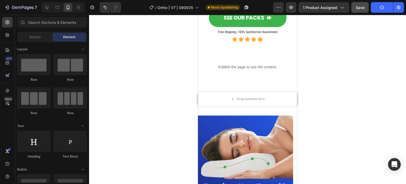
scroll to position [4129, 0]
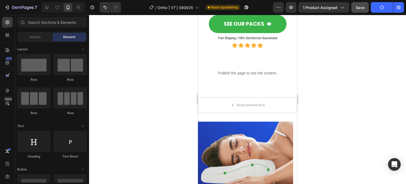
drag, startPoint x: 296, startPoint y: 174, endPoint x: 495, endPoint y: 184, distance: 199.5
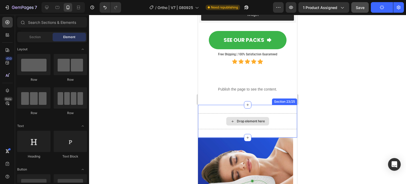
click at [251, 123] on div "Drop element here" at bounding box center [247, 121] width 43 height 8
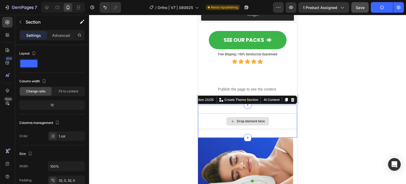
click at [278, 113] on div "Drop element here" at bounding box center [247, 121] width 99 height 16
click at [63, 39] on div "Advanced" at bounding box center [61, 35] width 26 height 8
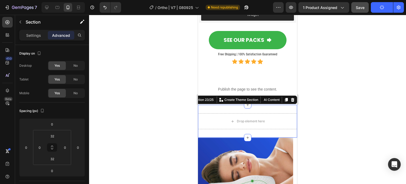
click at [143, 126] on div at bounding box center [247, 99] width 317 height 169
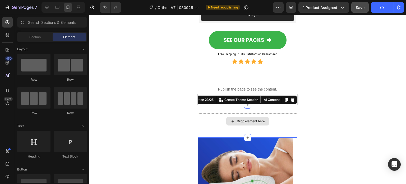
click at [212, 128] on div "Drop element here" at bounding box center [247, 121] width 99 height 16
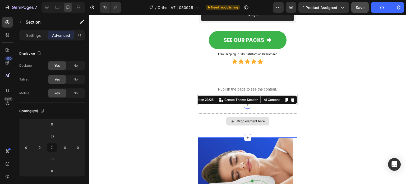
click at [212, 126] on div "Drop element here" at bounding box center [247, 121] width 99 height 16
click at [205, 127] on div "Drop element here" at bounding box center [247, 121] width 99 height 16
click at [291, 99] on icon at bounding box center [292, 100] width 3 height 4
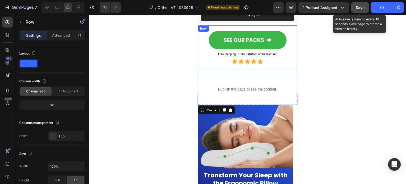
click at [363, 9] on span "Save" at bounding box center [360, 7] width 9 height 4
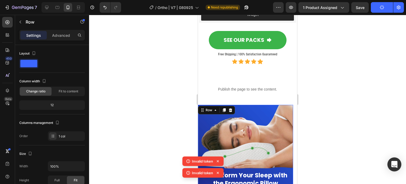
click at [392, 168] on div "Open Intercom Messenger" at bounding box center [394, 164] width 14 height 14
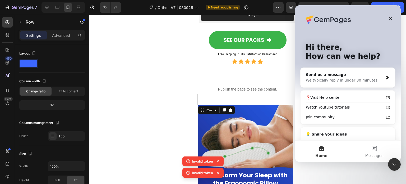
scroll to position [0, 0]
click at [353, 78] on div "We typically reply in under 30 minutes" at bounding box center [344, 80] width 77 height 6
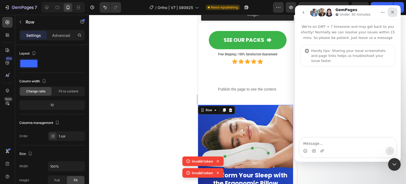
click at [390, 9] on div "Close" at bounding box center [393, 12] width 10 height 10
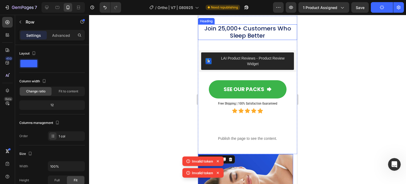
scroll to position [4034, 0]
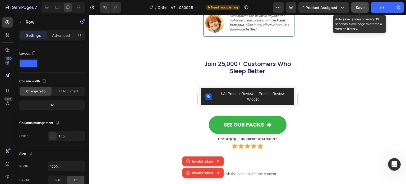
click at [362, 11] on button "Save" at bounding box center [359, 7] width 17 height 11
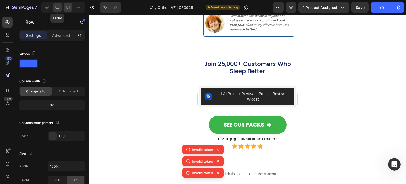
click at [58, 9] on icon at bounding box center [57, 7] width 5 height 5
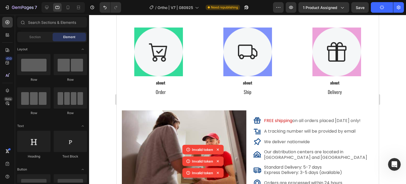
scroll to position [2727, 0]
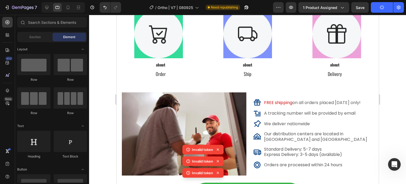
drag, startPoint x: 376, startPoint y: 160, endPoint x: 499, endPoint y: 132, distance: 125.9
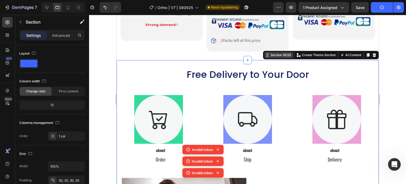
click at [358, 56] on div "Section 16/25 You can create reusable sections Create Theme Section AI Content …" at bounding box center [321, 55] width 116 height 8
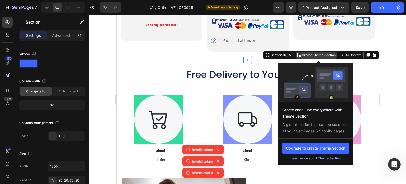
click at [311, 54] on p "Create Theme Section" at bounding box center [319, 55] width 34 height 5
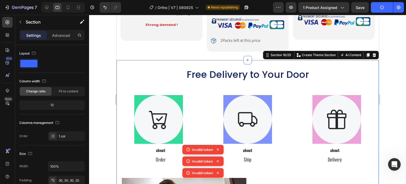
click at [396, 73] on div at bounding box center [247, 99] width 317 height 169
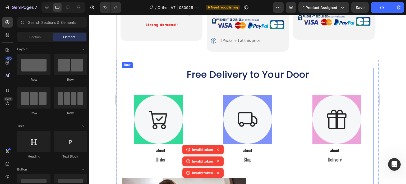
scroll to position [2674, 0]
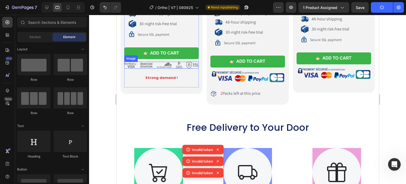
click at [173, 62] on img at bounding box center [161, 65] width 75 height 7
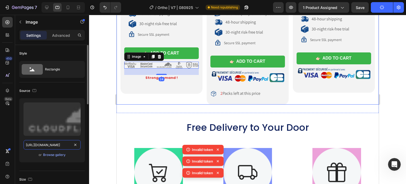
click at [39, 145] on input "https://cdn.shopify.com/s/files/1/0708/2183/8985/files/gempages_581568797693969…" at bounding box center [52, 145] width 57 height 10
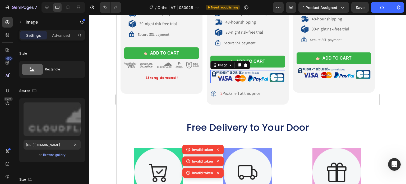
click at [222, 73] on img at bounding box center [247, 76] width 75 height 13
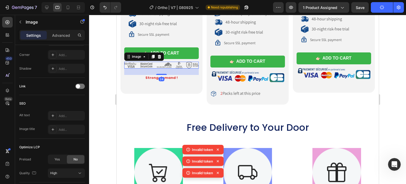
click at [157, 62] on img at bounding box center [161, 65] width 75 height 7
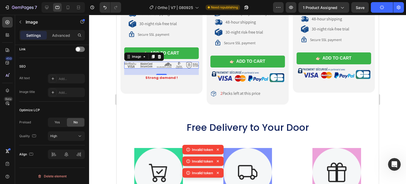
click at [145, 64] on img at bounding box center [161, 65] width 75 height 7
click at [107, 78] on div at bounding box center [247, 99] width 317 height 169
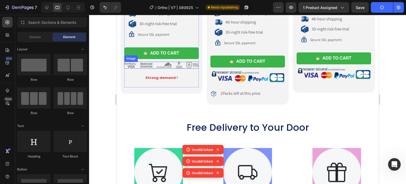
click at [140, 64] on img at bounding box center [161, 65] width 75 height 7
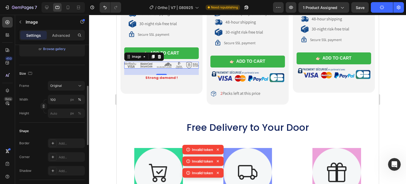
scroll to position [53, 0]
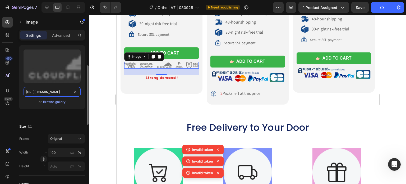
click at [58, 87] on input "https://cdn.shopify.com/s/files/1/0708/2183/8985/files/gempages_581568797693969…" at bounding box center [52, 92] width 57 height 10
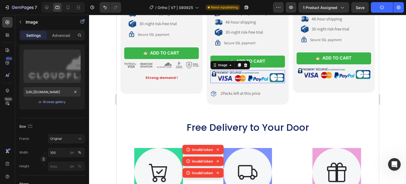
click at [239, 76] on img at bounding box center [247, 76] width 75 height 13
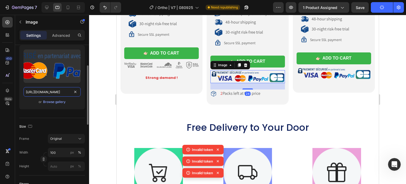
click at [69, 92] on input "https://ucarecdn.com/31e6b7a1-ad09-4818-8147-19bd9a654208/-/format/auto/-/previ…" at bounding box center [52, 92] width 57 height 10
paste input "cdn.shopify.com/s/files/1/0708/2183/8985/files/gempages_581568797693969326-3ee5…"
type input "https://cdn.shopify.com/s/files/1/0708/2183/8985/files/gempages_581568797693969…"
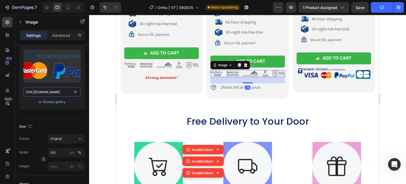
scroll to position [0, 165]
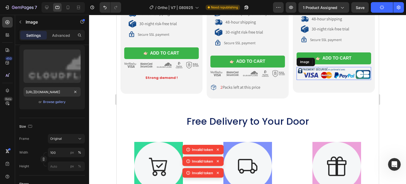
click at [314, 71] on img at bounding box center [333, 73] width 75 height 13
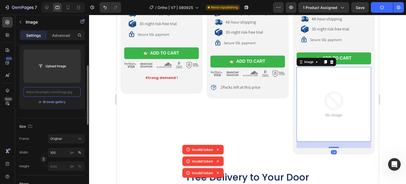
scroll to position [0, 0]
click at [42, 93] on input "text" at bounding box center [52, 92] width 57 height 10
paste input "https://cdn.shopify.com/s/files/1/0708/2183/8985/files/gempages_581568797693969…"
type input "https://cdn.shopify.com/s/files/1/0708/2183/8985/files/gempages_581568797693969…"
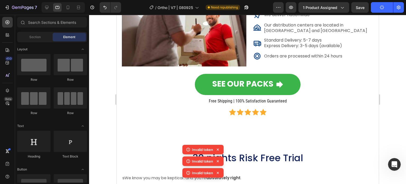
scroll to position [3020, 0]
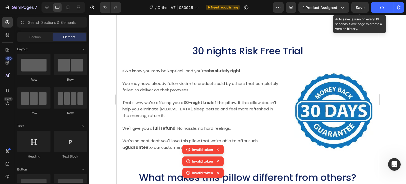
click at [358, 8] on span "Save" at bounding box center [360, 7] width 9 height 4
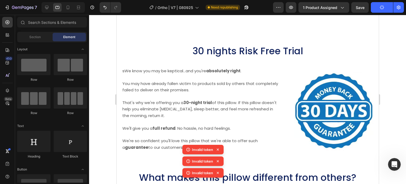
click at [387, 7] on button "Publish" at bounding box center [382, 7] width 22 height 11
click at [45, 7] on icon at bounding box center [46, 7] width 3 height 3
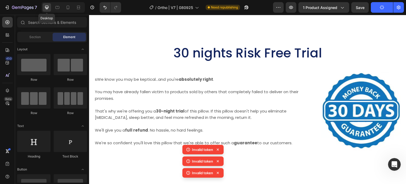
scroll to position [3021, 0]
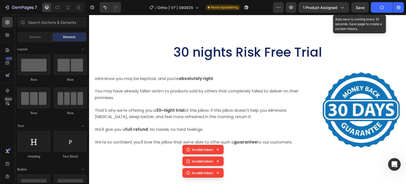
click at [359, 8] on span "Save" at bounding box center [360, 7] width 9 height 4
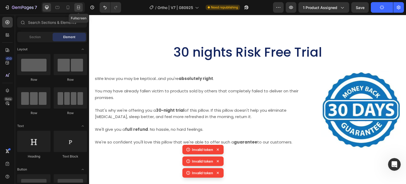
click at [77, 8] on icon at bounding box center [78, 8] width 3 height 1
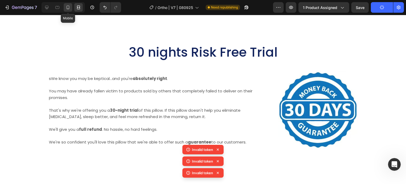
click at [69, 8] on icon at bounding box center [67, 7] width 5 height 5
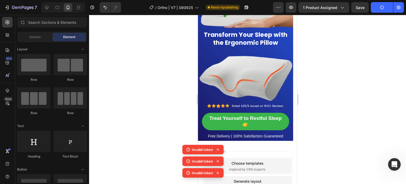
scroll to position [4107, 0]
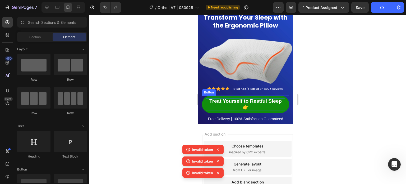
click at [230, 101] on span "Treat Yourself to Restful Sleep 👉" at bounding box center [245, 104] width 72 height 12
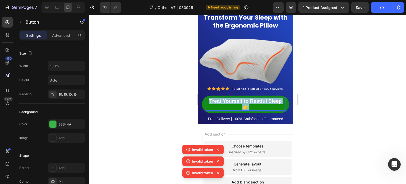
click at [230, 101] on span "Treat Yourself to Restful Sleep 👉" at bounding box center [245, 104] width 72 height 12
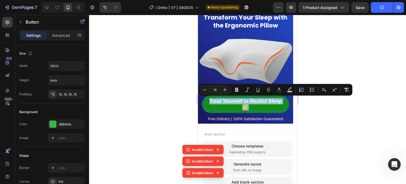
copy span "Treat Yourself to Restful Sleep 👉"
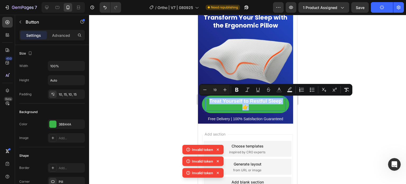
click at [258, 87] on icon "Editor contextual toolbar" at bounding box center [257, 89] width 5 height 5
click at [186, 79] on div at bounding box center [247, 99] width 317 height 169
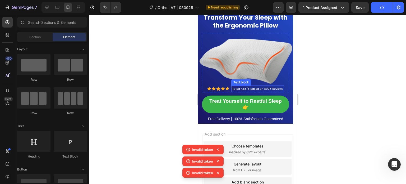
click at [270, 87] on span "Rated 4,83/5 based on 800+ Reviews" at bounding box center [258, 89] width 52 height 4
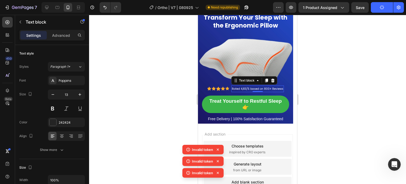
click at [279, 89] on span "Rated 4,83/5 based on 800+ Reviews" at bounding box center [258, 89] width 52 height 4
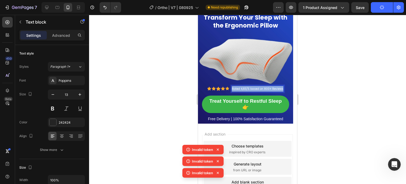
click at [279, 89] on span "Rated 4,83/5 based on 800+ Reviews" at bounding box center [258, 89] width 52 height 4
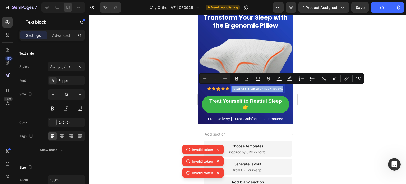
copy span "Rated 4,83/5 based on 800+ Reviews"
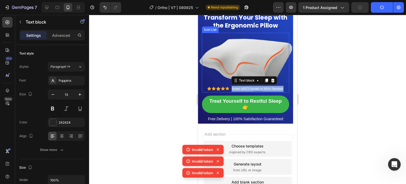
click at [246, 21] on span "Transform Your Sleep with the Ergonomic Pillow" at bounding box center [246, 21] width 84 height 16
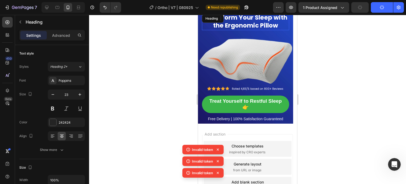
scroll to position [4105, 0]
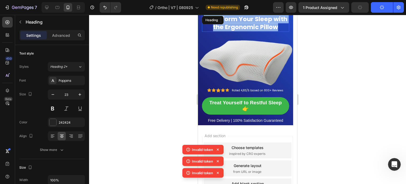
click at [246, 21] on span "Transform Your Sleep with the Ergonomic Pillow" at bounding box center [246, 23] width 84 height 16
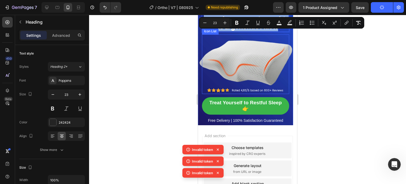
copy span "Transform Your Sleep with the Ergonomic Pillow"
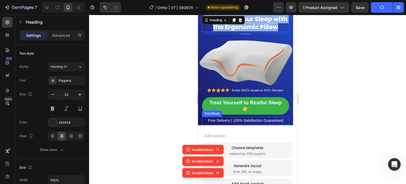
click at [258, 120] on p "Free Delivery | 100% Satisfaction Guaranteed" at bounding box center [245, 120] width 86 height 7
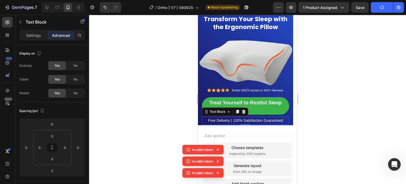
click at [258, 120] on p "Free Delivery | 100% Satisfaction Guaranteed" at bounding box center [245, 120] width 86 height 7
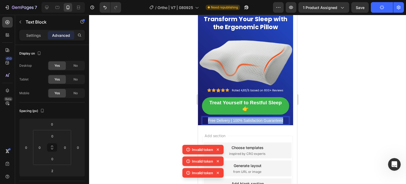
click at [258, 120] on p "Free Delivery | 100% Satisfaction Guaranteed" at bounding box center [245, 120] width 86 height 7
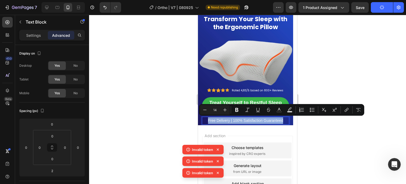
copy p "Free Delivery | 100% Satisfaction Guaranteed"
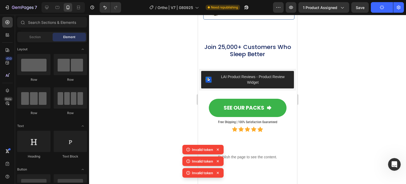
scroll to position [3847, 0]
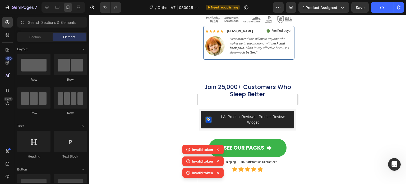
drag, startPoint x: 296, startPoint y: 172, endPoint x: 497, endPoint y: 180, distance: 200.8
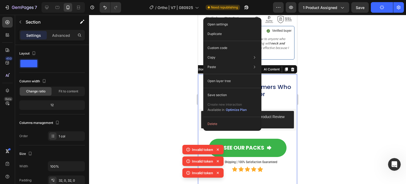
drag, startPoint x: 164, startPoint y: 108, endPoint x: 166, endPoint y: 106, distance: 2.8
click at [164, 108] on div at bounding box center [247, 99] width 317 height 169
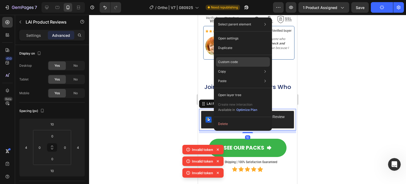
click at [235, 60] on p "Custom code" at bounding box center [228, 61] width 20 height 5
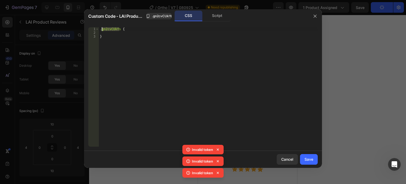
drag, startPoint x: 119, startPoint y: 29, endPoint x: 102, endPoint y: 31, distance: 16.8
click at [102, 31] on div ".gn2cvCUkYs { }" at bounding box center [208, 90] width 219 height 127
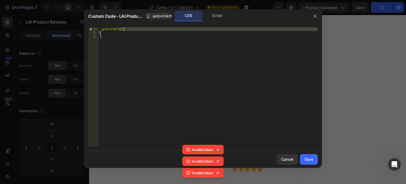
type textarea ".gn2cvCUkYs {"
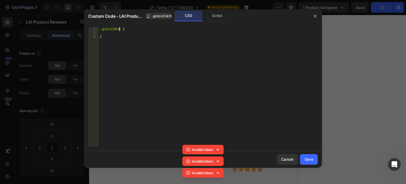
click at [119, 31] on div ".gn2cvCUkYs { }" at bounding box center [208, 90] width 219 height 127
drag, startPoint x: 119, startPoint y: 28, endPoint x: 103, endPoint y: 29, distance: 16.2
click at [103, 29] on div ".gn2cvCUkYs { }" at bounding box center [208, 90] width 219 height 127
type textarea ".gn2cvCUkYs {"
drag, startPoint x: 102, startPoint y: 29, endPoint x: 118, endPoint y: 30, distance: 16.4
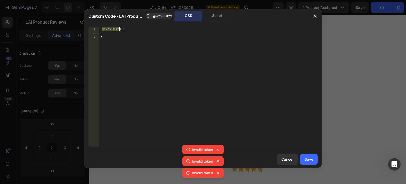
click at [118, 30] on div ".gn2cvCUkYs { }" at bounding box center [208, 90] width 219 height 127
click at [289, 159] on div "Cancel" at bounding box center [287, 159] width 12 height 6
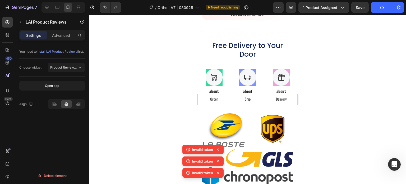
scroll to position [2225, 0]
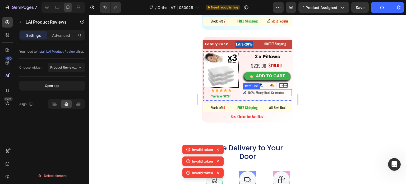
click at [256, 95] on span "100% Money Back Guarantee" at bounding box center [266, 92] width 36 height 4
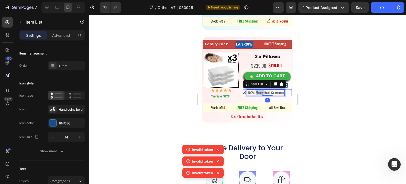
click at [256, 95] on span "100% Money Back Guarantee" at bounding box center [266, 92] width 36 height 4
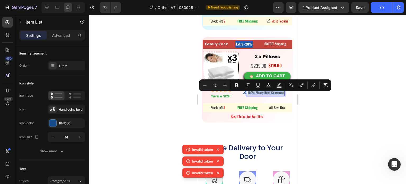
copy span "100% Money Back Guarantee"
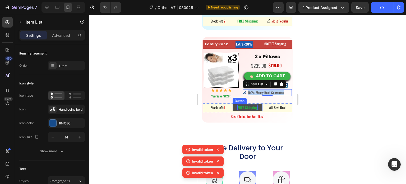
click at [246, 110] on strong "FREE Shipping" at bounding box center [247, 107] width 20 height 5
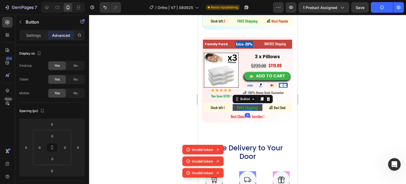
click at [246, 110] on strong "FREE Shipping" at bounding box center [247, 107] width 20 height 5
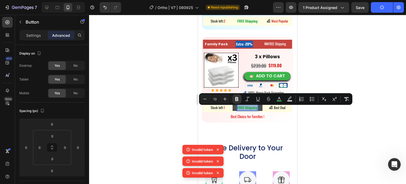
copy strong "FREE Shipping"
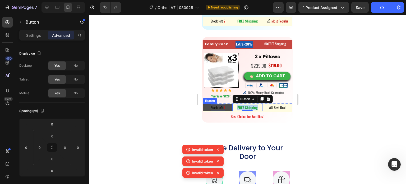
click at [217, 110] on span "Stock left:" at bounding box center [217, 107] width 13 height 5
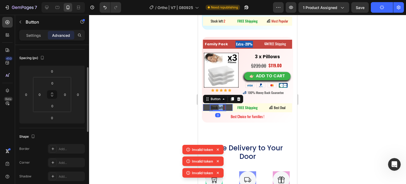
click at [217, 110] on span "Stock left:" at bounding box center [217, 107] width 13 height 5
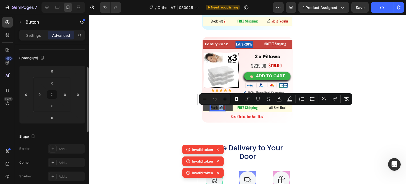
click at [218, 110] on span "Stock left:" at bounding box center [217, 107] width 13 height 5
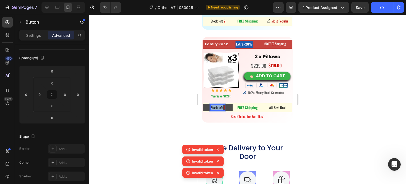
drag, startPoint x: 222, startPoint y: 110, endPoint x: 210, endPoint y: 109, distance: 12.2
click at [211, 109] on span "Stock left:" at bounding box center [217, 107] width 13 height 5
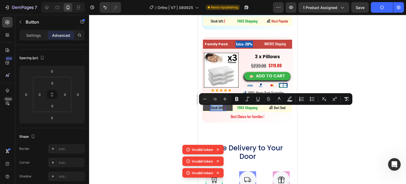
copy span "Stock left"
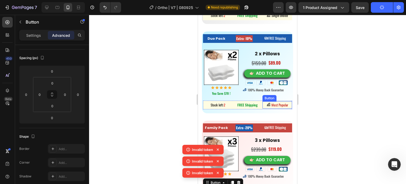
scroll to position [2199, 0]
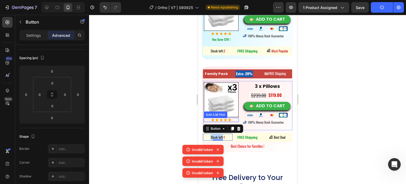
click at [217, 104] on img at bounding box center [221, 99] width 35 height 35
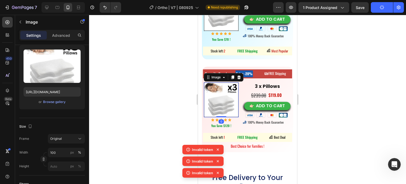
scroll to position [0, 0]
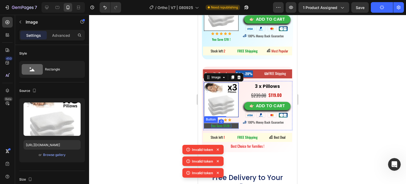
click at [227, 126] on strong "You Save $120 !" at bounding box center [221, 125] width 20 height 4
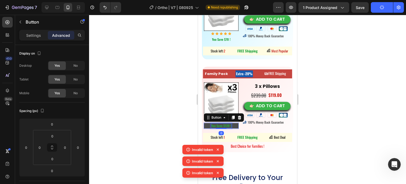
click at [227, 126] on strong "You Save $120 !" at bounding box center [221, 125] width 20 height 4
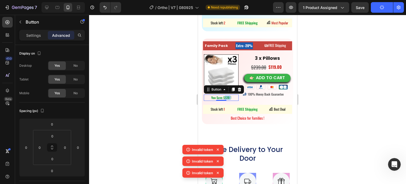
scroll to position [2252, 0]
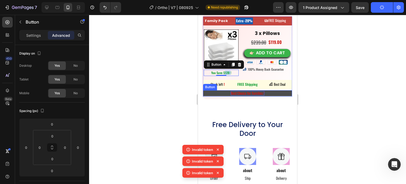
click at [254, 91] on span "Best Choice for Families !" at bounding box center [248, 93] width 34 height 6
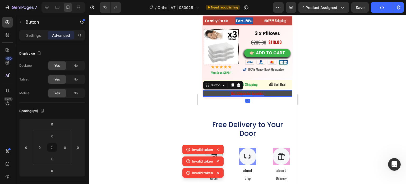
click at [254, 91] on span "Best Choice for Families !" at bounding box center [248, 93] width 34 height 6
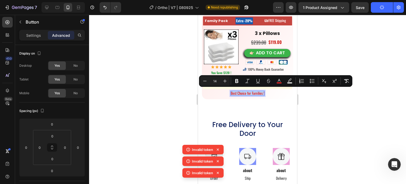
copy span "Best Choice for Families !"
